Goal: Transaction & Acquisition: Purchase product/service

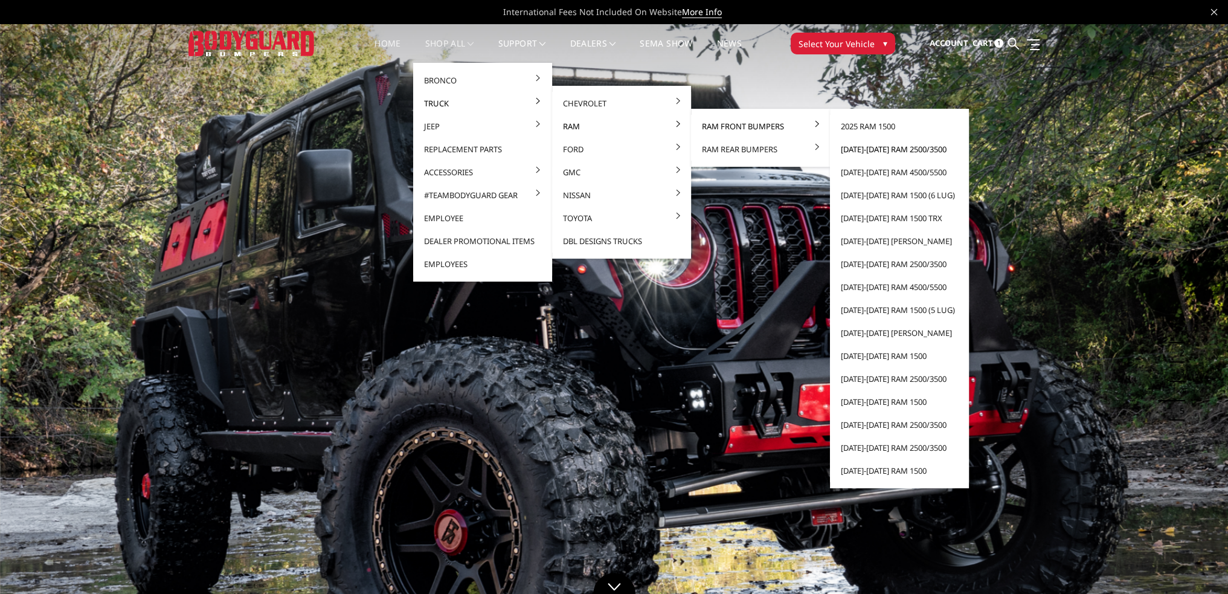
click at [870, 146] on link "[DATE]-[DATE] Ram 2500/3500" at bounding box center [899, 149] width 129 height 23
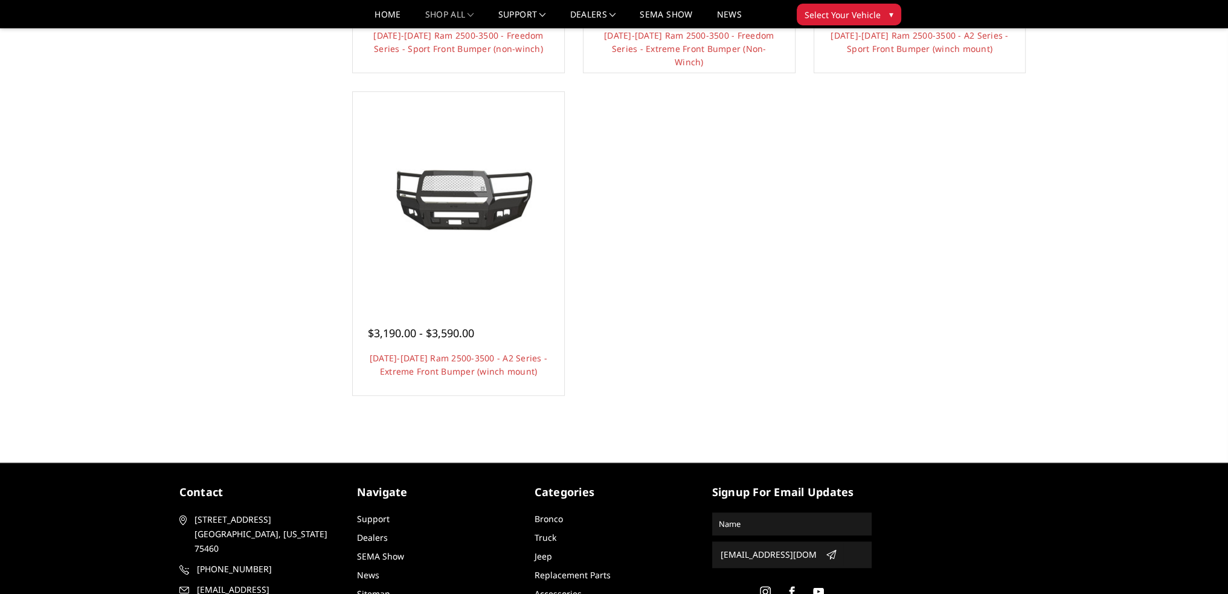
scroll to position [1027, 0]
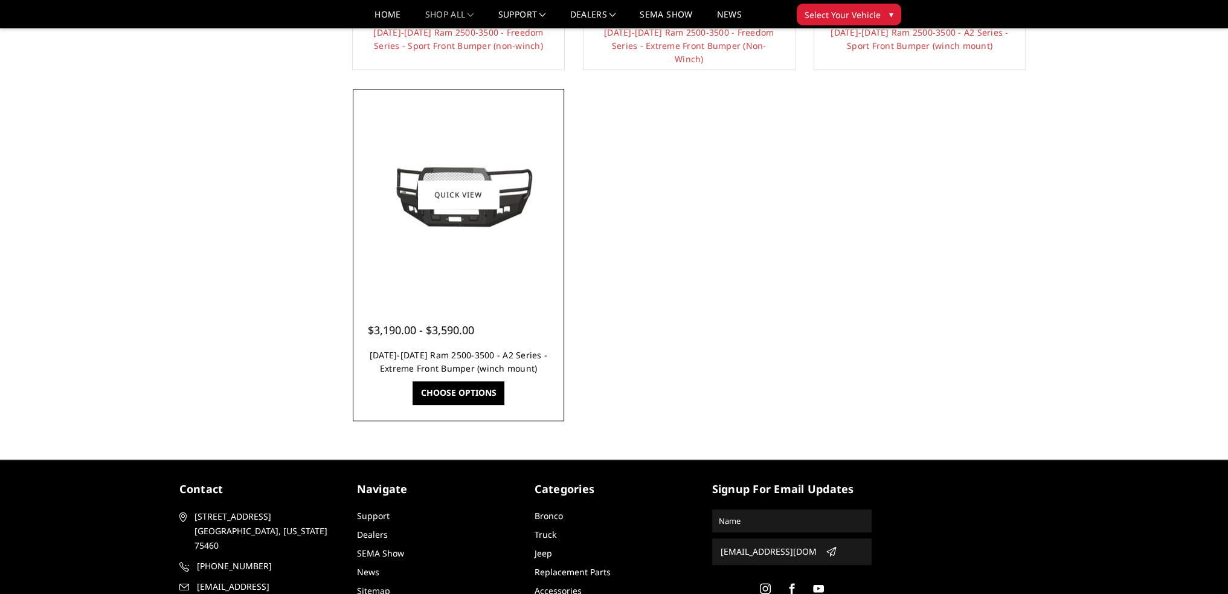
click at [498, 357] on link "2019-2025 Ram 2500-3500 - A2 Series - Extreme Front Bumper (winch mount)" at bounding box center [459, 361] width 178 height 25
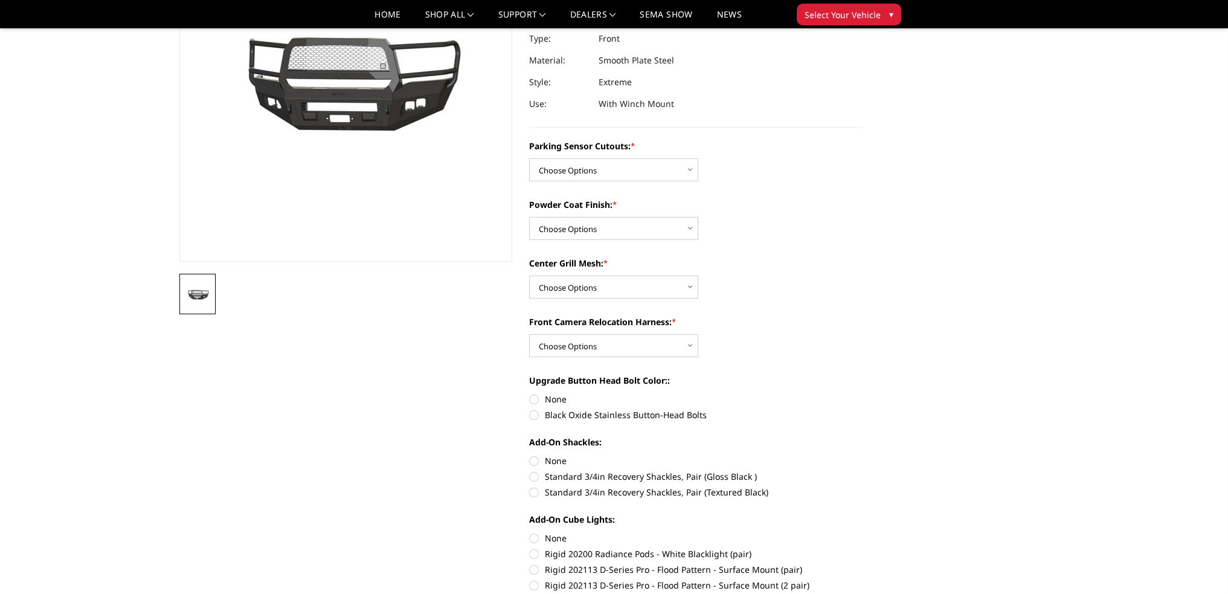
scroll to position [181, 0]
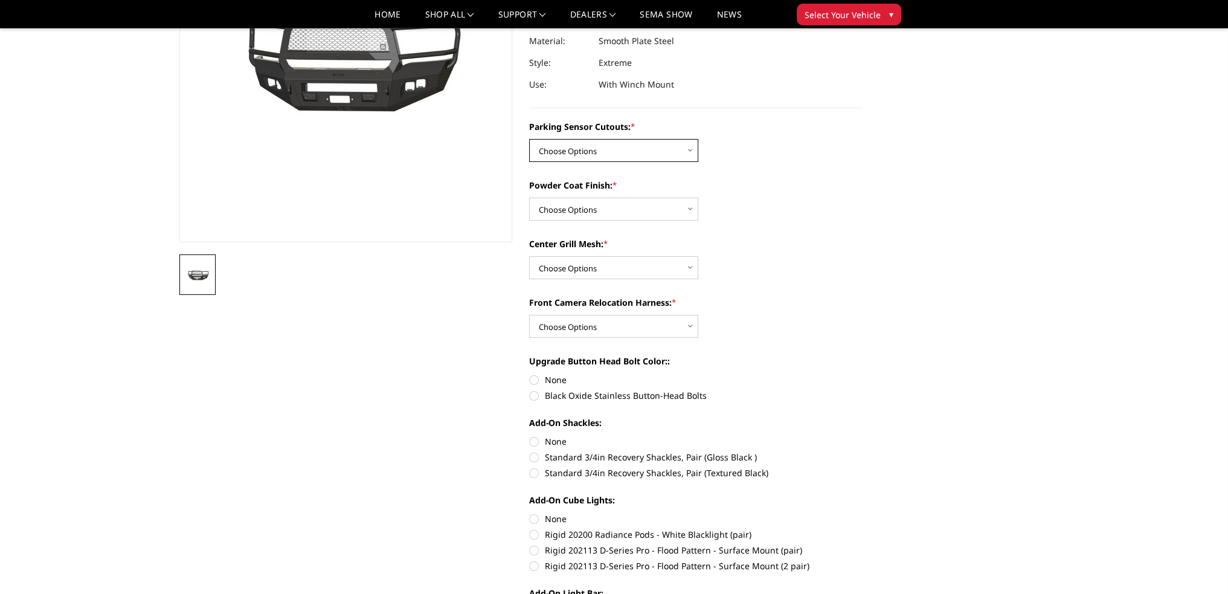
click at [594, 153] on select "Choose Options No - Without Parking Sensor Cutouts Yes - With Parking Sensor Cu…" at bounding box center [613, 150] width 169 height 23
click at [605, 152] on select "Choose Options No - Without Parking Sensor Cutouts Yes - With Parking Sensor Cu…" at bounding box center [613, 150] width 169 height 23
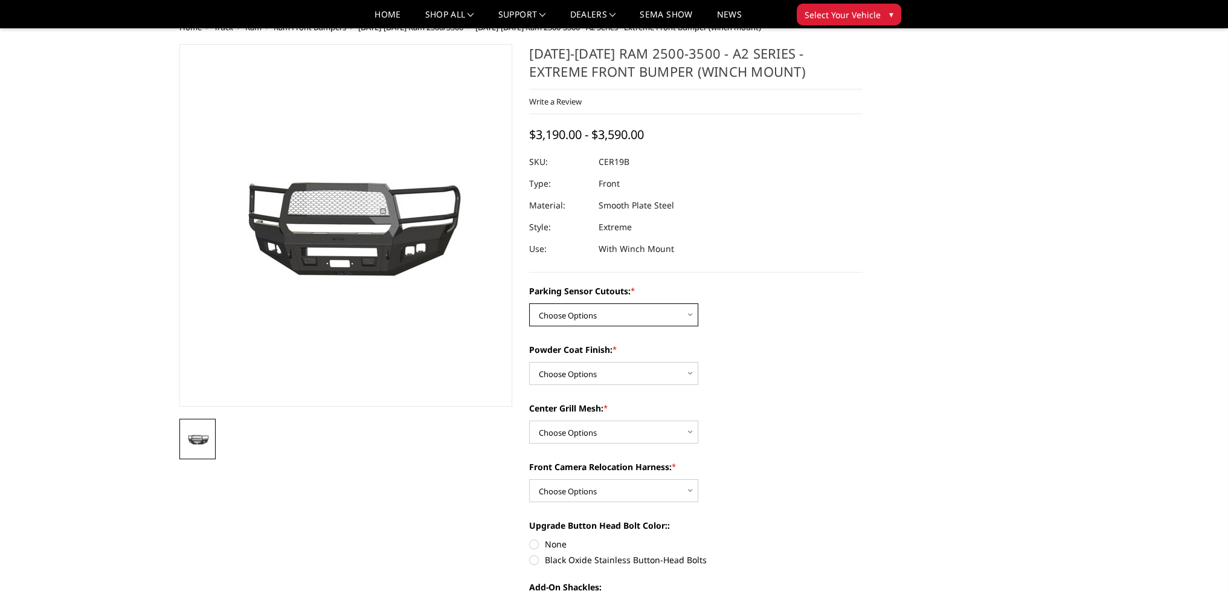
scroll to position [0, 0]
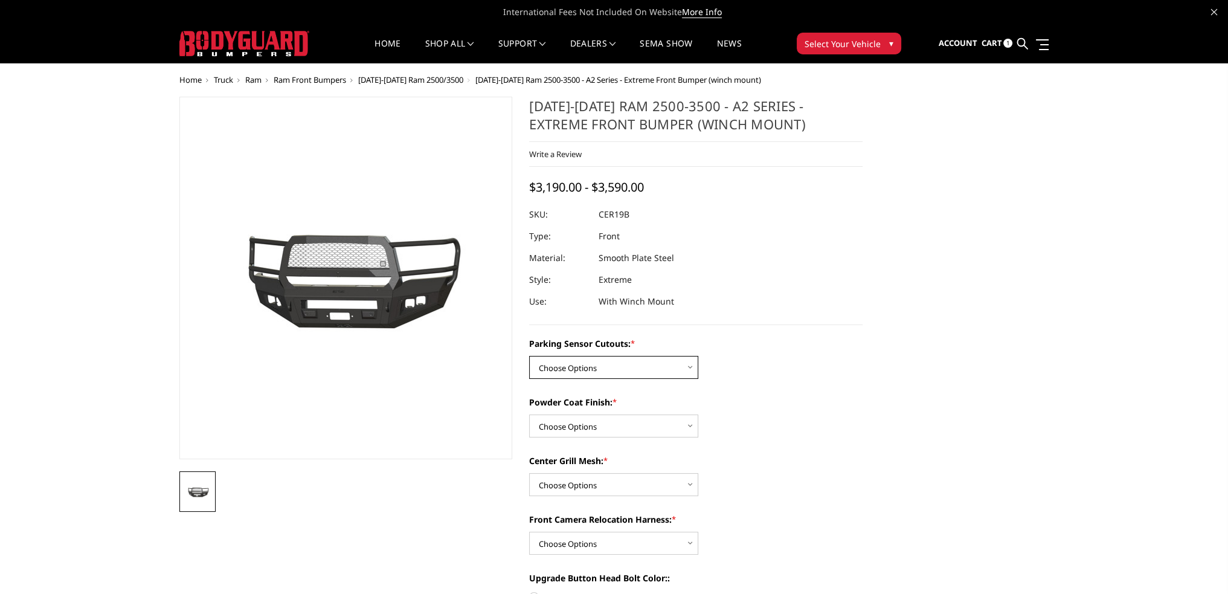
click at [585, 371] on select "Choose Options No - Without Parking Sensor Cutouts Yes - With Parking Sensor Cu…" at bounding box center [613, 367] width 169 height 23
select select "1879"
click at [529, 356] on select "Choose Options No - Without Parking Sensor Cutouts Yes - With Parking Sensor Cu…" at bounding box center [613, 367] width 169 height 23
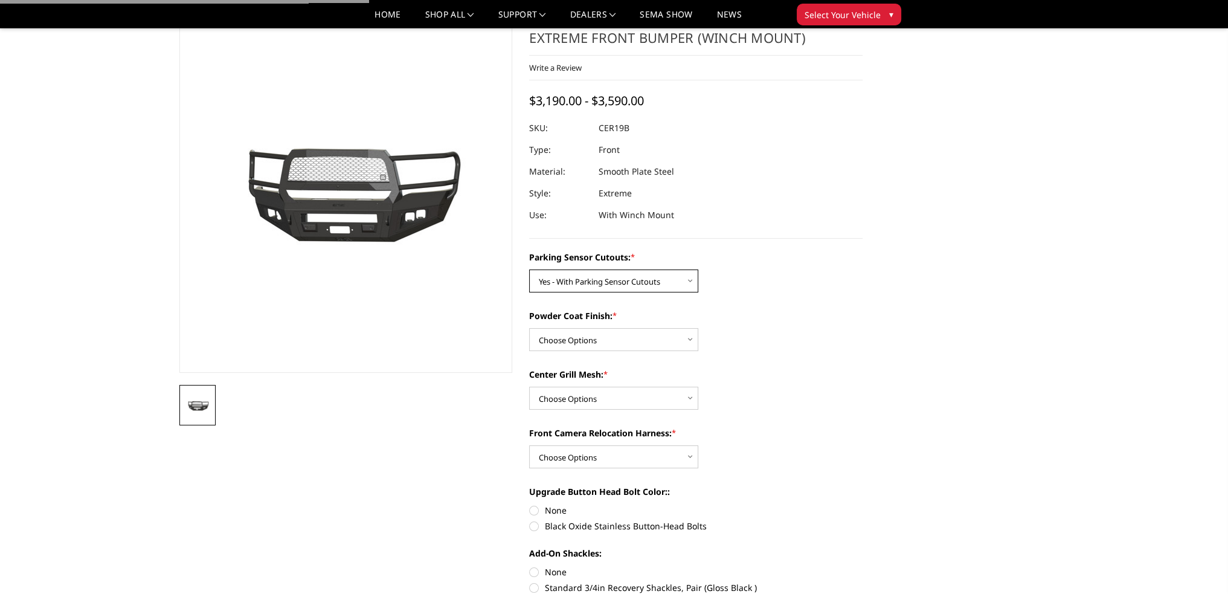
scroll to position [181, 0]
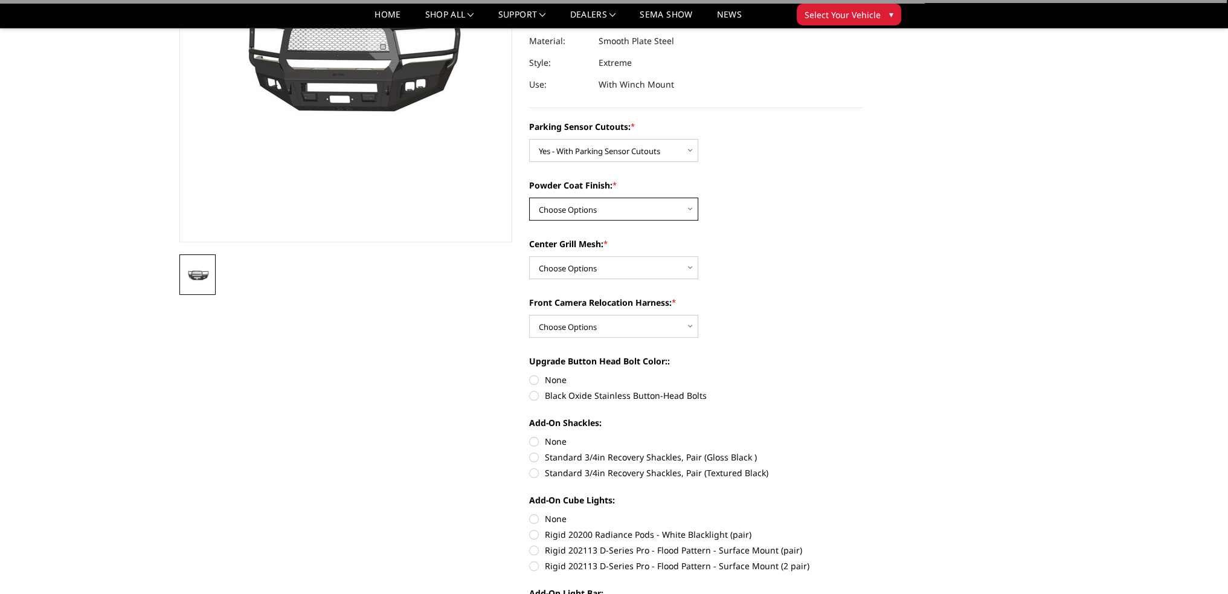
click at [581, 210] on select "Choose Options Bare Metal Textured Black Powder Coat" at bounding box center [613, 209] width 169 height 23
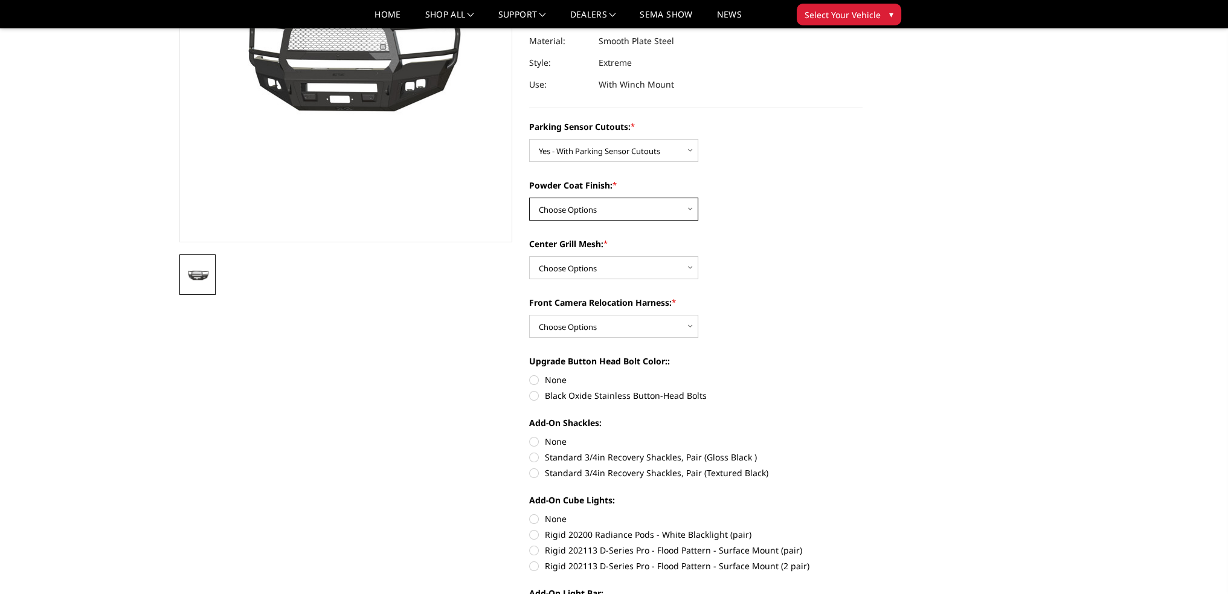
select select "1881"
click at [529, 198] on select "Choose Options Bare Metal Textured Black Powder Coat" at bounding box center [613, 209] width 169 height 23
drag, startPoint x: 604, startPoint y: 144, endPoint x: 600, endPoint y: 156, distance: 12.8
click at [604, 144] on select "Choose Options No - Without Parking Sensor Cutouts Yes - With Parking Sensor Cu…" at bounding box center [613, 150] width 169 height 23
select select "1878"
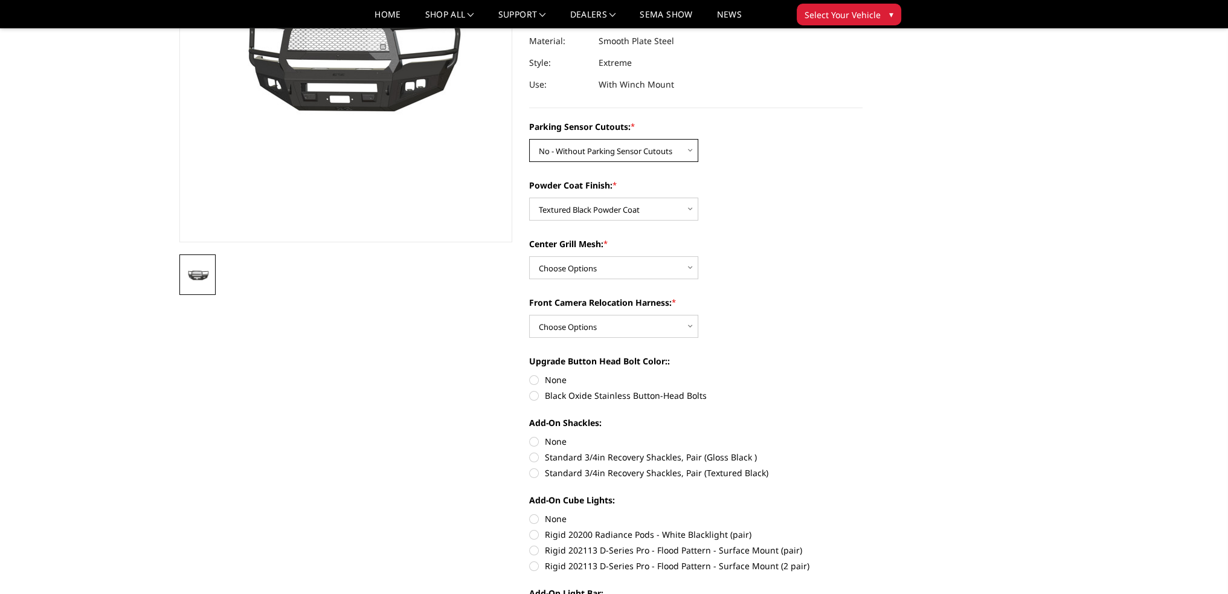
click at [529, 139] on select "Choose Options No - Without Parking Sensor Cutouts Yes - With Parking Sensor Cu…" at bounding box center [613, 150] width 169 height 23
click at [570, 260] on select "Choose Options WITH Center Grill Mesh WITHOUT Center Grill Mesh" at bounding box center [613, 267] width 169 height 23
select select "1882"
click at [529, 256] on select "Choose Options WITH Center Grill Mesh WITHOUT Center Grill Mesh" at bounding box center [613, 267] width 169 height 23
drag, startPoint x: 584, startPoint y: 321, endPoint x: 584, endPoint y: 333, distance: 12.1
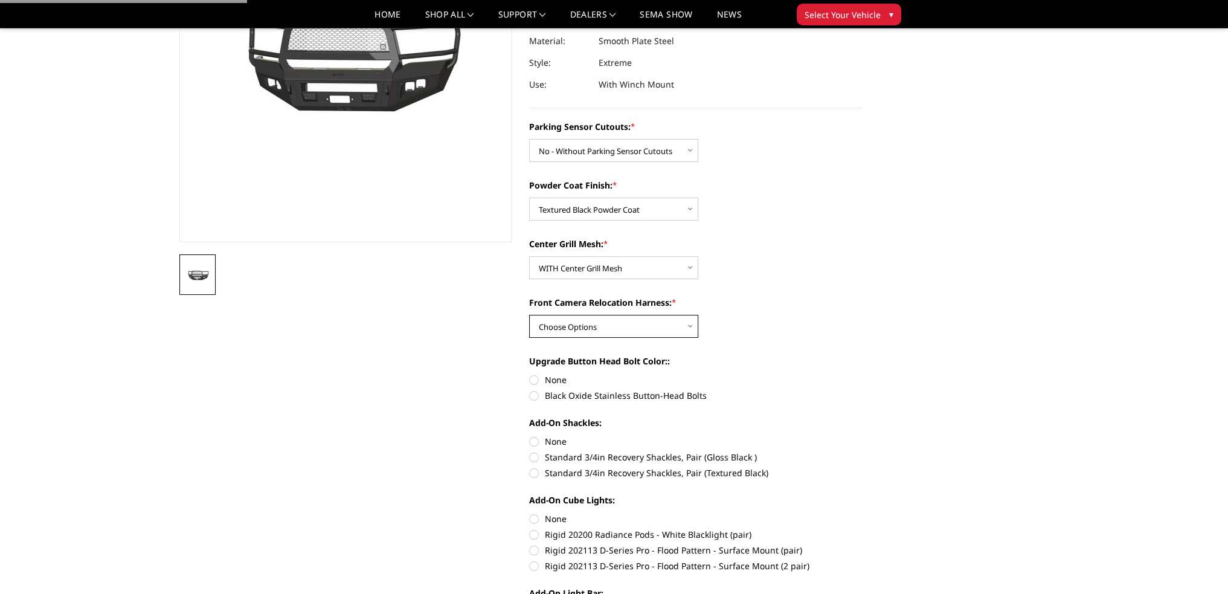
click at [584, 321] on select "Choose Options WITH Front Camera Relocation Harness WITHOUT Front Camera Reloca…" at bounding box center [613, 326] width 169 height 23
select select "1885"
click at [529, 315] on select "Choose Options WITH Front Camera Relocation Harness WITHOUT Front Camera Reloca…" at bounding box center [613, 326] width 169 height 23
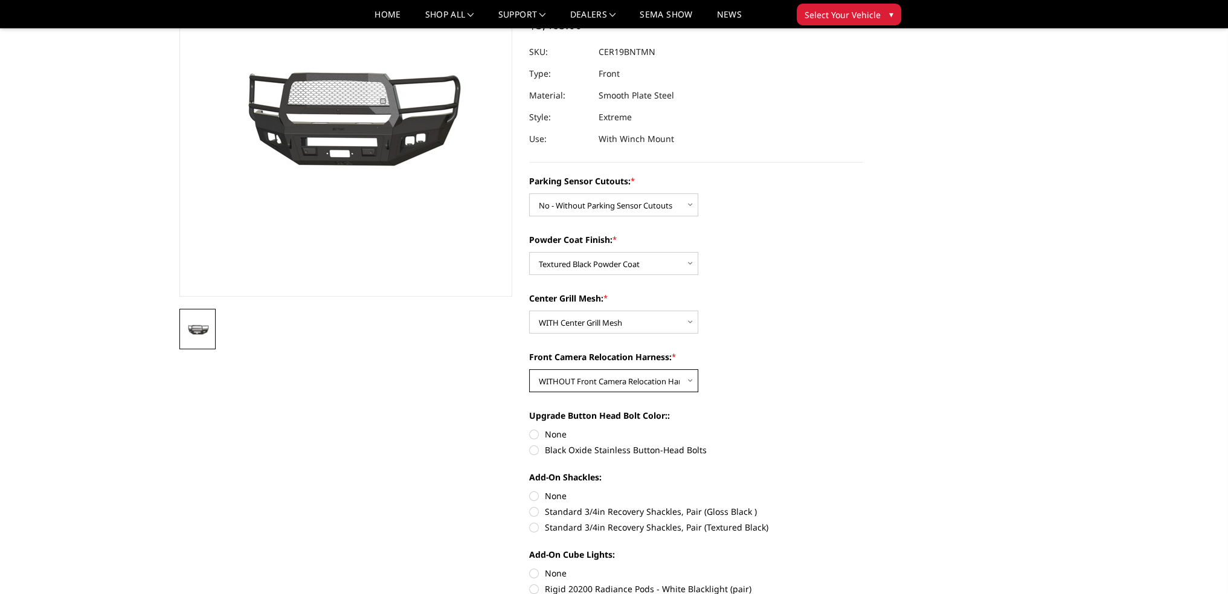
scroll to position [121, 0]
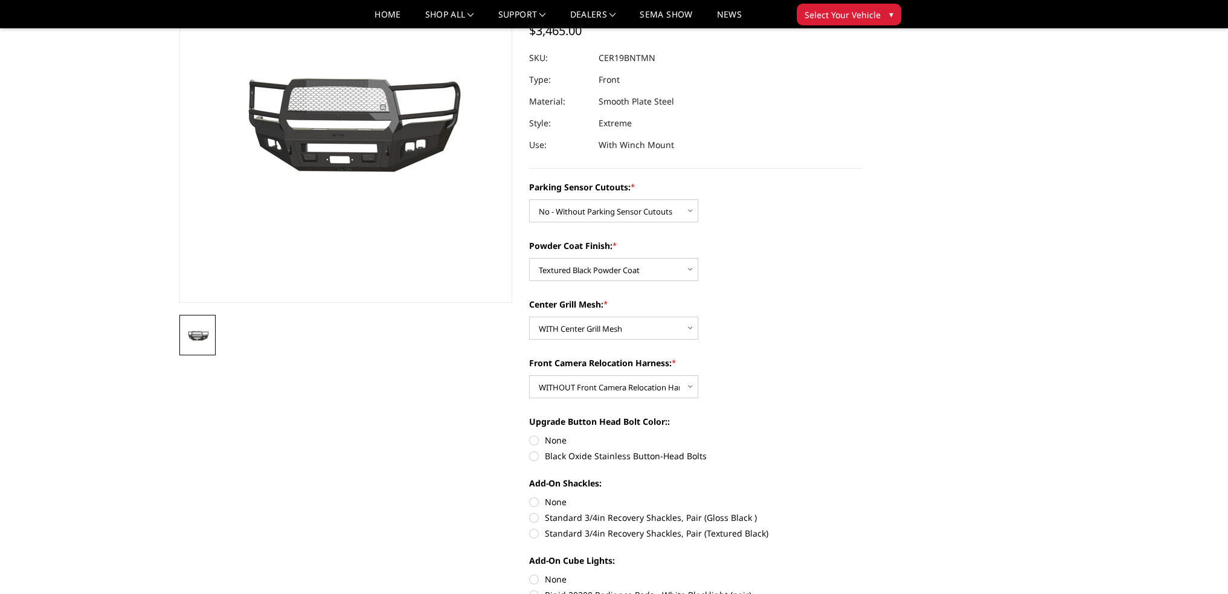
click at [533, 458] on label "Black Oxide Stainless Button-Head Bolts" at bounding box center [695, 455] width 333 height 13
click at [863, 434] on input "Black Oxide Stainless Button-Head Bolts" at bounding box center [863, 434] width 1 height 1
radio input "true"
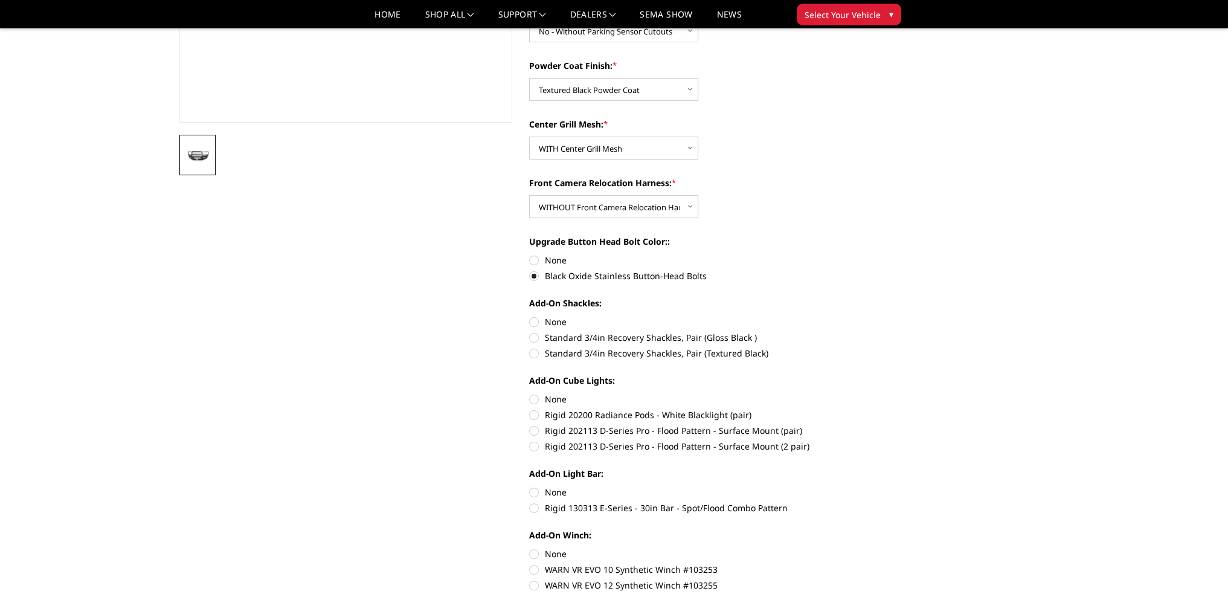
scroll to position [302, 0]
click at [533, 350] on label "Standard 3/4in Recovery Shackles, Pair (Textured Black)" at bounding box center [695, 351] width 333 height 13
click at [863, 330] on input "Standard 3/4in Recovery Shackles, Pair (Textured Black)" at bounding box center [863, 330] width 1 height 1
radio input "true"
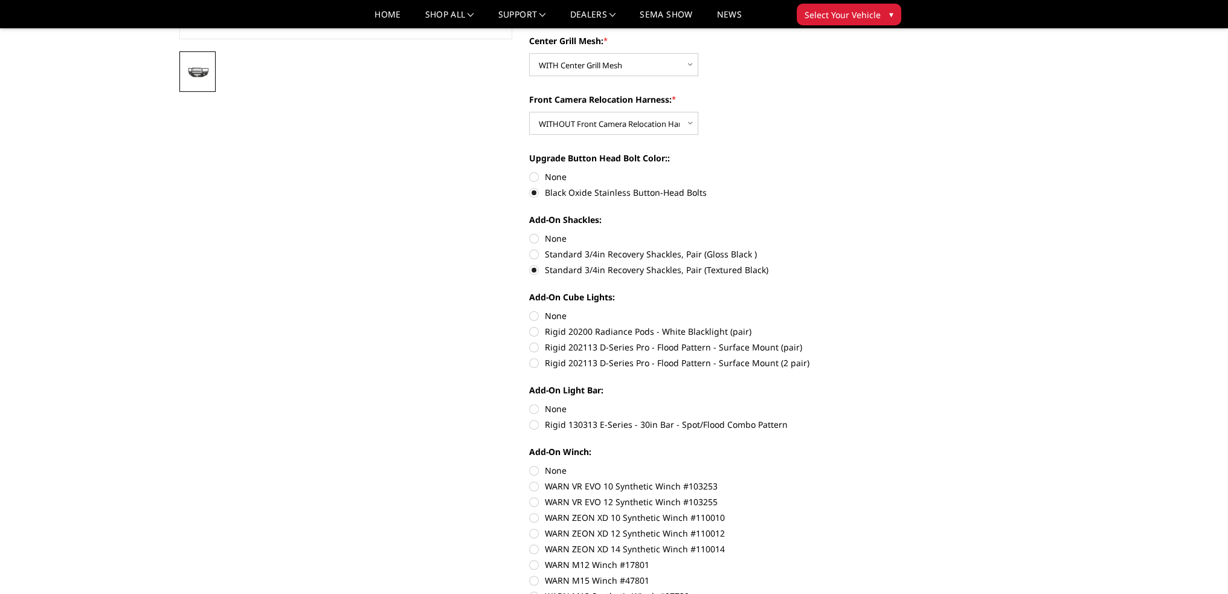
scroll to position [423, 0]
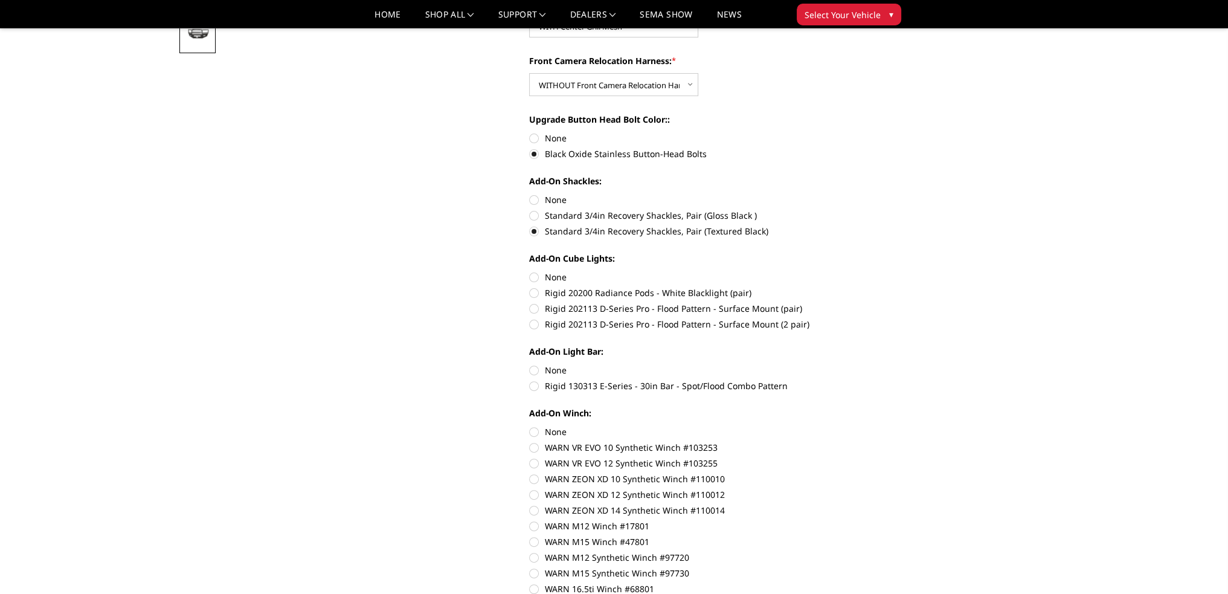
click at [534, 324] on label "Rigid 202113 D-Series Pro - Flood Pattern - Surface Mount (2 pair)" at bounding box center [695, 324] width 333 height 13
click at [863, 303] on input "Rigid 202113 D-Series Pro - Flood Pattern - Surface Mount (2 pair)" at bounding box center [863, 302] width 1 height 1
radio input "true"
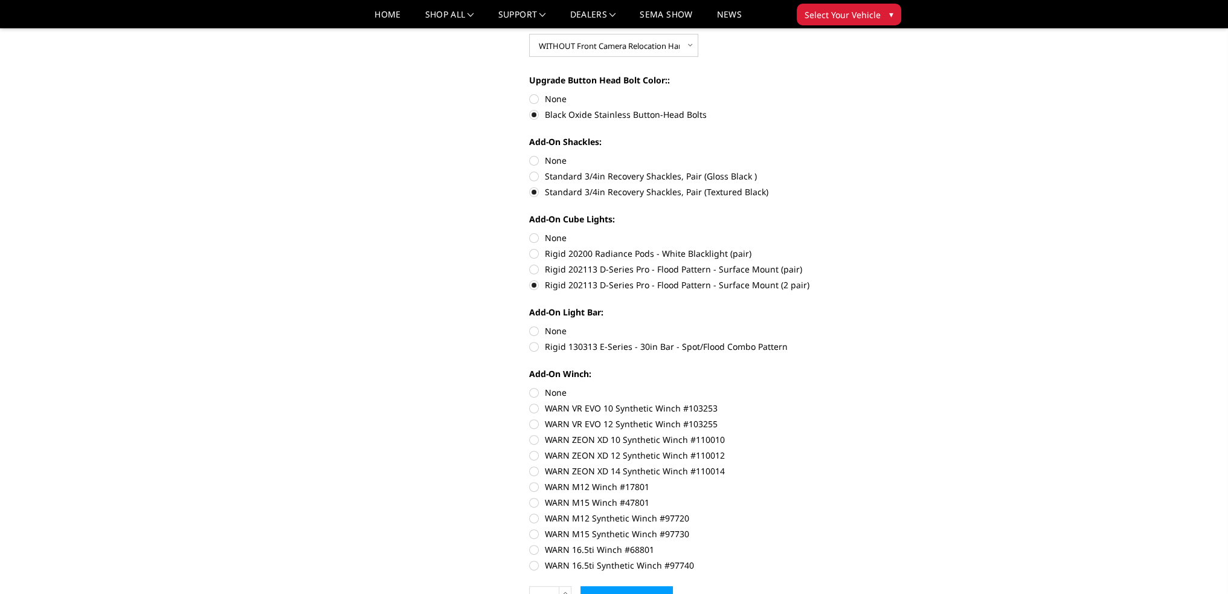
scroll to position [483, 0]
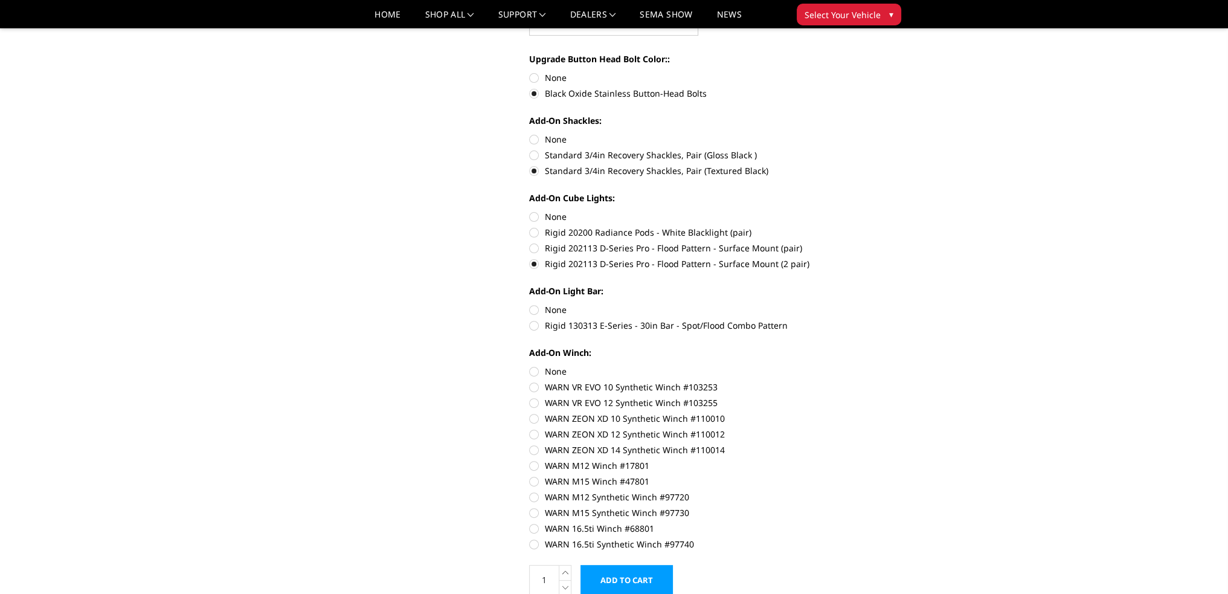
click at [535, 435] on label "WARN ZEON XD 12 Synthetic Winch #110012" at bounding box center [695, 434] width 333 height 13
click at [863, 413] on input "WARN ZEON XD 12 Synthetic Winch #110012" at bounding box center [863, 412] width 1 height 1
radio input "true"
click at [533, 322] on label "Rigid 130313 E-Series - 30in Bar - Spot/Flood Combo Pattern" at bounding box center [695, 325] width 333 height 13
click at [863, 304] on input "Rigid 130313 E-Series - 30in Bar - Spot/Flood Combo Pattern" at bounding box center [863, 303] width 1 height 1
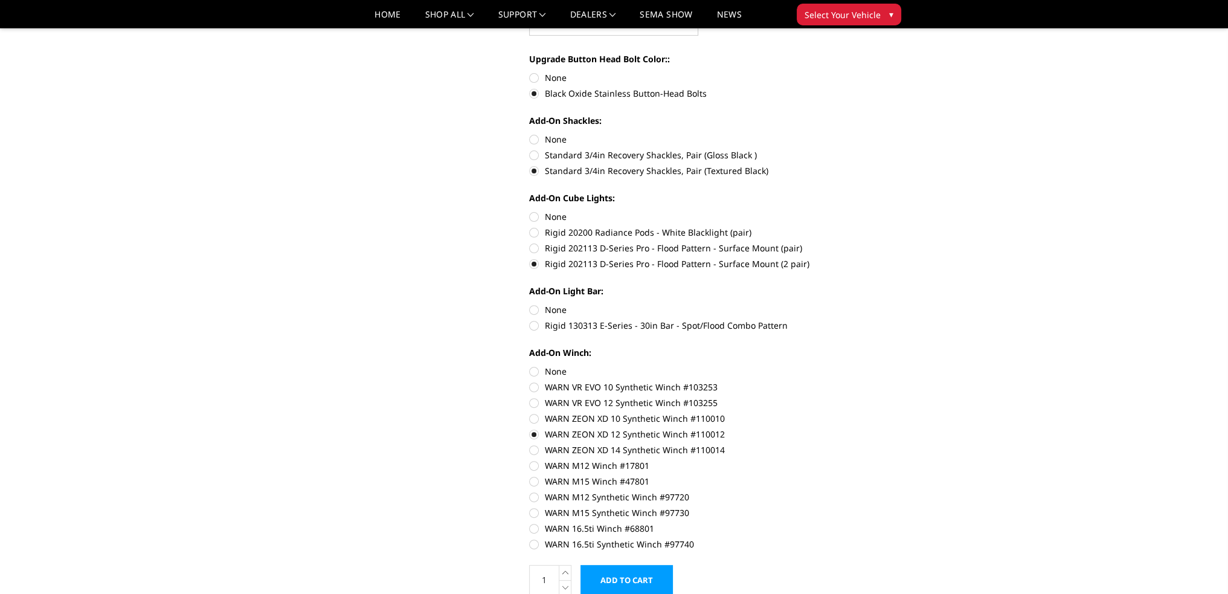
radio input "true"
click at [533, 222] on label "None" at bounding box center [695, 216] width 333 height 13
click at [530, 211] on input "None" at bounding box center [529, 210] width 1 height 1
radio input "true"
click at [536, 311] on label "None" at bounding box center [695, 309] width 333 height 13
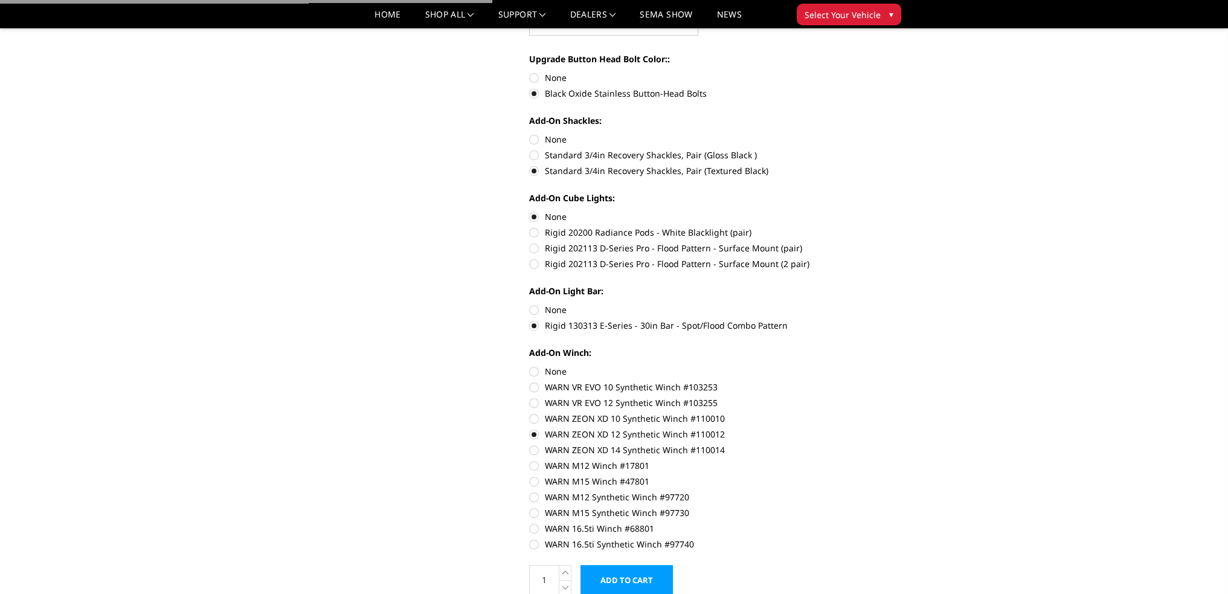
click at [530, 304] on input "None" at bounding box center [529, 303] width 1 height 1
radio input "true"
click at [532, 369] on label "None" at bounding box center [695, 371] width 333 height 13
click at [530, 365] on input "None" at bounding box center [529, 365] width 1 height 1
radio input "true"
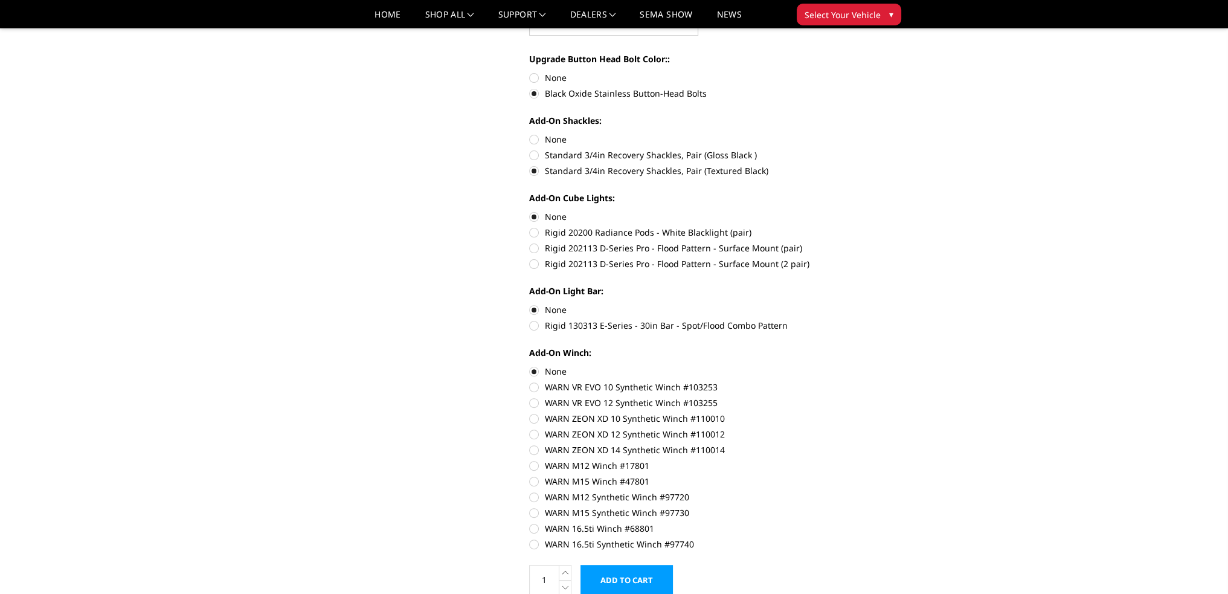
drag, startPoint x: 532, startPoint y: 262, endPoint x: 533, endPoint y: 268, distance: 6.2
click at [532, 262] on label "Rigid 202113 D-Series Pro - Flood Pattern - Surface Mount (2 pair)" at bounding box center [695, 263] width 333 height 13
click at [863, 242] on input "Rigid 202113 D-Series Pro - Flood Pattern - Surface Mount (2 pair)" at bounding box center [863, 242] width 1 height 1
radio input "true"
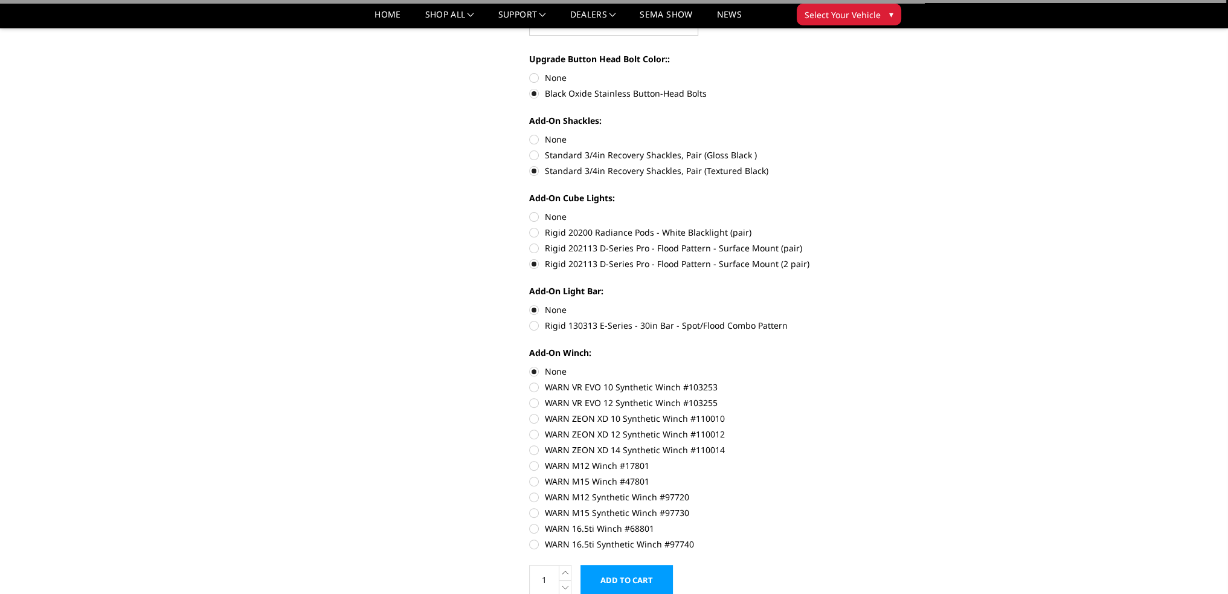
click at [533, 324] on label "Rigid 130313 E-Series - 30in Bar - Spot/Flood Combo Pattern" at bounding box center [695, 325] width 333 height 13
click at [863, 304] on input "Rigid 130313 E-Series - 30in Bar - Spot/Flood Combo Pattern" at bounding box center [863, 303] width 1 height 1
radio input "true"
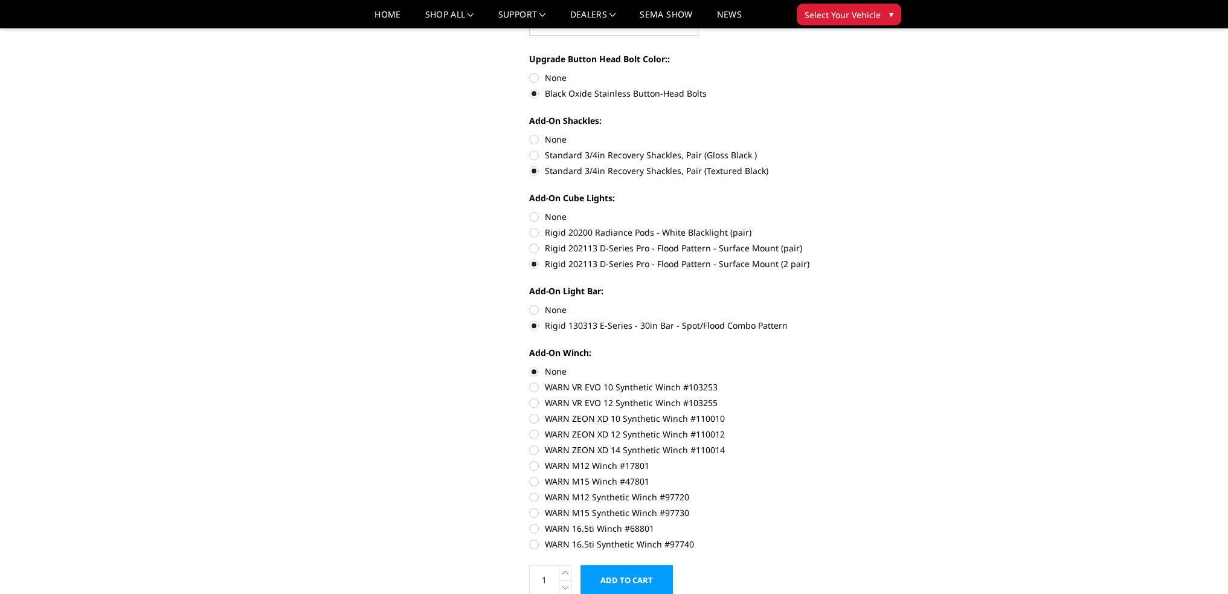
click at [536, 434] on label "WARN ZEON XD 12 Synthetic Winch #110012" at bounding box center [695, 434] width 333 height 13
click at [863, 413] on input "WARN ZEON XD 12 Synthetic Winch #110012" at bounding box center [863, 412] width 1 height 1
radio input "true"
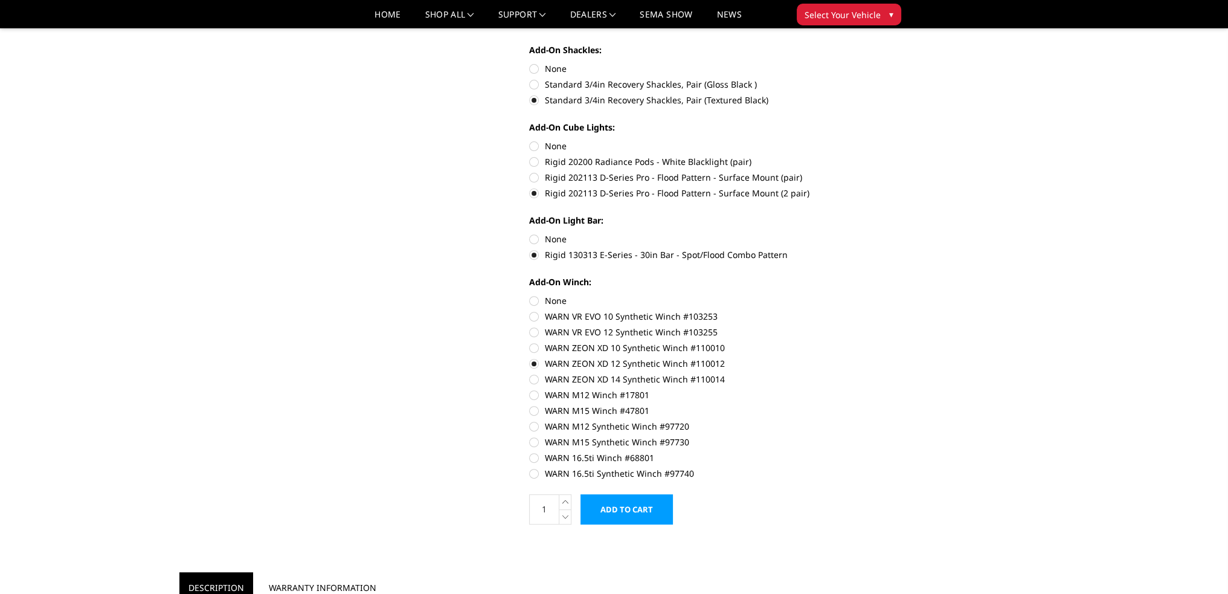
scroll to position [664, 0]
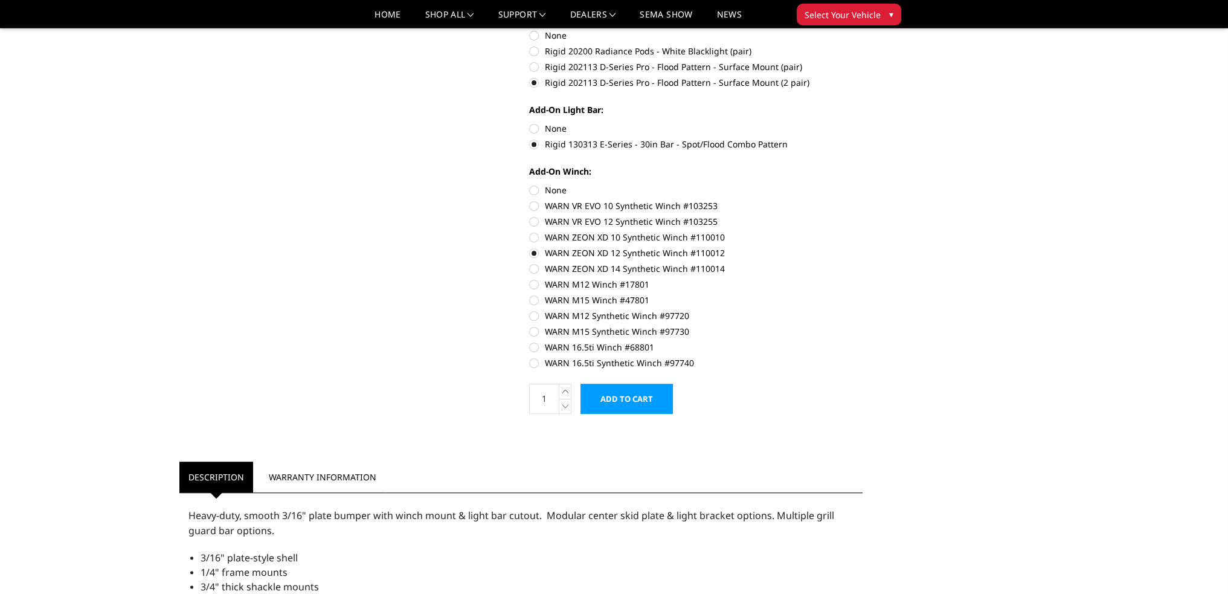
click at [644, 396] on input "Add to Cart" at bounding box center [626, 399] width 92 height 30
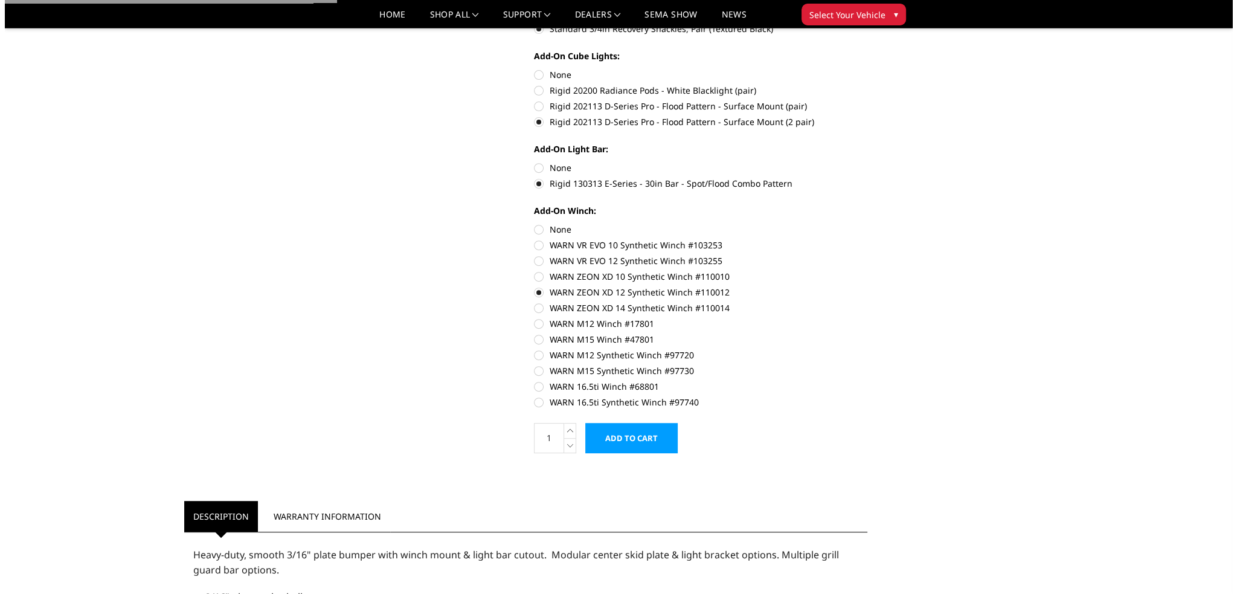
scroll to position [604, 0]
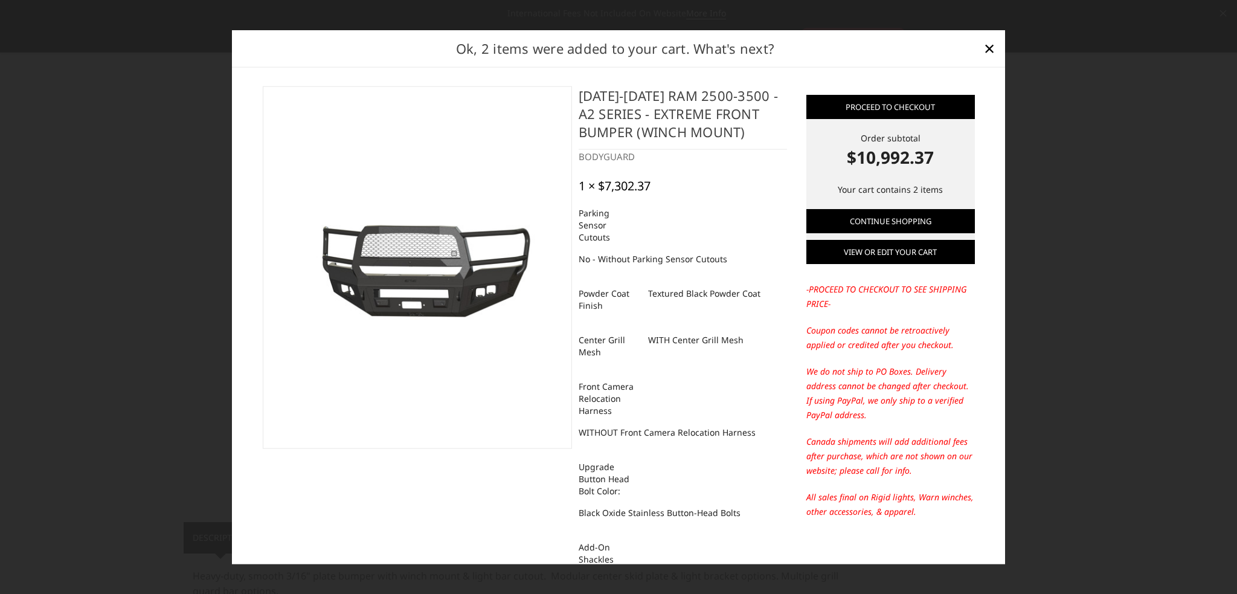
click at [884, 245] on link "View or edit your cart" at bounding box center [890, 252] width 169 height 24
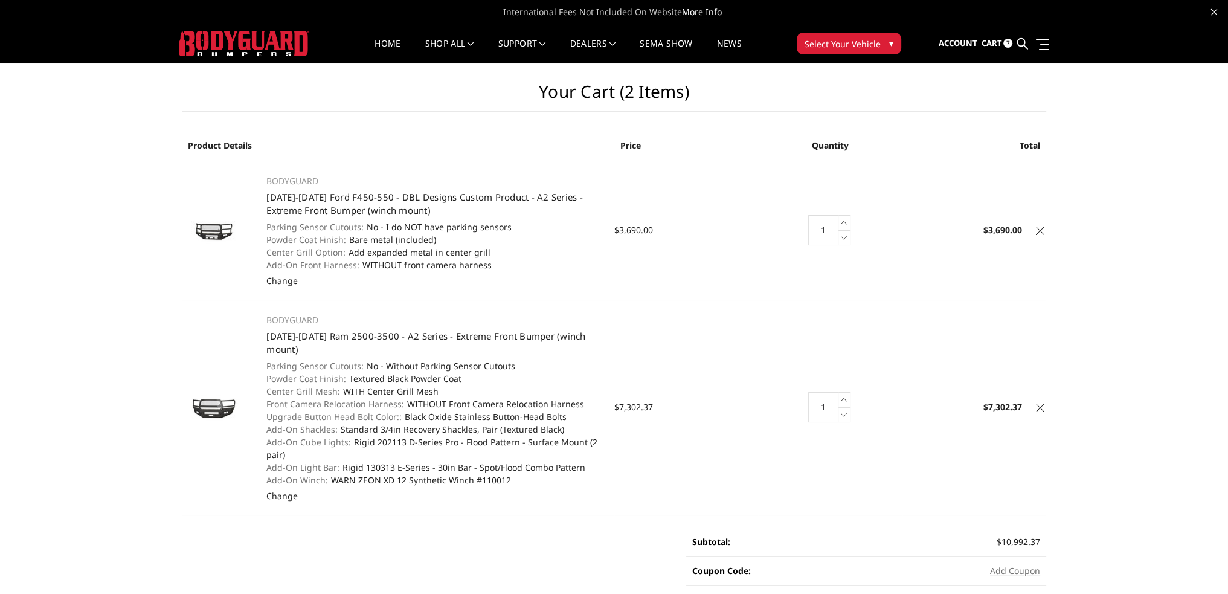
click at [1041, 231] on icon at bounding box center [1040, 231] width 8 height 8
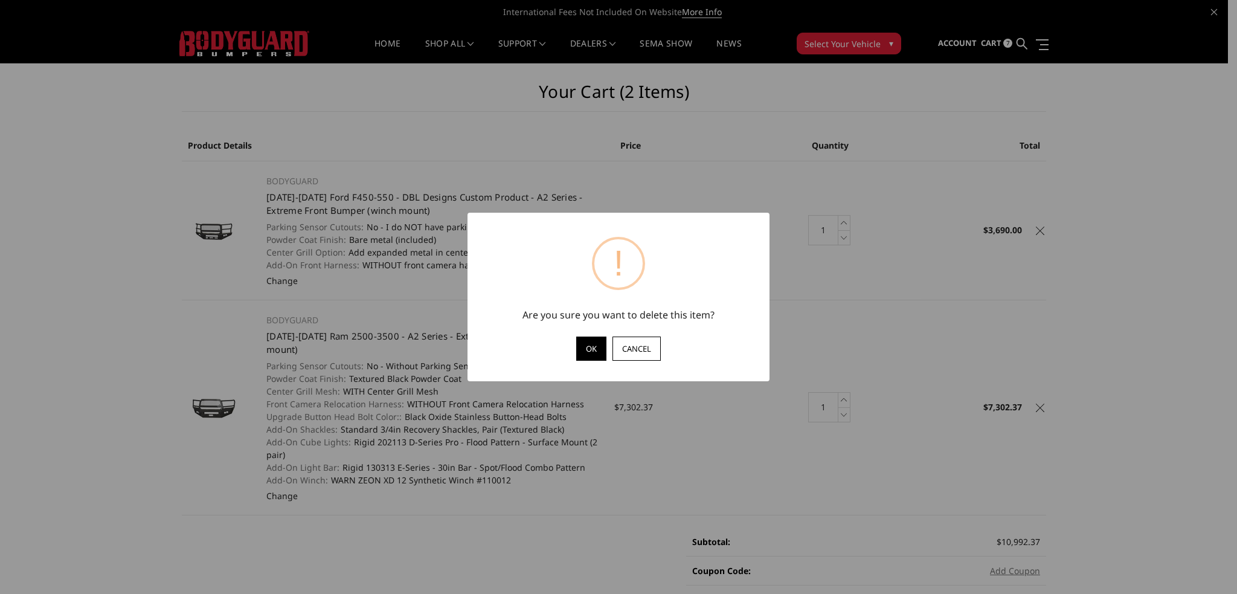
click at [594, 349] on button "OK" at bounding box center [591, 348] width 30 height 24
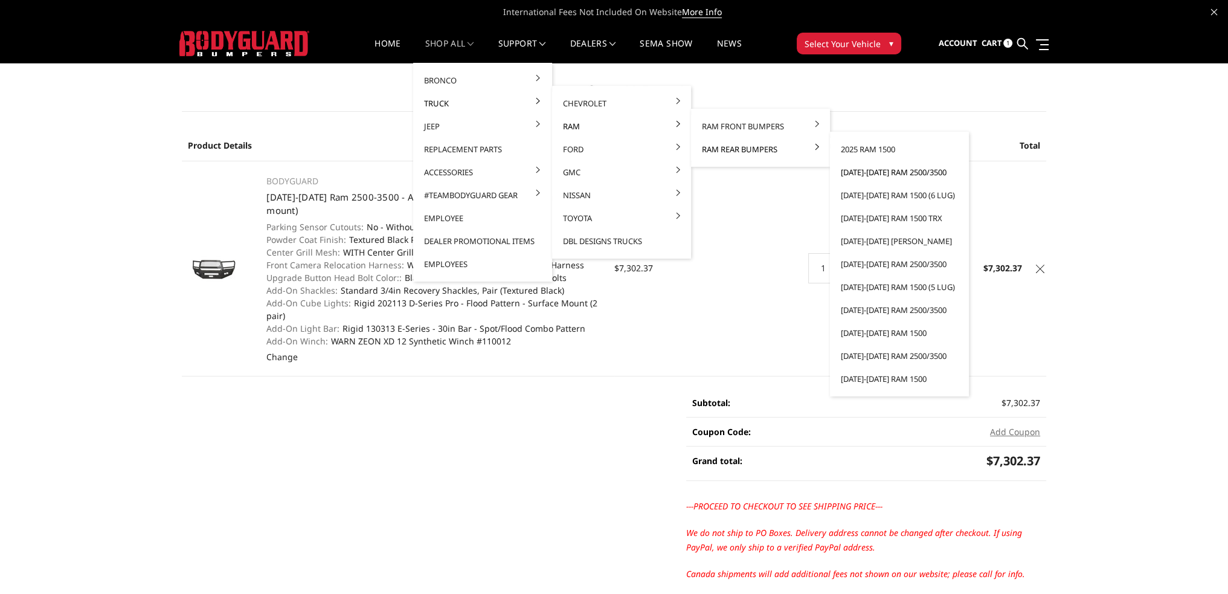
click at [861, 171] on link "[DATE]-[DATE] Ram 2500/3500" at bounding box center [899, 172] width 129 height 23
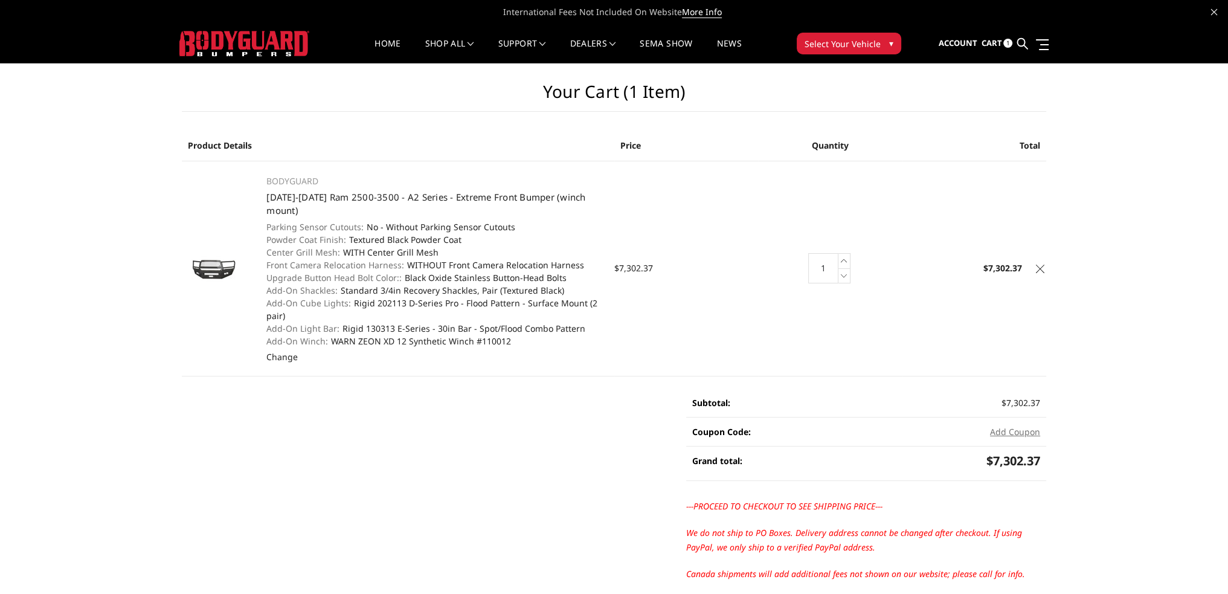
scroll to position [82, 0]
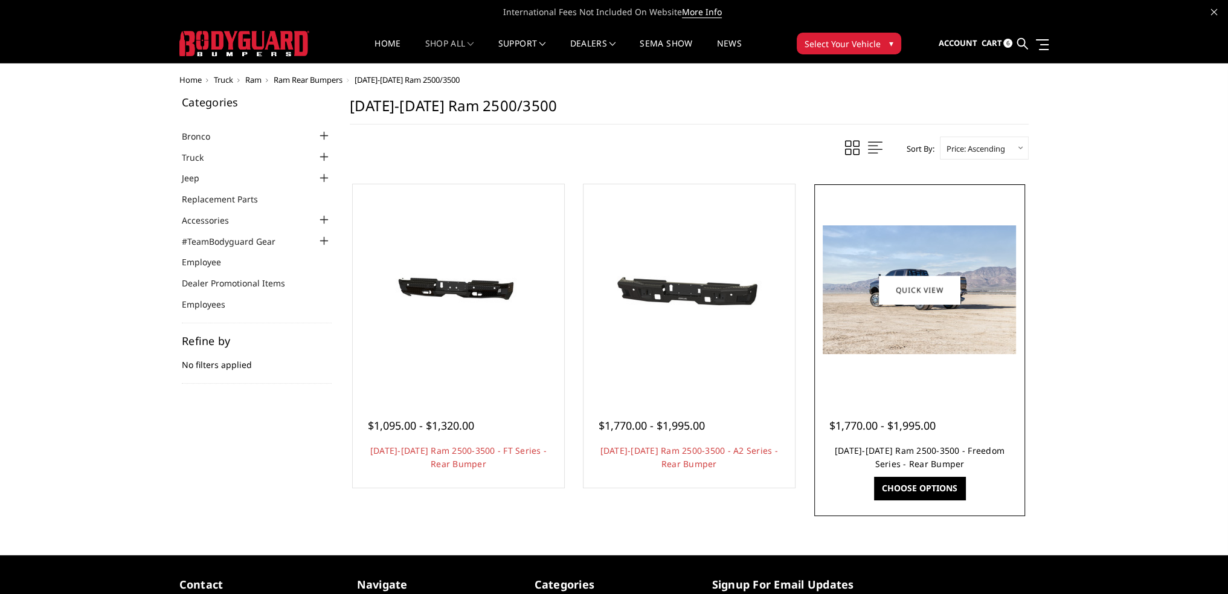
click at [899, 448] on link "2019-2025 Ram 2500-3500 - Freedom Series - Rear Bumper" at bounding box center [920, 457] width 170 height 25
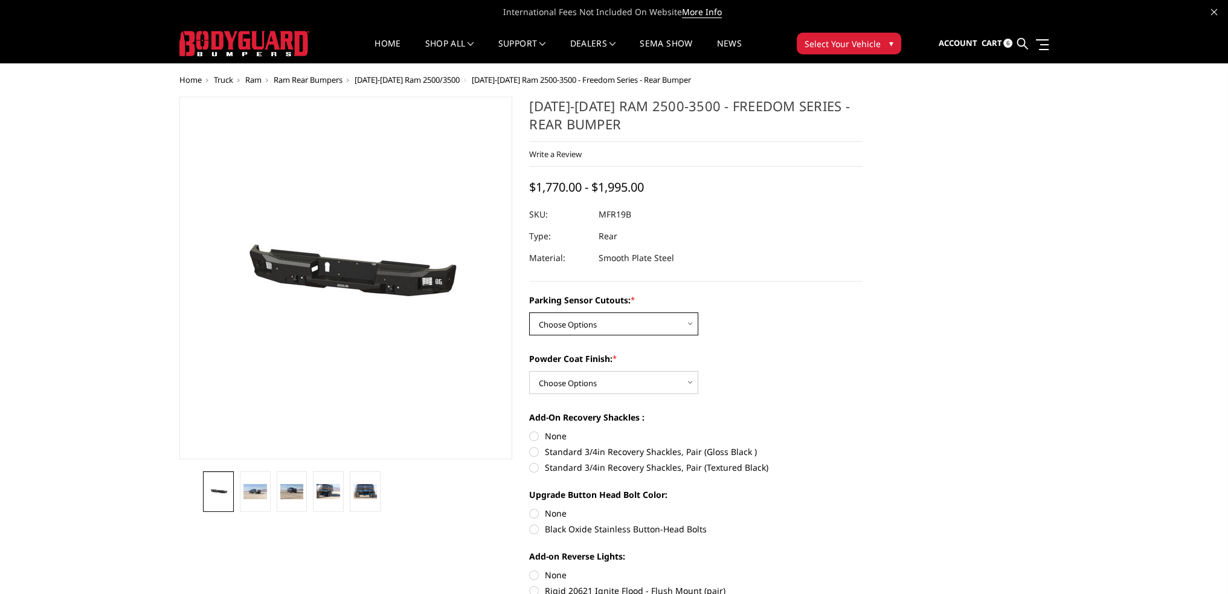
click at [609, 317] on select "Choose Options No - Without Parking Sensor Cutouts Yes - With Parking Sensor Cu…" at bounding box center [613, 323] width 169 height 23
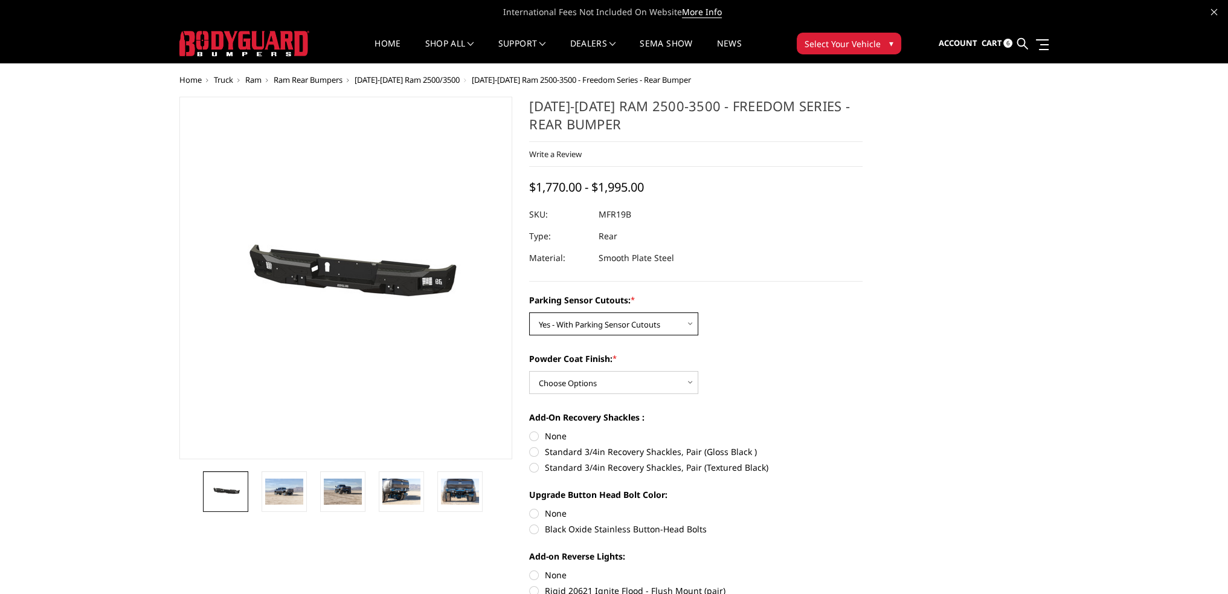
click at [529, 312] on select "Choose Options No - Without Parking Sensor Cutouts Yes - With Parking Sensor Cu…" at bounding box center [613, 323] width 169 height 23
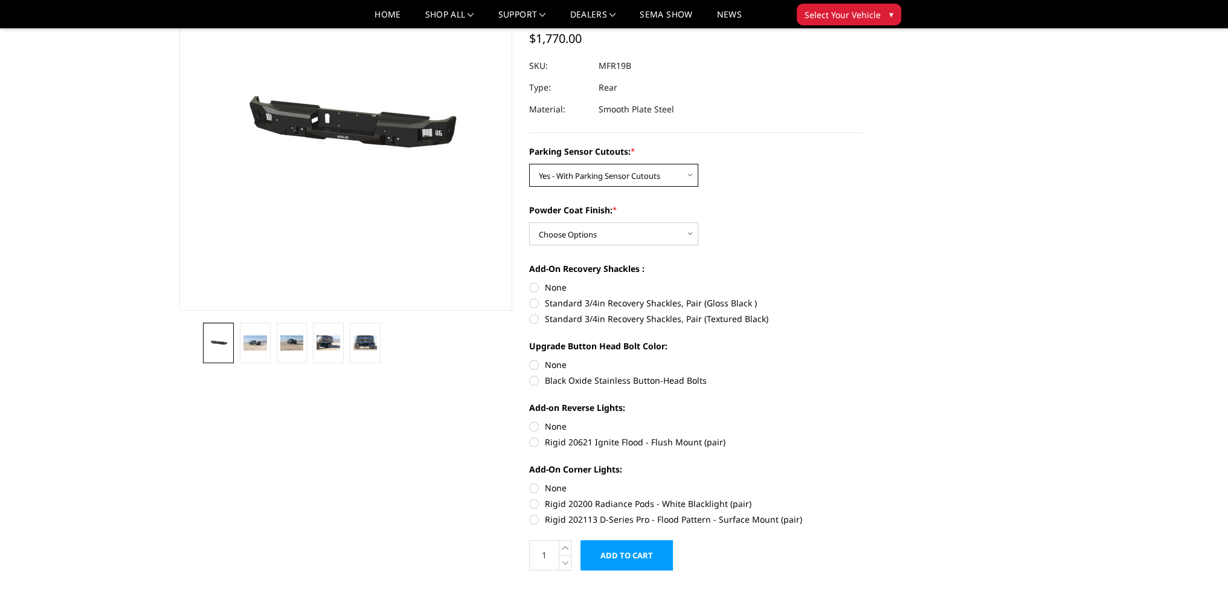
scroll to position [121, 0]
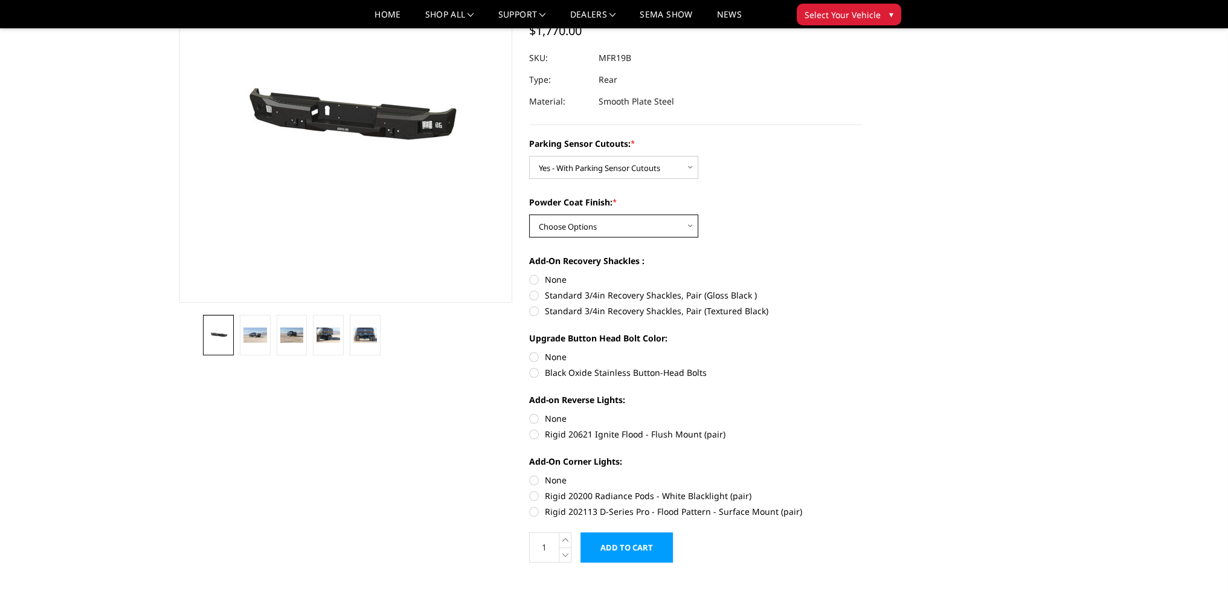
click at [575, 231] on select "Choose Options Bare Metal Texture Black Powder Coat" at bounding box center [613, 225] width 169 height 23
click at [592, 173] on select "Choose Options No - Without Parking Sensor Cutouts Yes - With Parking Sensor Cu…" at bounding box center [613, 167] width 169 height 23
select select "2708"
click at [529, 156] on select "Choose Options No - Without Parking Sensor Cutouts Yes - With Parking Sensor Cu…" at bounding box center [613, 167] width 169 height 23
click at [567, 228] on select "Choose Options Bare Metal Texture Black Powder Coat" at bounding box center [613, 225] width 169 height 23
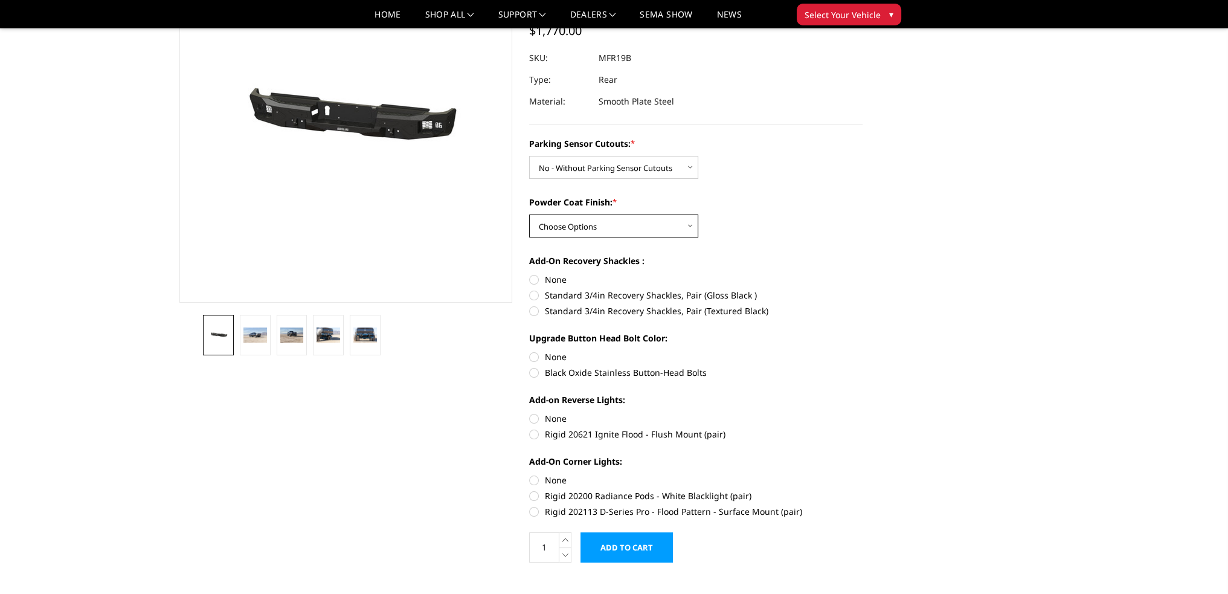
select select "2711"
click at [529, 214] on select "Choose Options Bare Metal Texture Black Powder Coat" at bounding box center [613, 225] width 169 height 23
drag, startPoint x: 531, startPoint y: 306, endPoint x: 536, endPoint y: 335, distance: 29.5
click at [531, 305] on label "Standard 3/4in Recovery Shackles, Pair (Textured Black)" at bounding box center [695, 310] width 333 height 13
click at [863, 289] on input "Standard 3/4in Recovery Shackles, Pair (Textured Black)" at bounding box center [863, 289] width 1 height 1
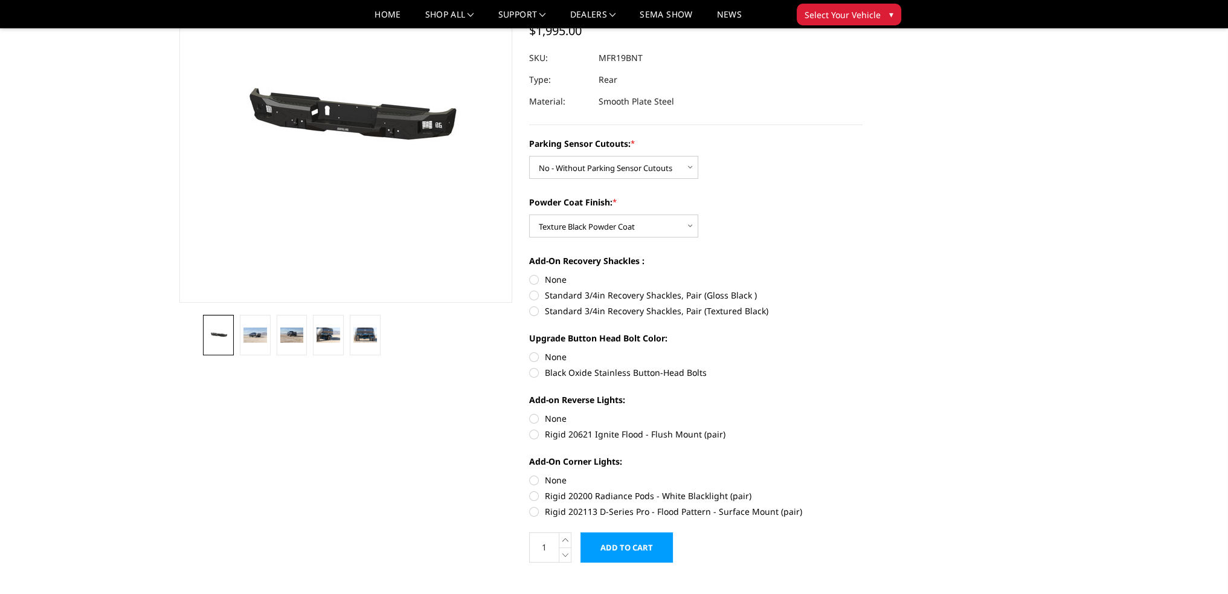
radio input "true"
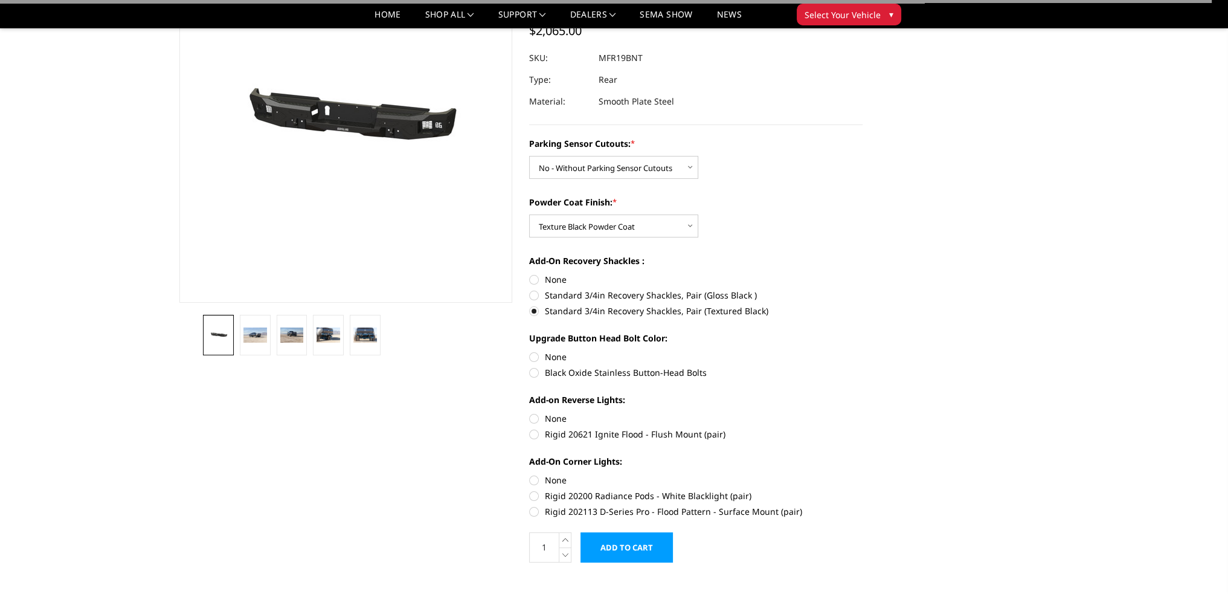
click at [536, 368] on label "Black Oxide Stainless Button-Head Bolts" at bounding box center [695, 372] width 333 height 13
click at [863, 351] on input "Black Oxide Stainless Button-Head Bolts" at bounding box center [863, 350] width 1 height 1
radio input "true"
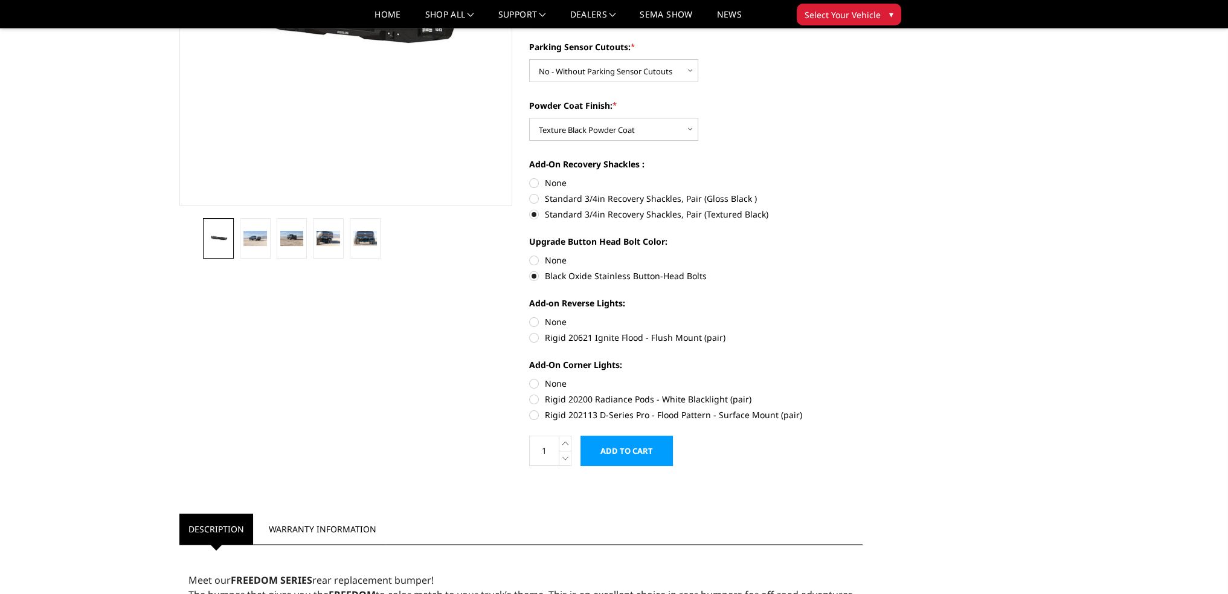
scroll to position [242, 0]
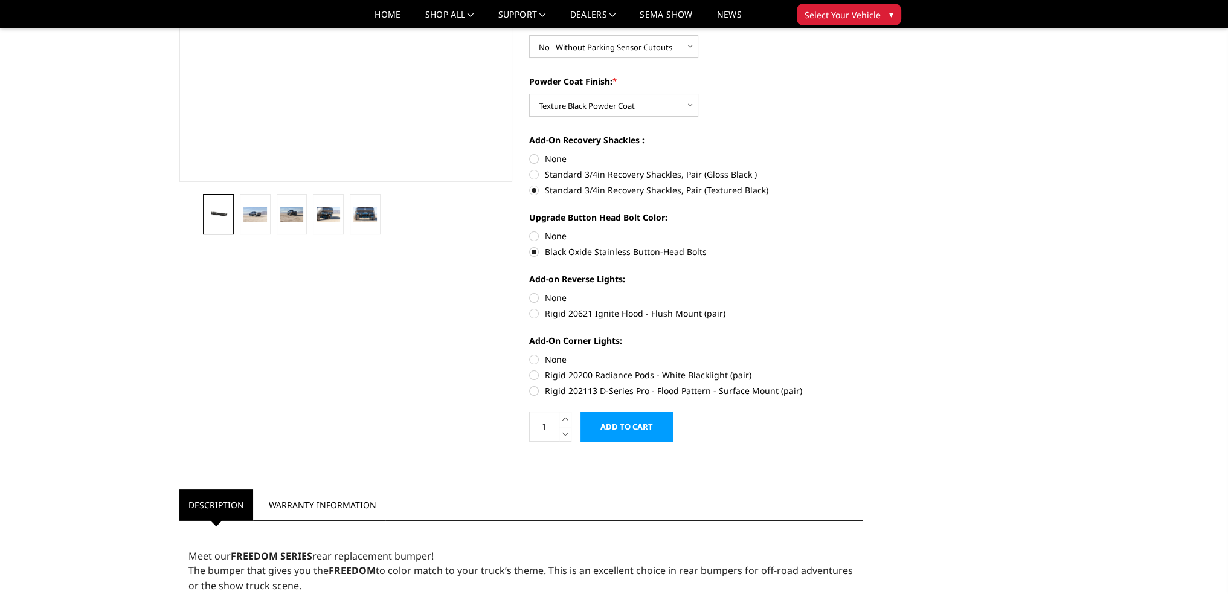
click at [533, 313] on label "Rigid 20621 Ignite Flood - Flush Mount (pair)" at bounding box center [695, 313] width 333 height 13
click at [863, 292] on input "Rigid 20621 Ignite Flood - Flush Mount (pair)" at bounding box center [863, 291] width 1 height 1
radio input "true"
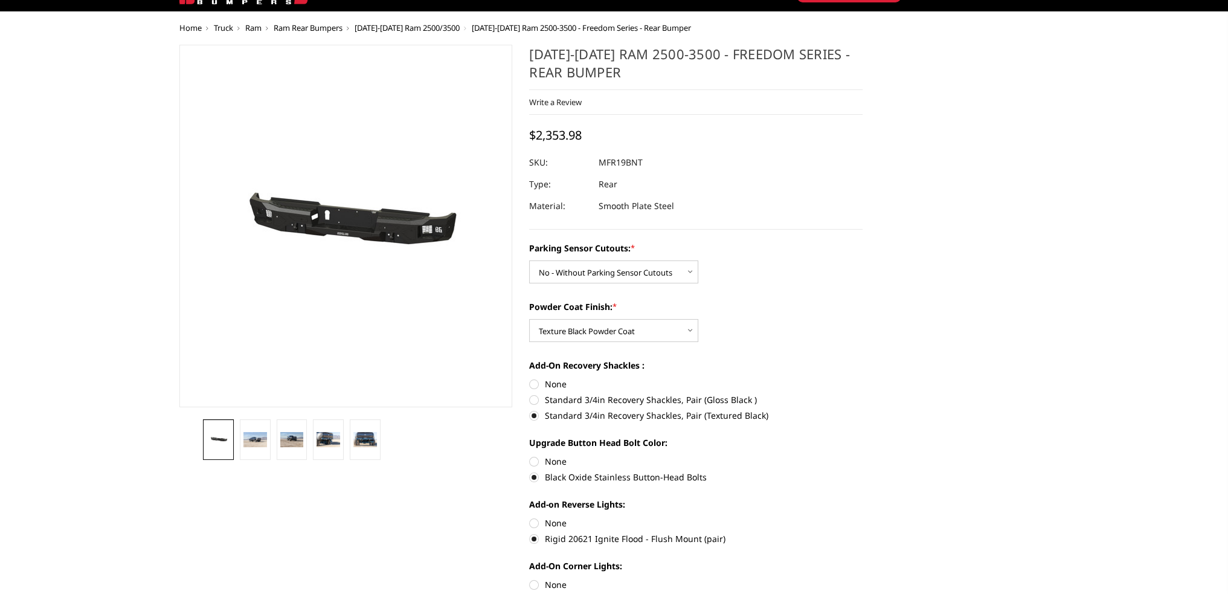
scroll to position [0, 0]
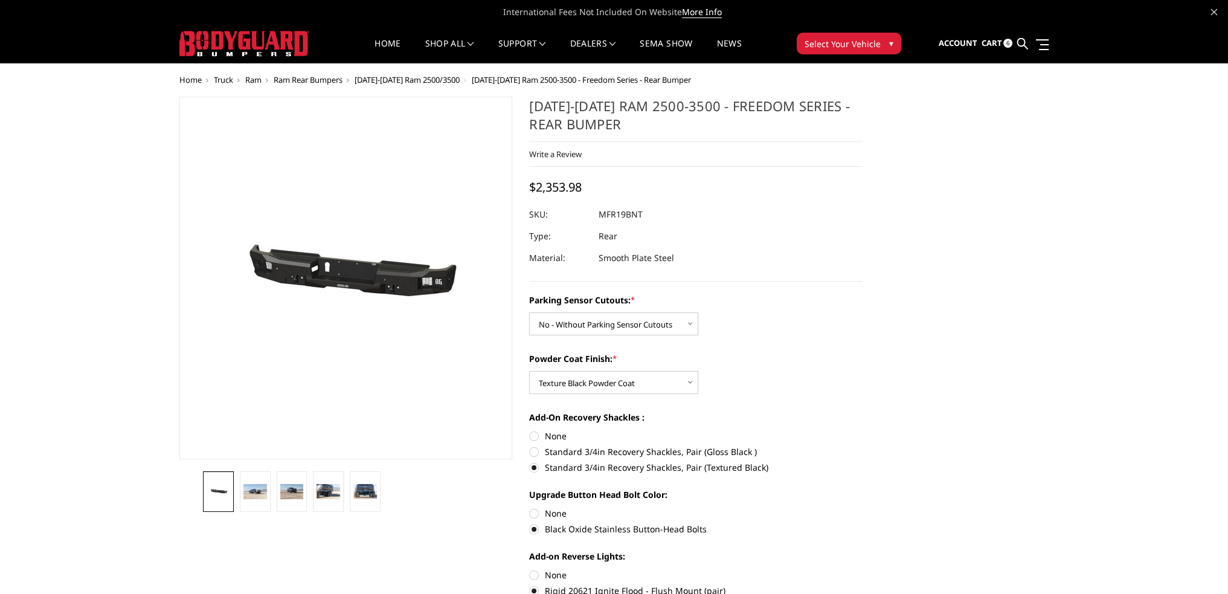
click at [443, 75] on span "[DATE]-[DATE] Ram 2500/3500" at bounding box center [407, 79] width 105 height 11
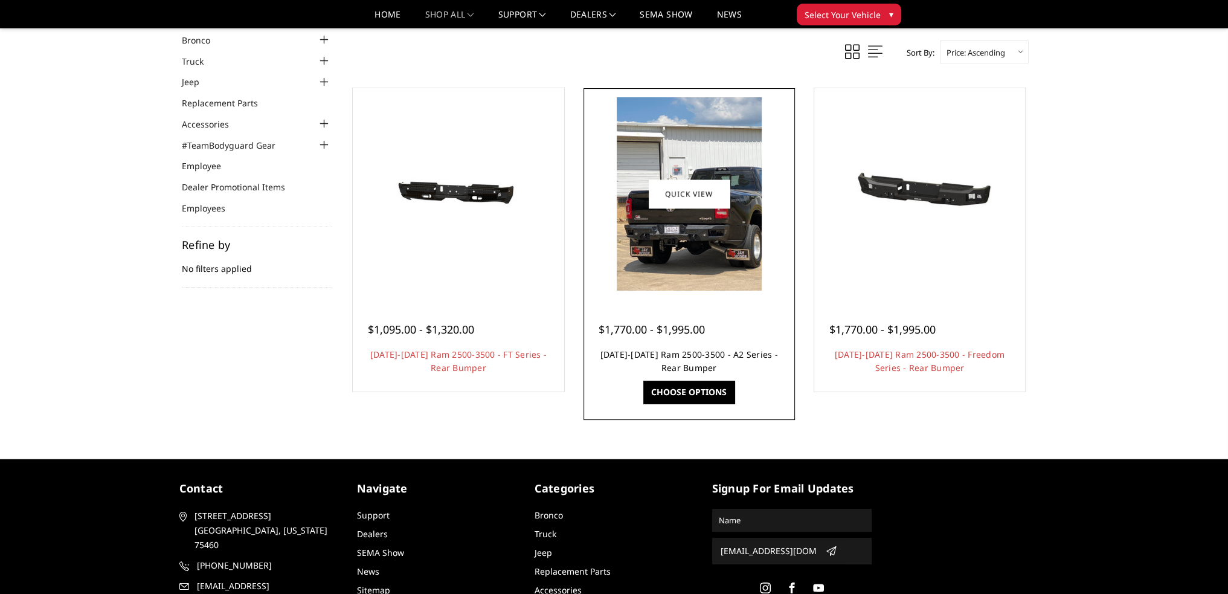
click at [731, 357] on link "[DATE]-[DATE] Ram 2500-3500 - A2 Series - Rear Bumper" at bounding box center [689, 361] width 178 height 25
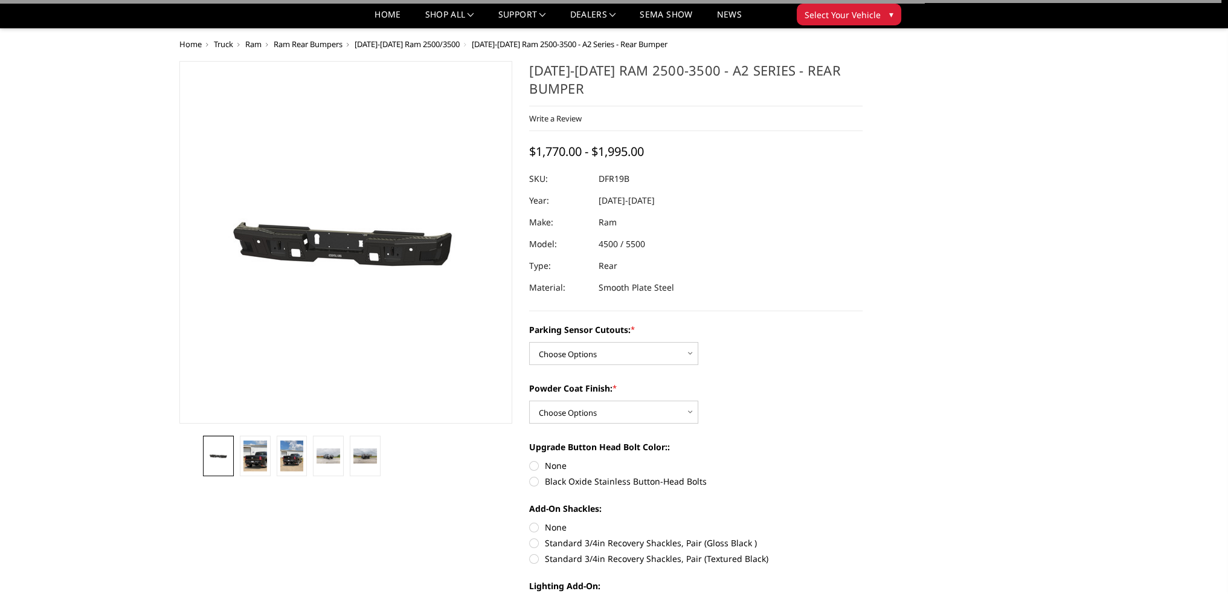
scroll to position [181, 0]
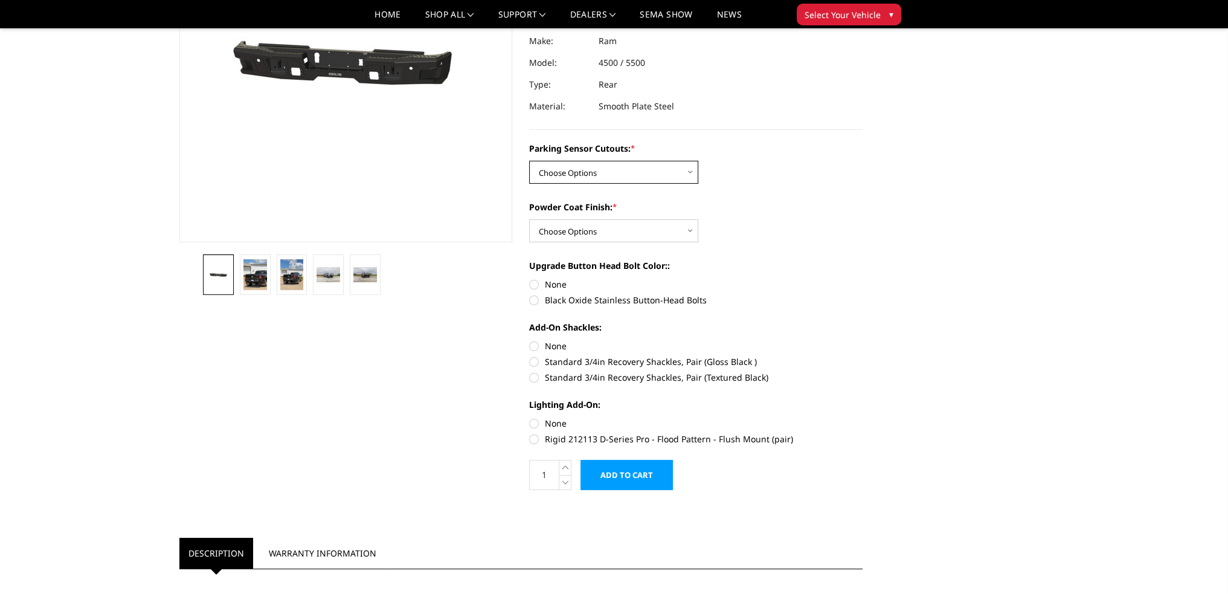
drag, startPoint x: 586, startPoint y: 168, endPoint x: 586, endPoint y: 182, distance: 13.9
click at [586, 168] on select "Choose Options No - Without Parking Sensor Cutouts Yes - With Parking Sensor Cu…" at bounding box center [613, 172] width 169 height 23
select select "2164"
click at [529, 161] on select "Choose Options No - Without Parking Sensor Cutouts Yes - With Parking Sensor Cu…" at bounding box center [613, 172] width 169 height 23
click at [579, 231] on select "Choose Options Bare Metal Textured Black Powder Coat" at bounding box center [613, 230] width 169 height 23
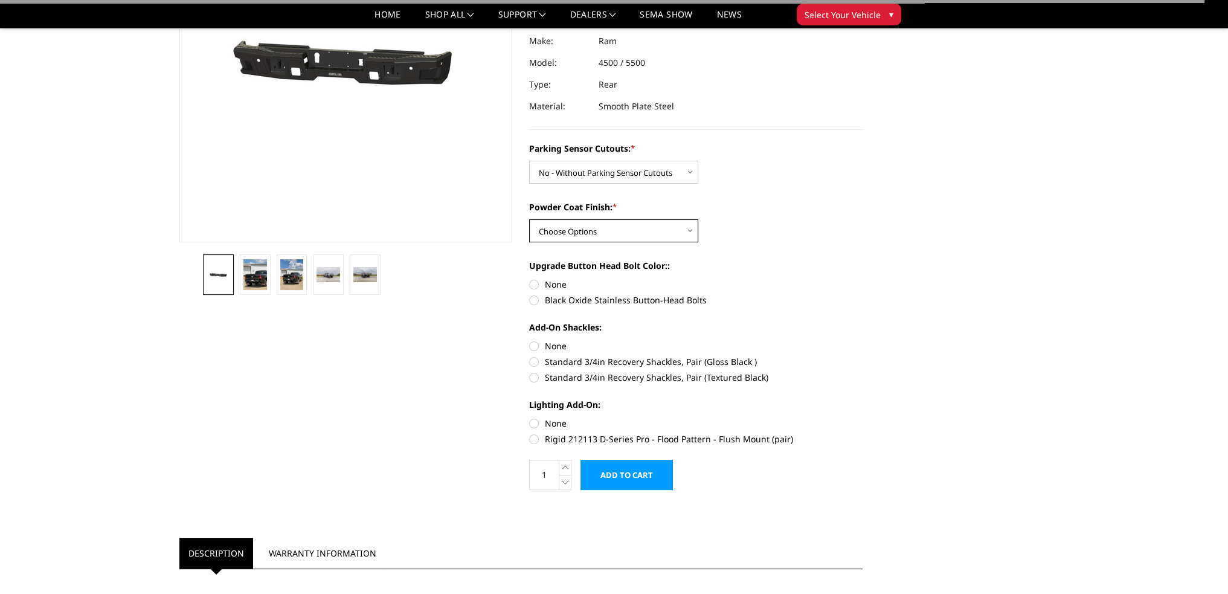
select select "2167"
click at [529, 219] on select "Choose Options Bare Metal Textured Black Powder Coat" at bounding box center [613, 230] width 169 height 23
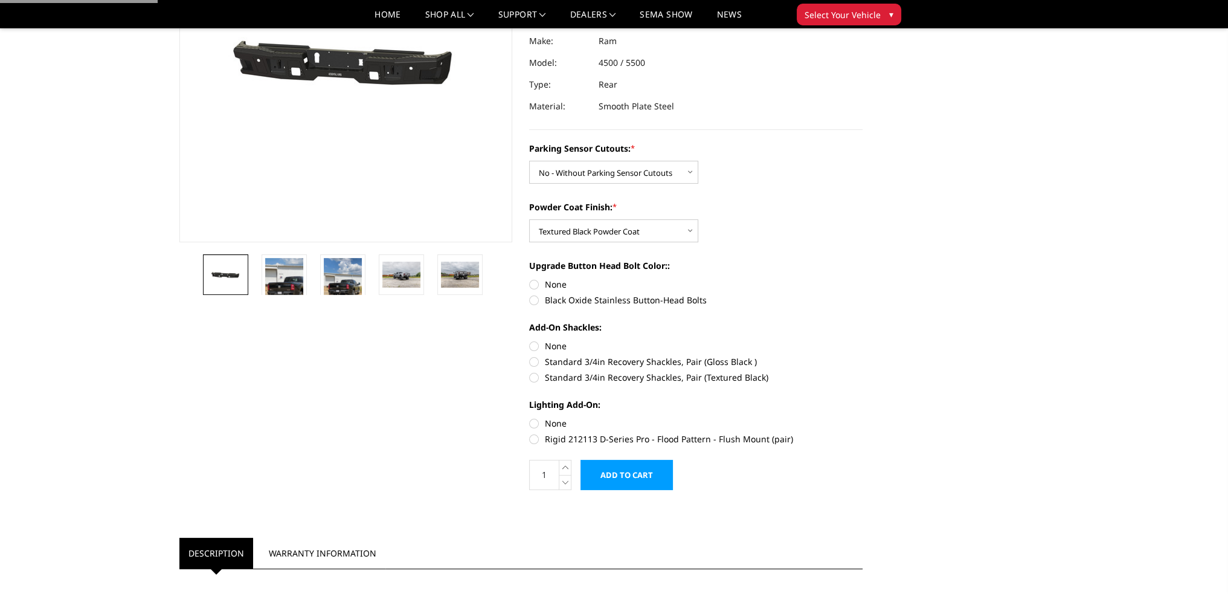
click at [533, 300] on label "Black Oxide Stainless Button-Head Bolts" at bounding box center [695, 300] width 333 height 13
click at [863, 278] on input "Black Oxide Stainless Button-Head Bolts" at bounding box center [863, 278] width 1 height 1
radio input "true"
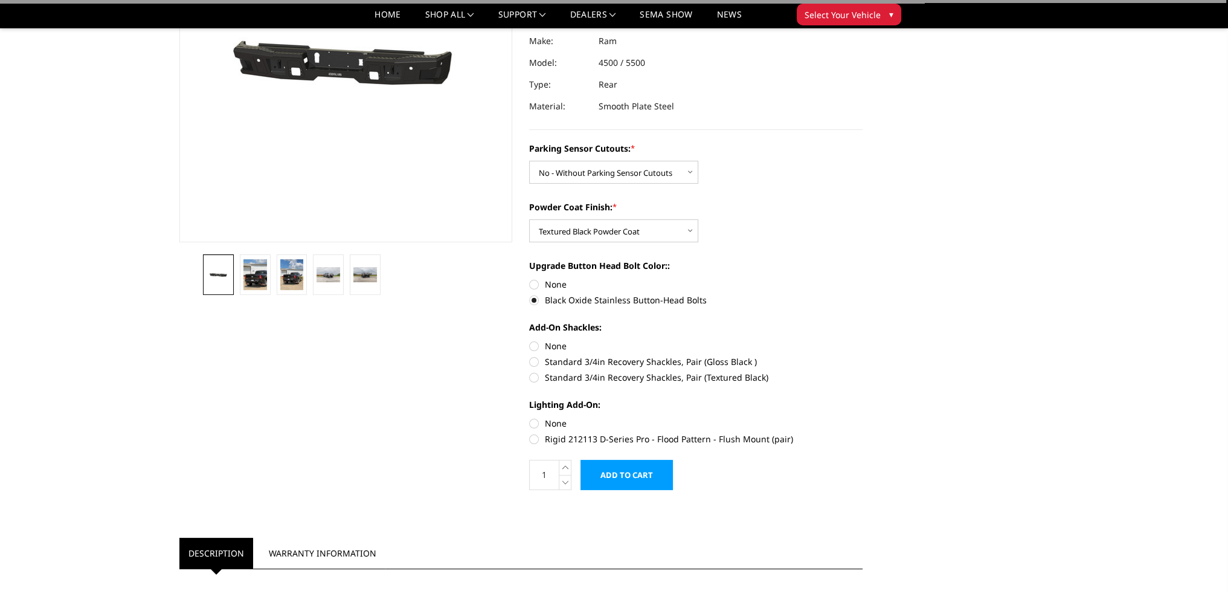
click at [533, 371] on label "Standard 3/4in Recovery Shackles, Pair (Textured Black)" at bounding box center [695, 377] width 333 height 13
click at [863, 356] on input "Standard 3/4in Recovery Shackles, Pair (Textured Black)" at bounding box center [863, 355] width 1 height 1
radio input "true"
click at [536, 435] on label "Rigid 212113 D-Series Pro - Flood Pattern - Flush Mount (pair)" at bounding box center [695, 438] width 333 height 13
click at [863, 417] on input "Rigid 212113 D-Series Pro - Flood Pattern - Flush Mount (pair)" at bounding box center [863, 417] width 1 height 1
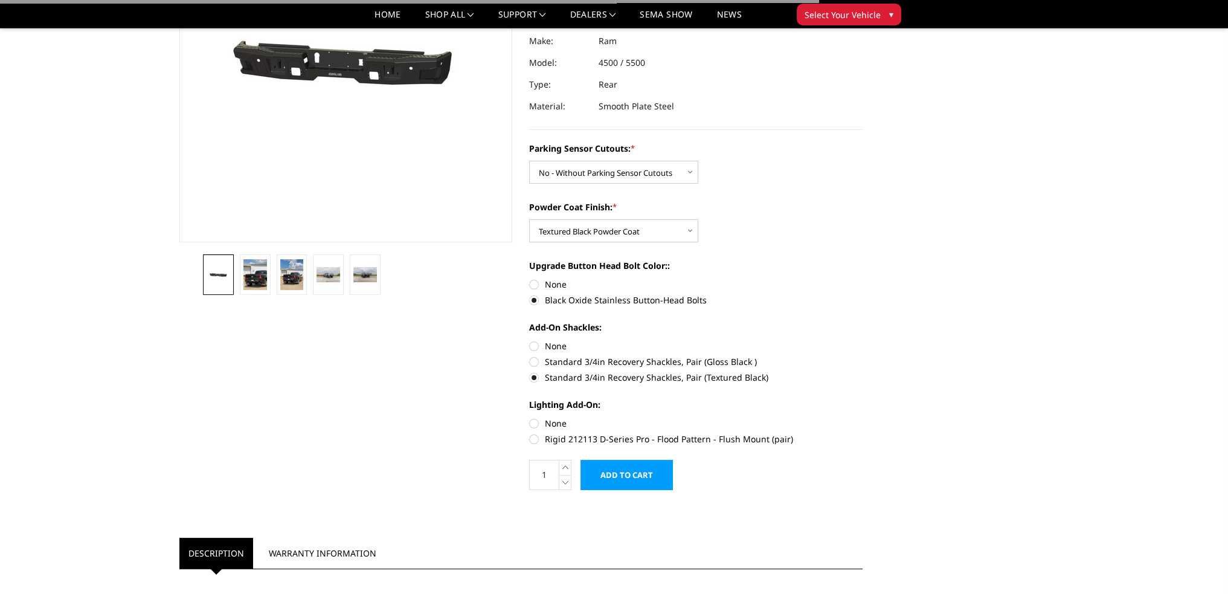
radio input "true"
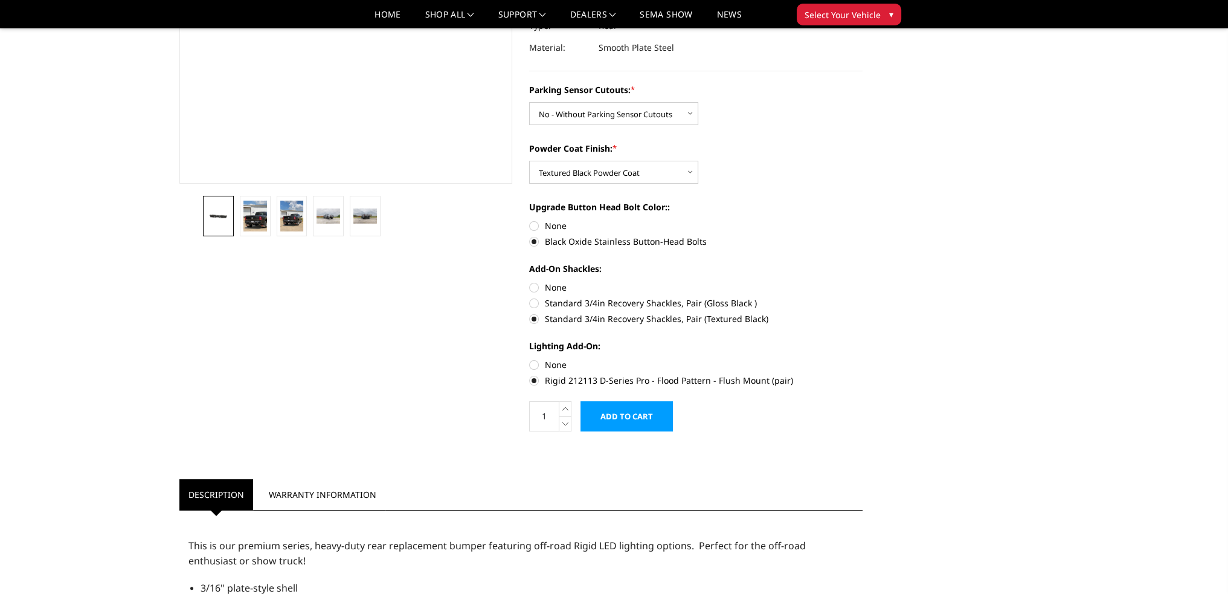
scroll to position [242, 0]
click at [646, 403] on input "Add to Cart" at bounding box center [626, 414] width 92 height 30
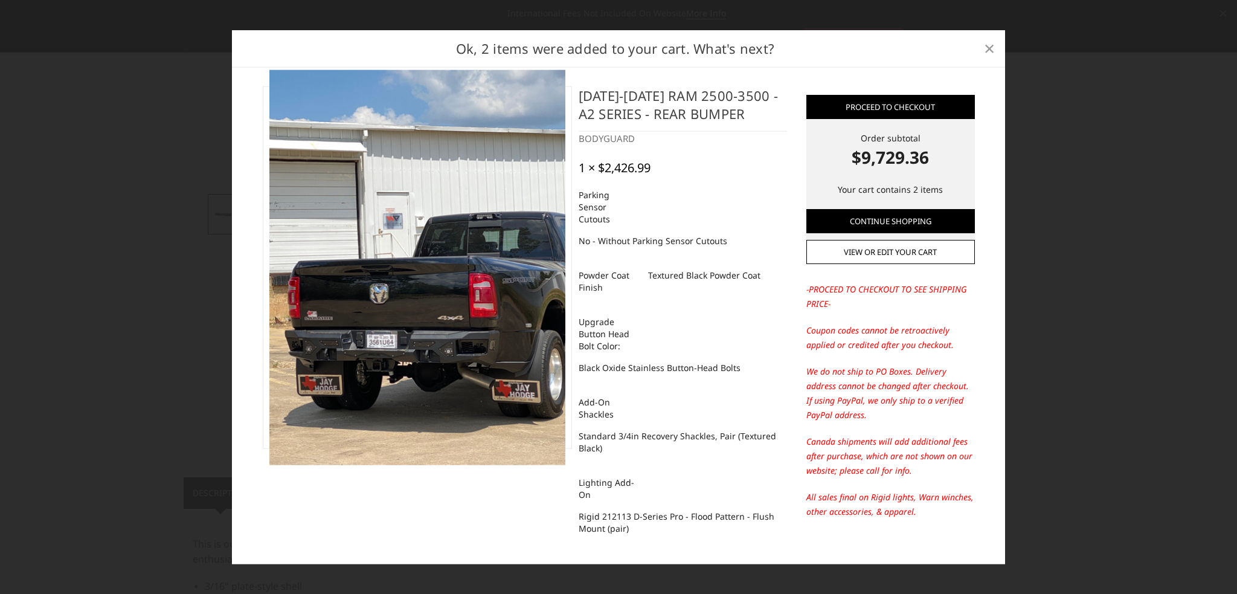
click at [987, 50] on span "×" at bounding box center [989, 48] width 11 height 26
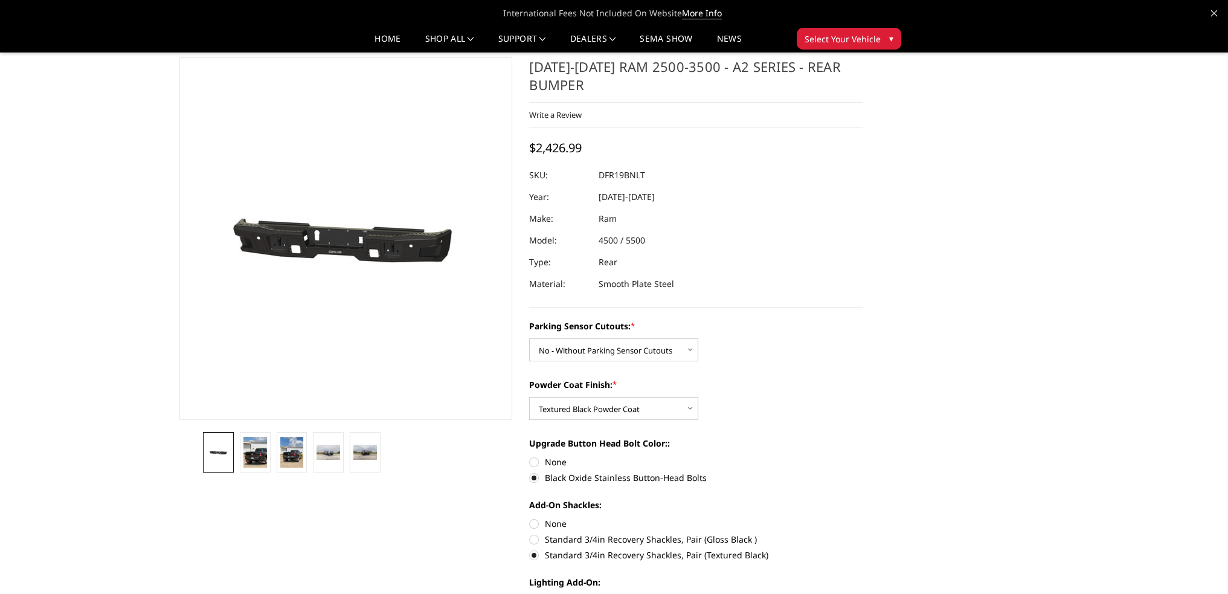
scroll to position [0, 0]
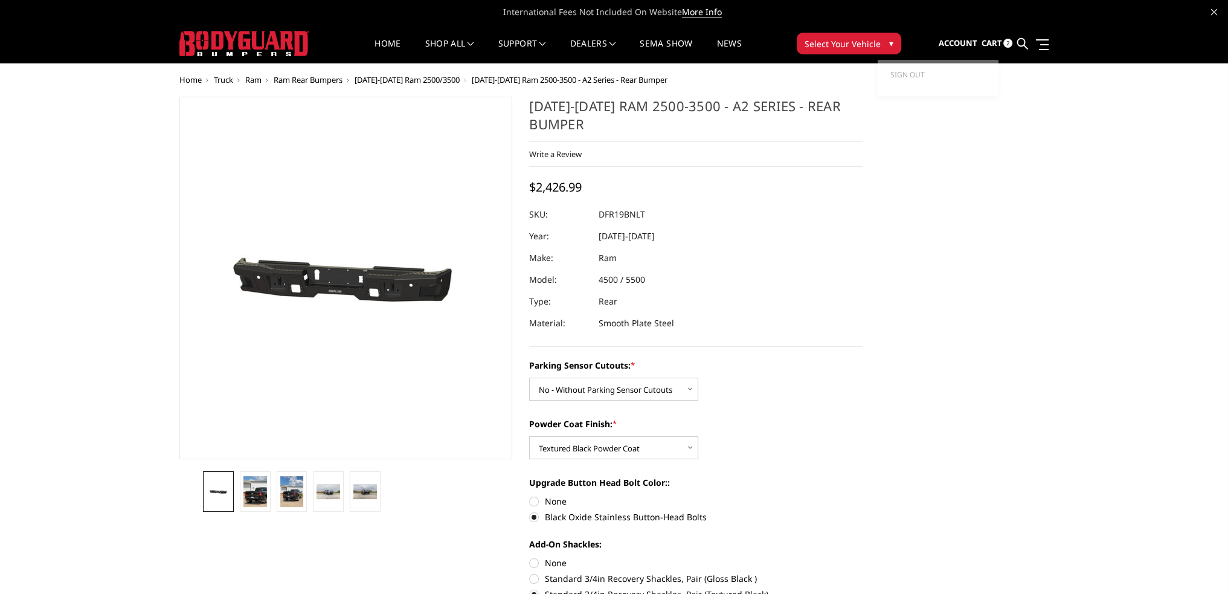
click at [991, 43] on span "Cart" at bounding box center [991, 42] width 21 height 11
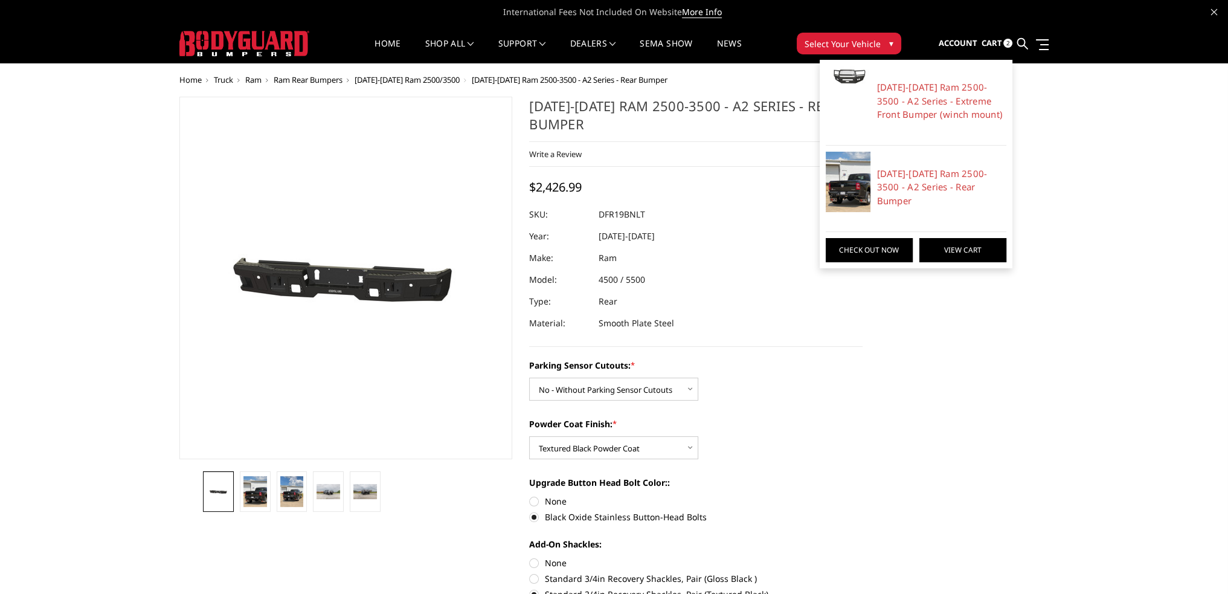
click at [939, 238] on link "View Cart" at bounding box center [962, 250] width 87 height 24
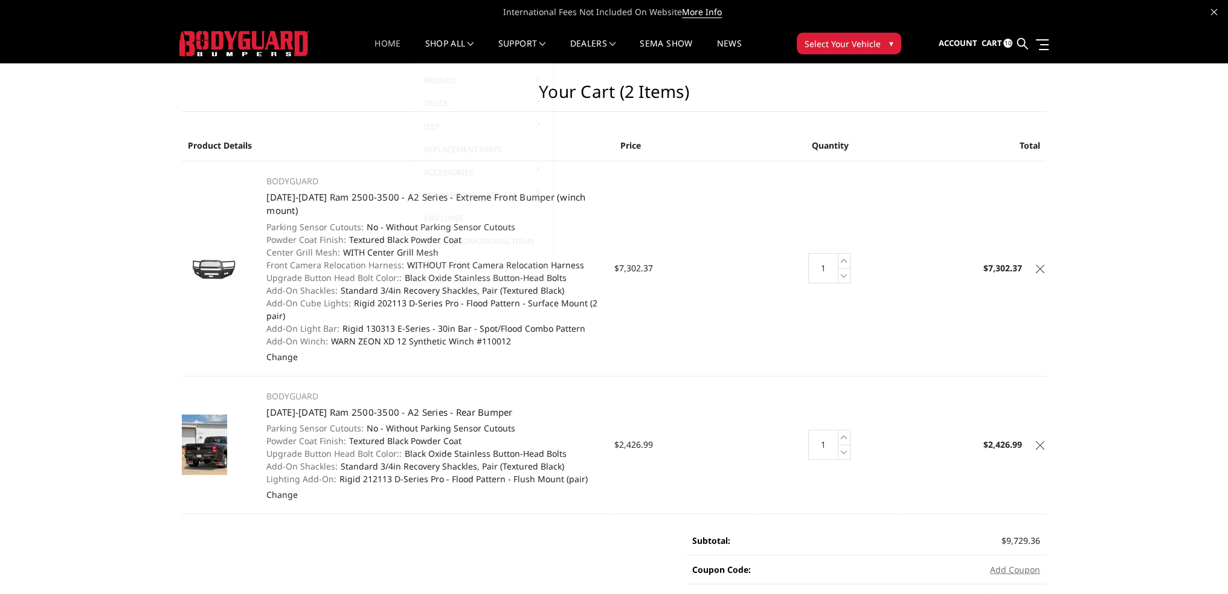
click at [387, 40] on link "Home" at bounding box center [387, 51] width 26 height 24
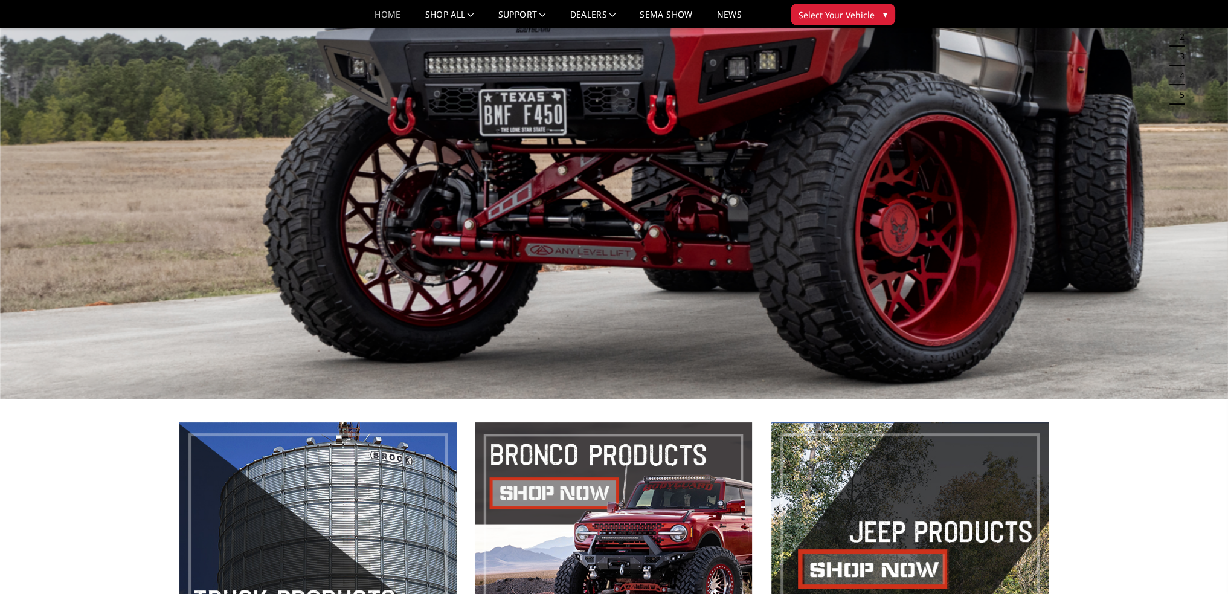
scroll to position [242, 0]
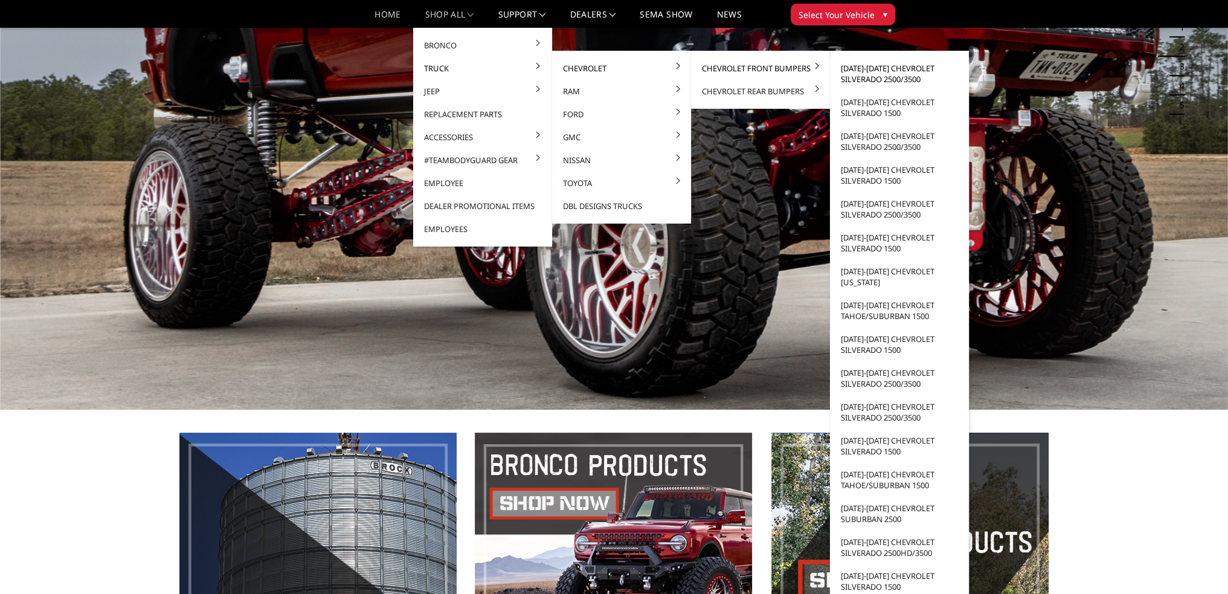
click at [902, 67] on link "[DATE]-[DATE] Chevrolet Silverado 2500/3500" at bounding box center [899, 74] width 129 height 34
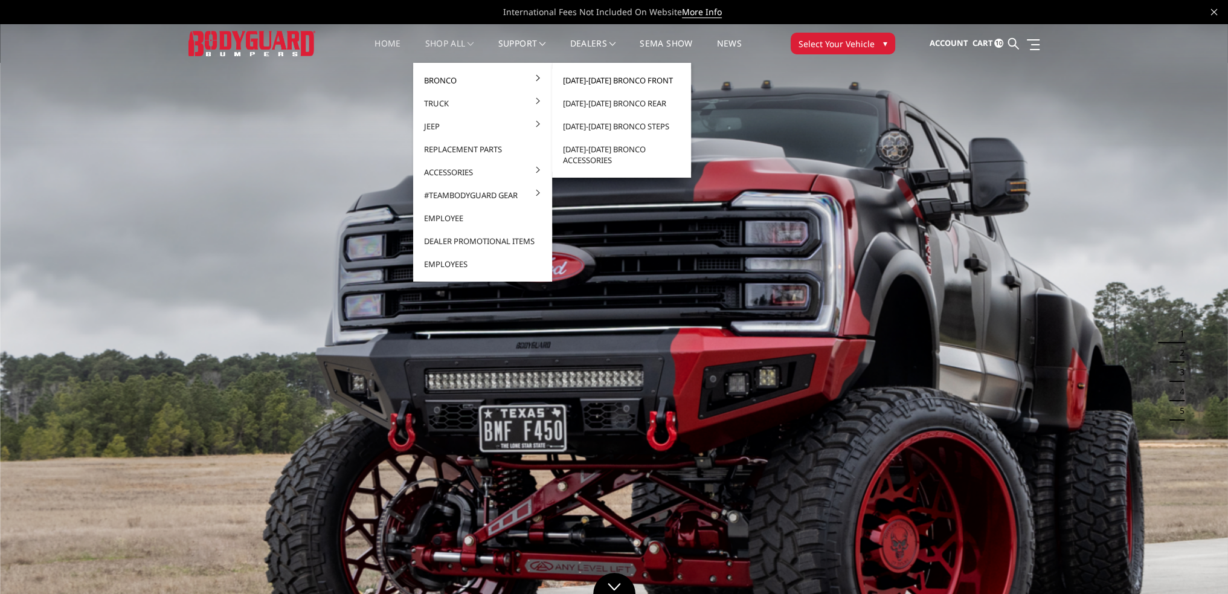
click at [616, 77] on link "[DATE]-[DATE] Bronco Front" at bounding box center [621, 80] width 129 height 23
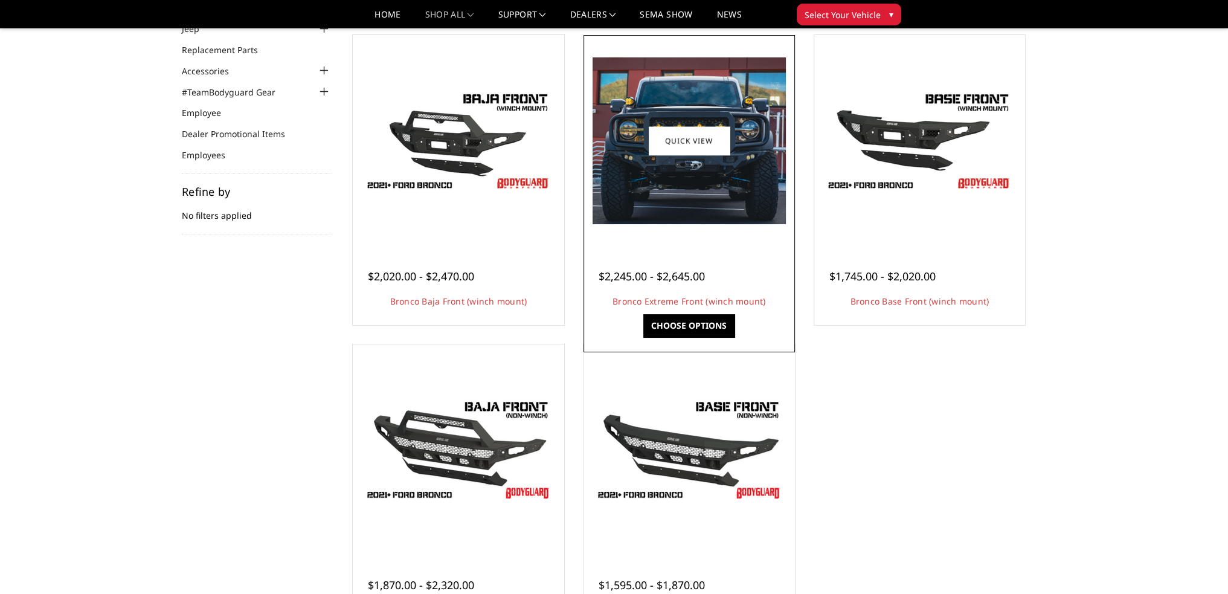
scroll to position [121, 0]
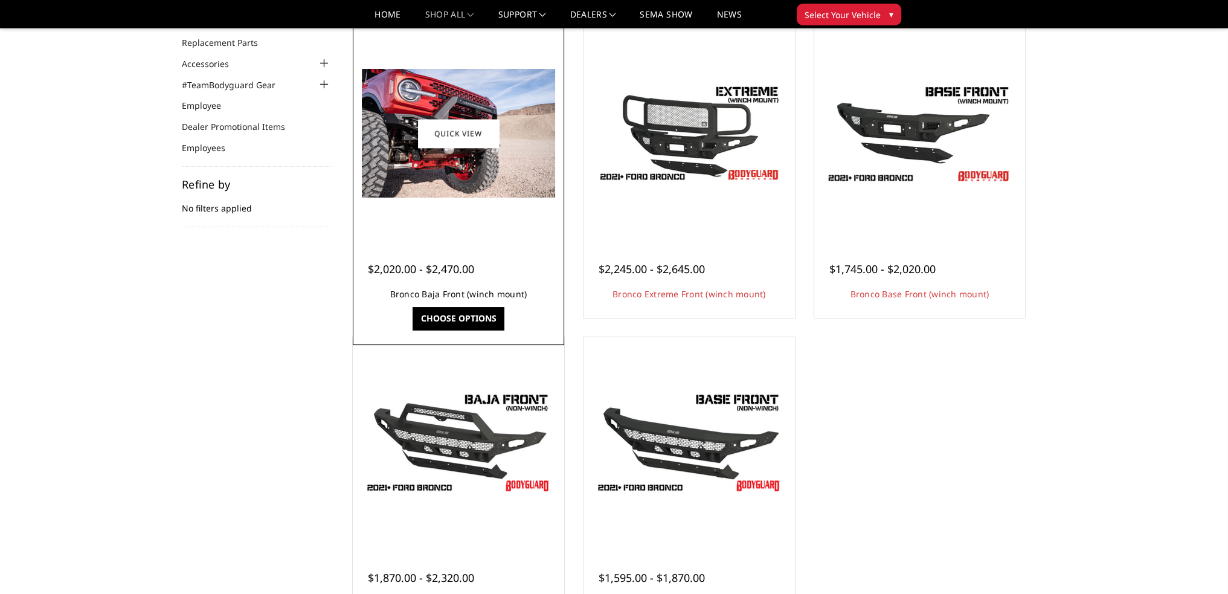
click at [479, 294] on link "Bronco Baja Front (winch mount)" at bounding box center [458, 293] width 137 height 11
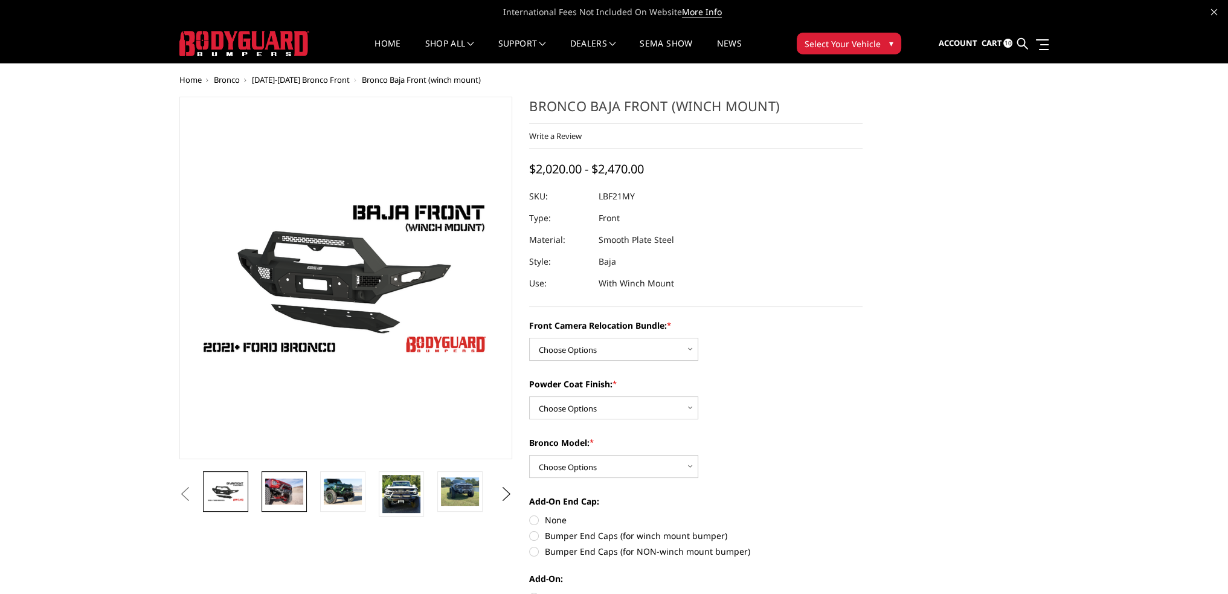
click at [277, 490] on img at bounding box center [284, 490] width 38 height 25
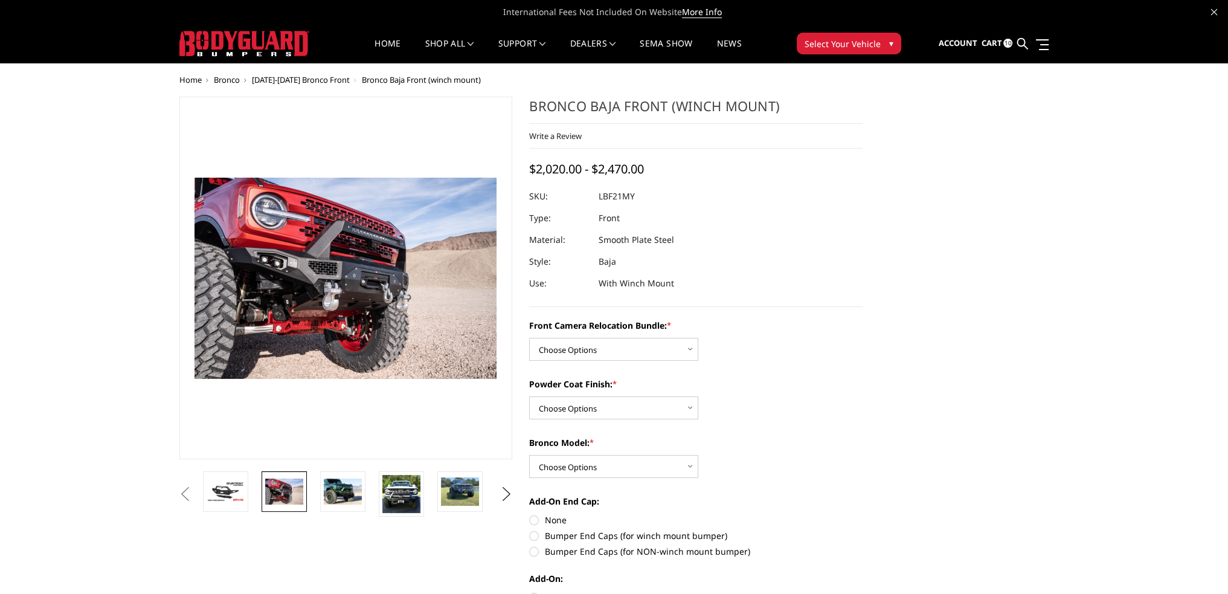
click at [337, 317] on img at bounding box center [357, 261] width 773 height 515
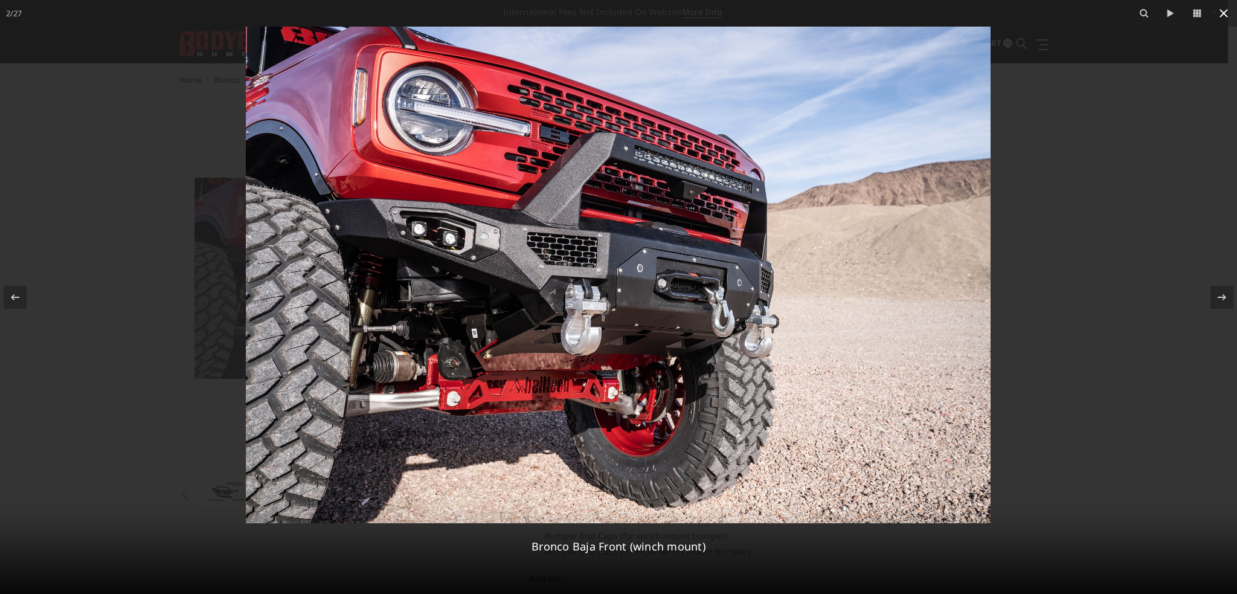
click at [1223, 13] on icon at bounding box center [1224, 13] width 8 height 8
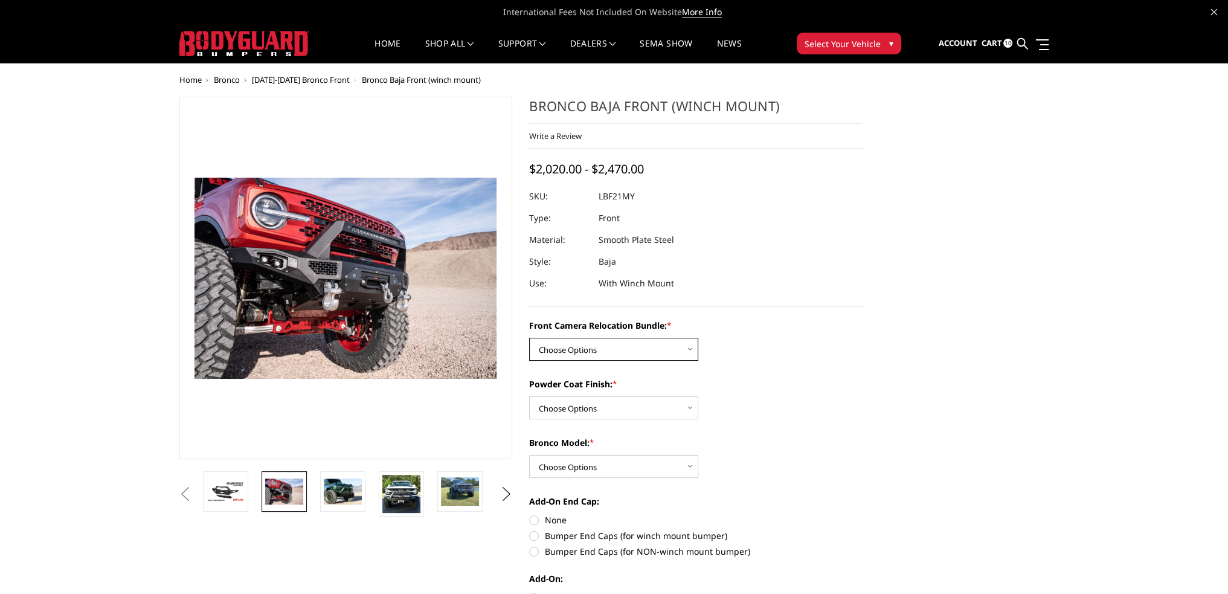
click at [573, 354] on select "Choose Options Without Front Camera Relocation With Front Camera Relocation (Ha…" at bounding box center [613, 349] width 169 height 23
select select "4016"
click at [529, 338] on select "Choose Options Without Front Camera Relocation With Front Camera Relocation (Ha…" at bounding box center [613, 349] width 169 height 23
click at [578, 405] on select "Choose Options Textured Black Powder Coat Bare Metal" at bounding box center [613, 407] width 169 height 23
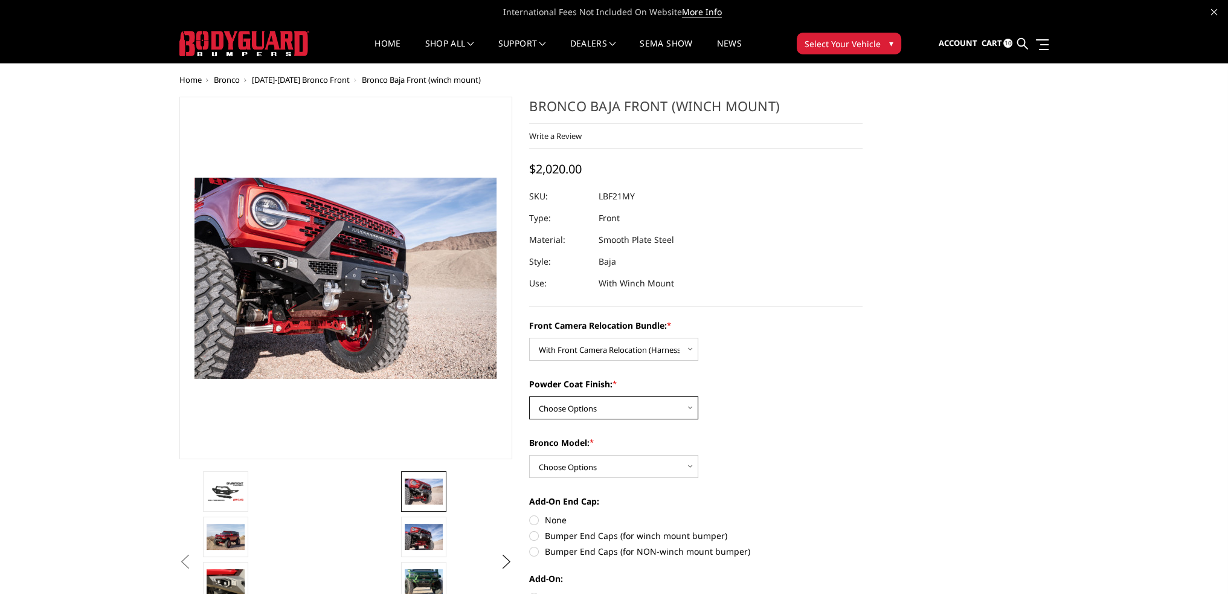
select select "4015"
click at [529, 396] on select "Choose Options Textured Black Powder Coat Bare Metal" at bounding box center [613, 407] width 169 height 23
click at [560, 464] on select "Choose Options Raptor Base/Badlands/Wildtrak/etc." at bounding box center [613, 466] width 169 height 23
select select "4013"
click at [529, 455] on select "Choose Options Raptor Base/Badlands/Wildtrak/etc." at bounding box center [613, 466] width 169 height 23
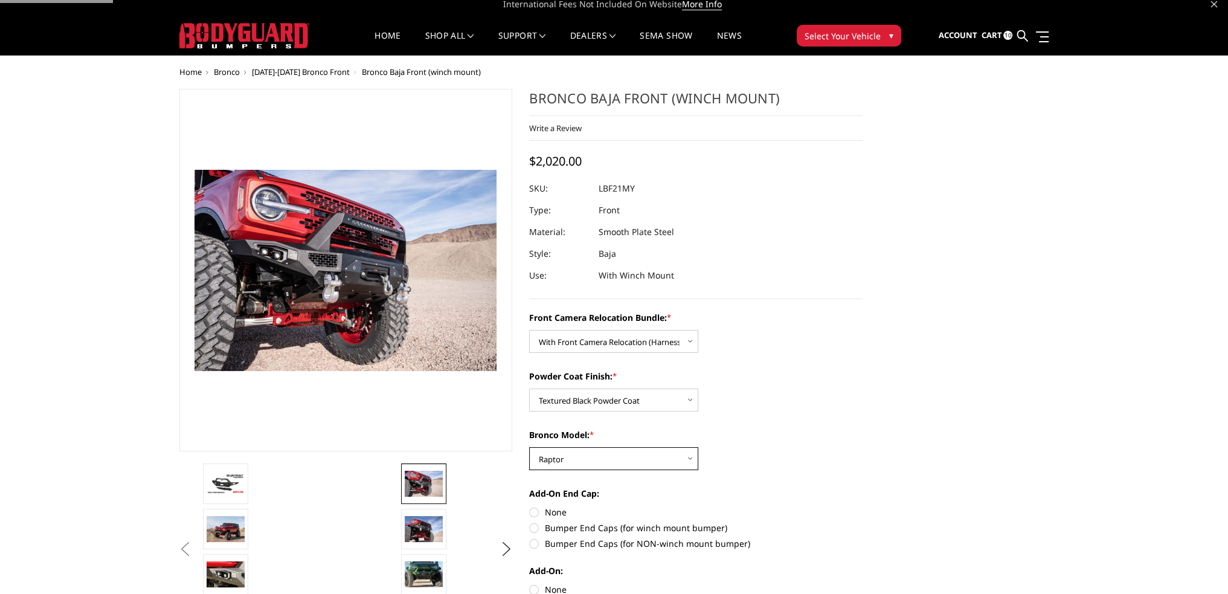
scroll to position [181, 0]
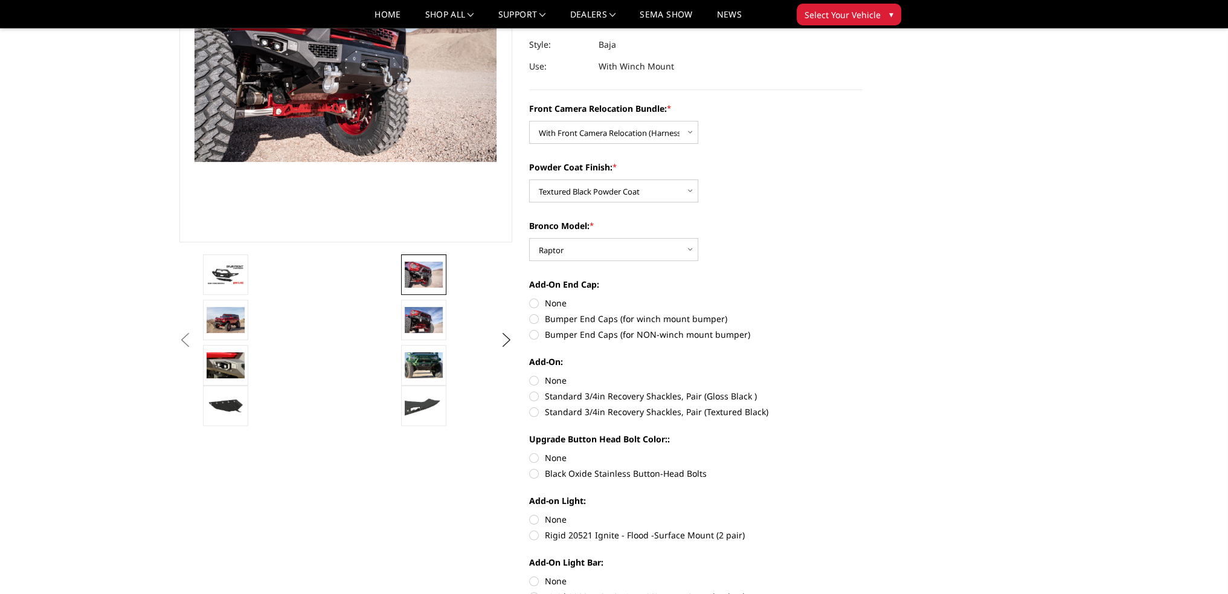
click at [534, 319] on label "Bumper End Caps (for winch mount bumper)" at bounding box center [695, 318] width 333 height 13
click at [863, 297] on input "Bumper End Caps (for winch mount bumper)" at bounding box center [863, 297] width 1 height 1
radio input "true"
drag, startPoint x: 532, startPoint y: 379, endPoint x: 546, endPoint y: 468, distance: 90.0
click at [532, 379] on label "None" at bounding box center [695, 380] width 333 height 13
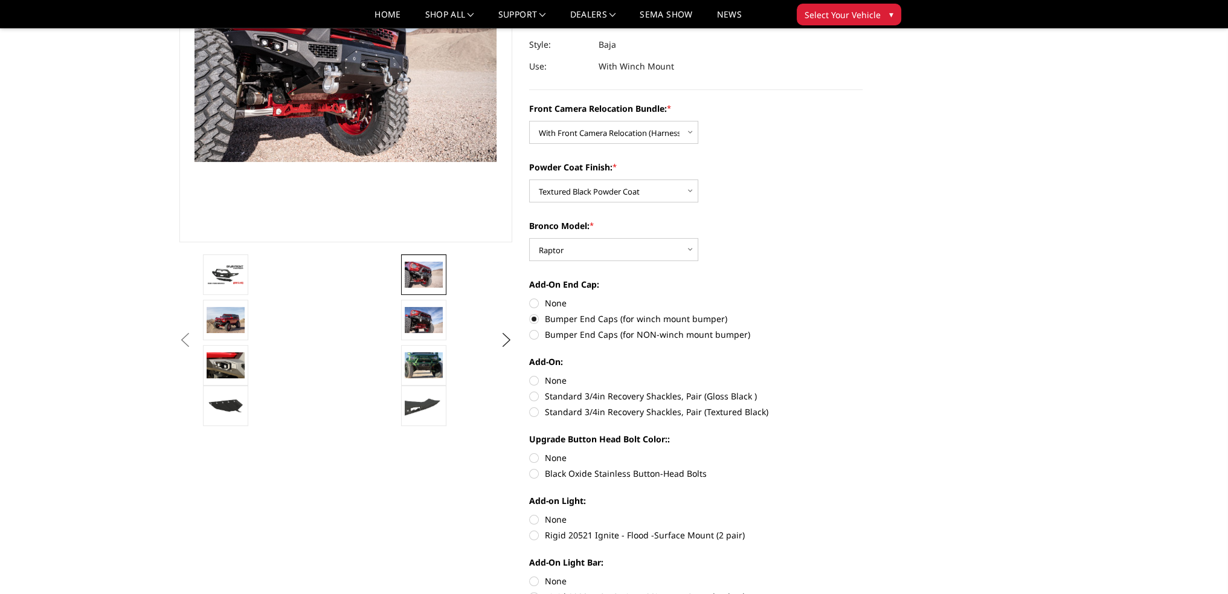
click at [530, 374] on input "None" at bounding box center [529, 374] width 1 height 1
radio input "true"
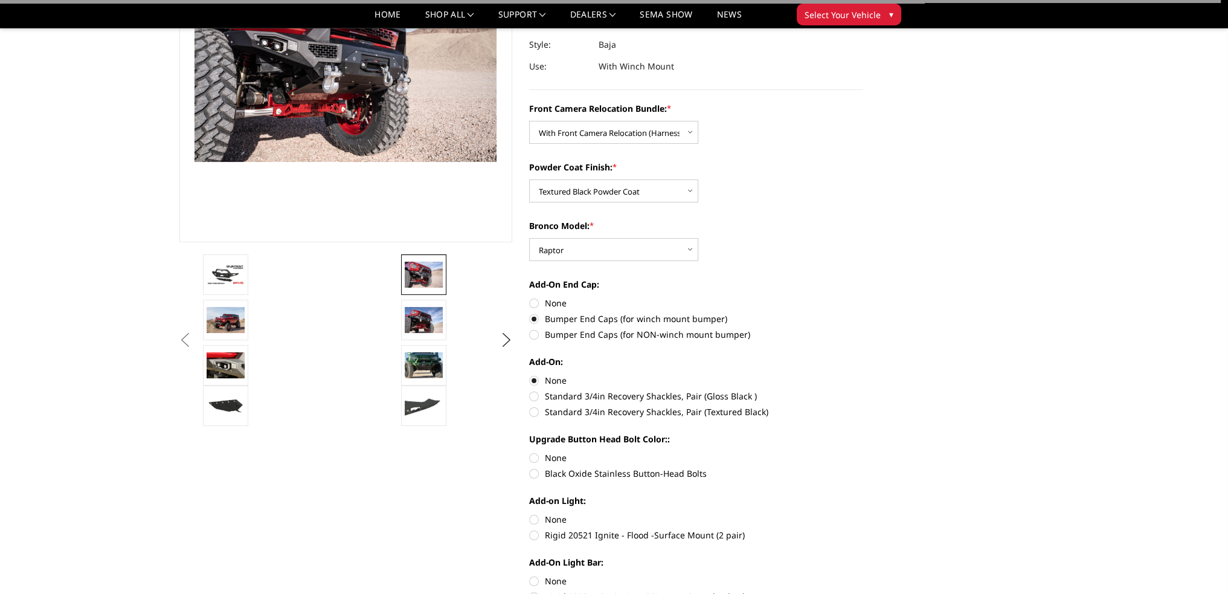
drag, startPoint x: 532, startPoint y: 471, endPoint x: 544, endPoint y: 464, distance: 13.8
click at [534, 471] on label "Black Oxide Stainless Button-Head Bolts" at bounding box center [695, 473] width 333 height 13
click at [863, 452] on input "Black Oxide Stainless Button-Head Bolts" at bounding box center [863, 451] width 1 height 1
radio input "true"
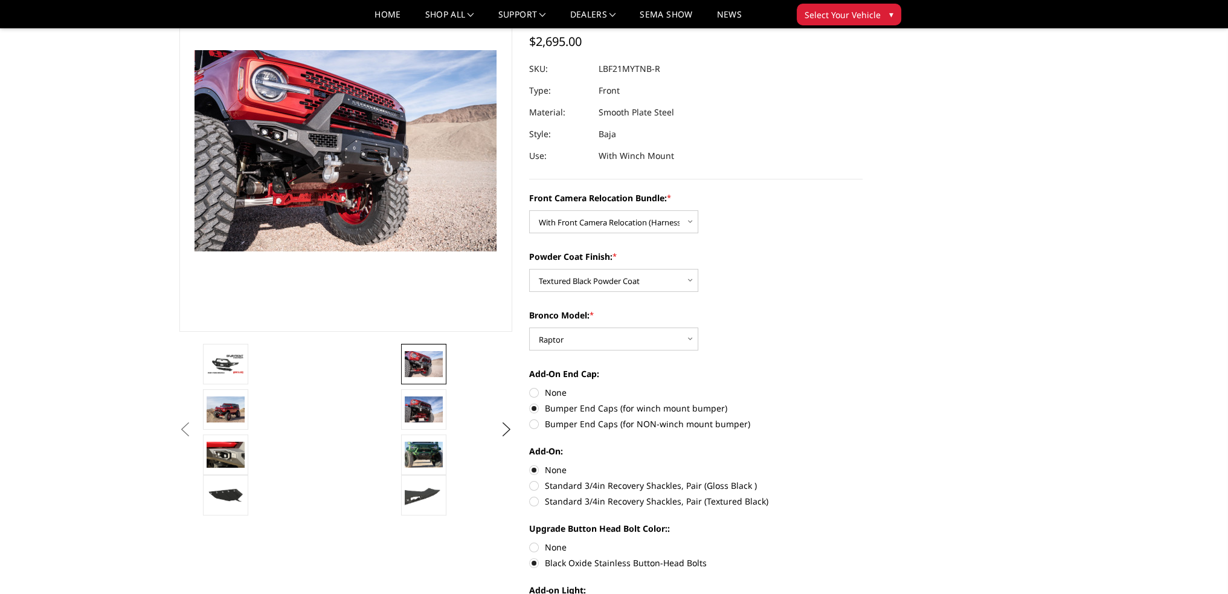
scroll to position [60, 0]
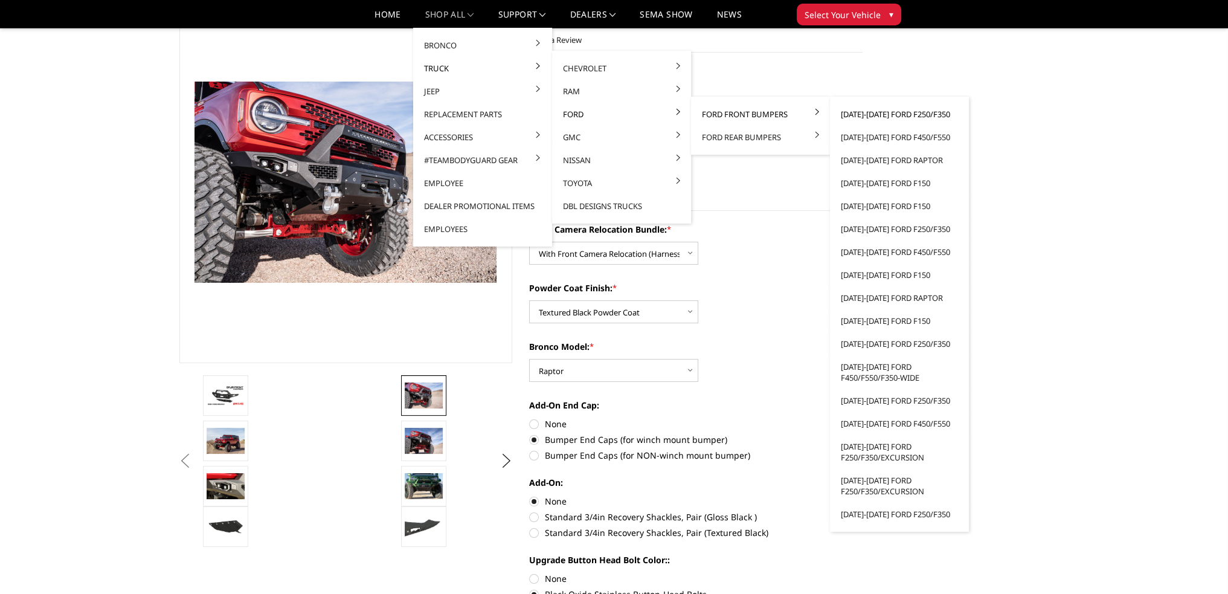
click at [881, 112] on link "[DATE]-[DATE] Ford F250/F350" at bounding box center [899, 114] width 129 height 23
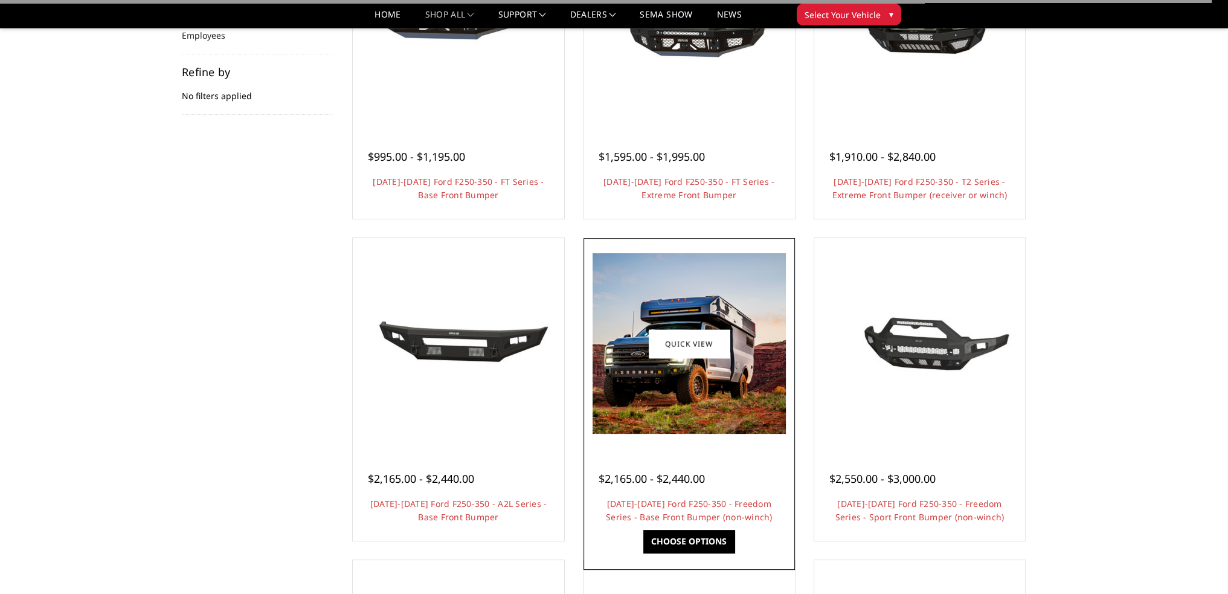
scroll to position [423, 0]
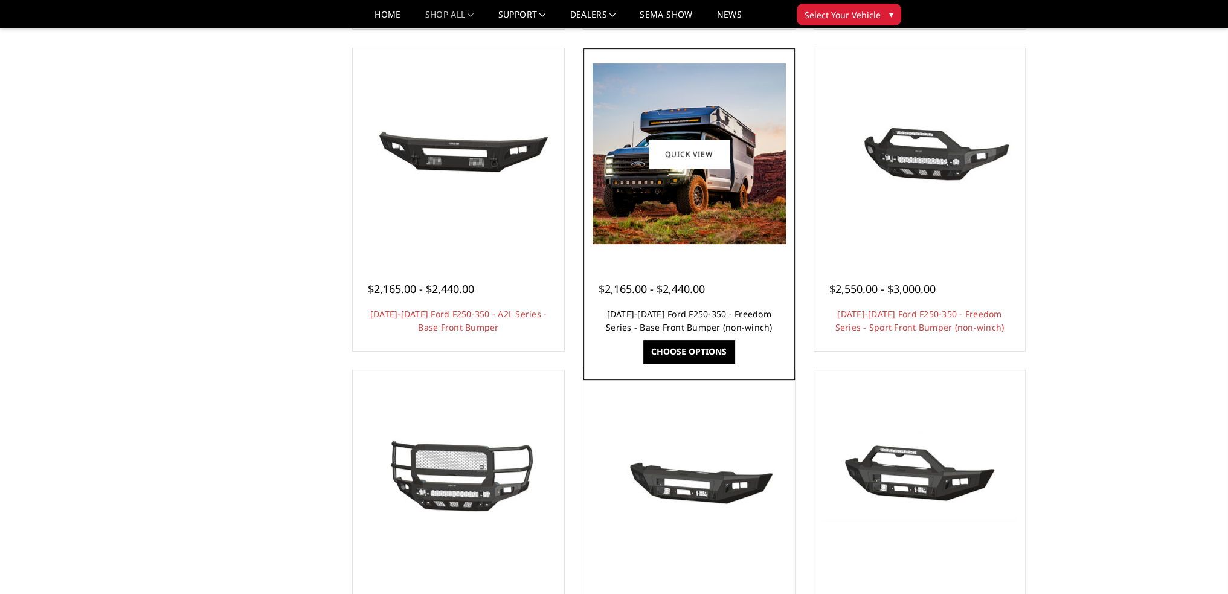
click at [684, 317] on link "[DATE]-[DATE] Ford F250-350 - Freedom Series - Base Front Bumper (non-winch)" at bounding box center [689, 320] width 167 height 25
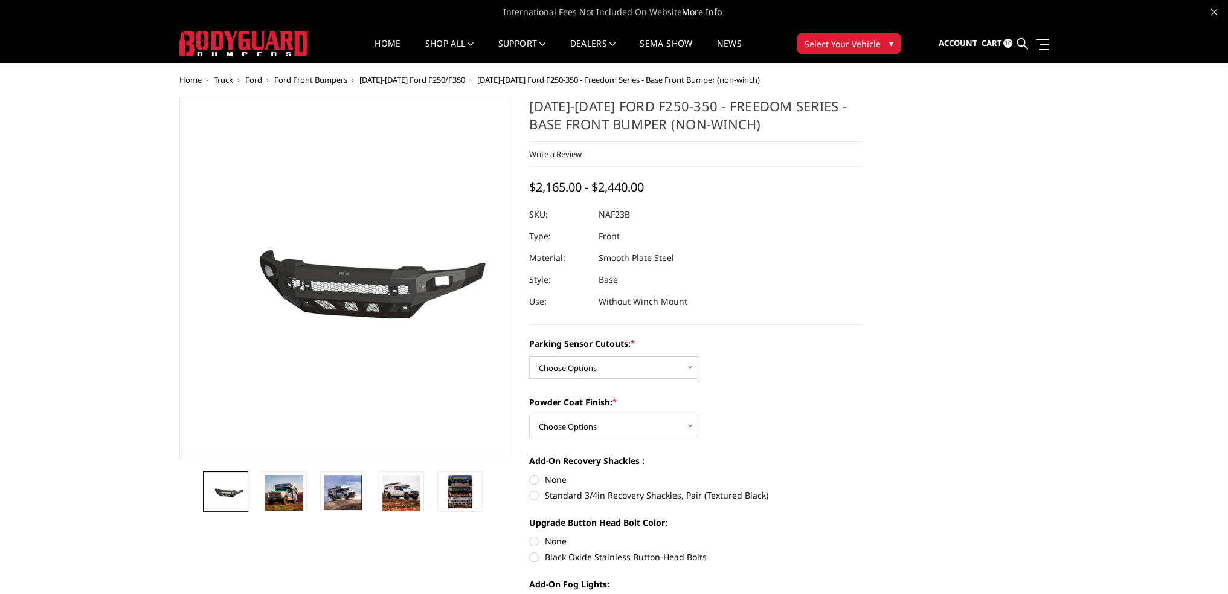
scroll to position [121, 0]
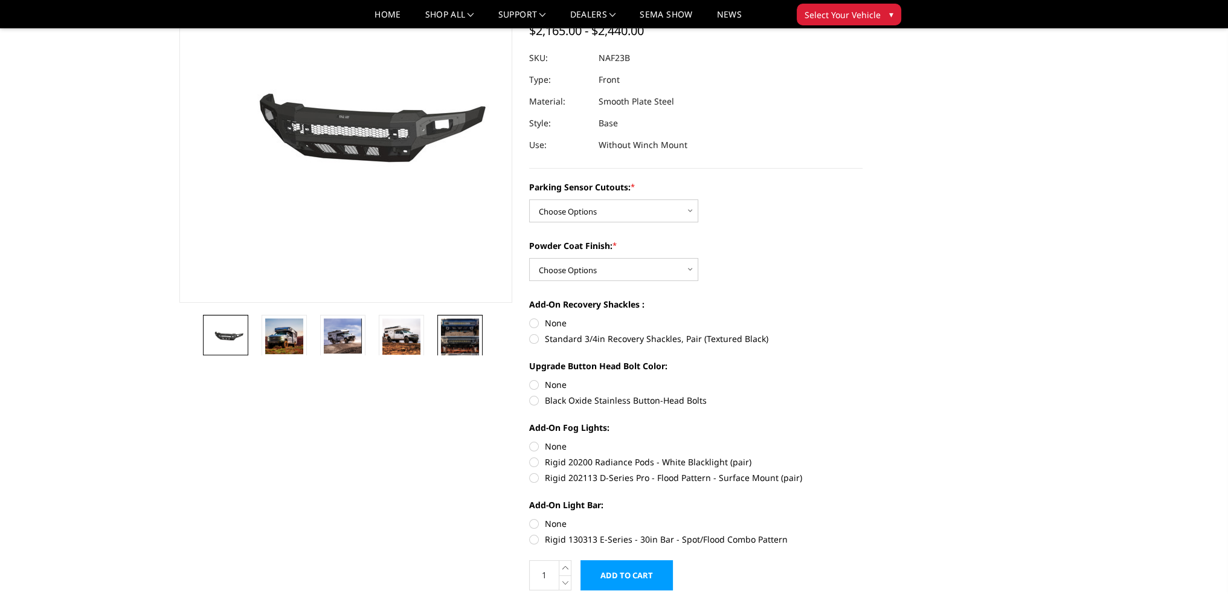
click at [362, 335] on link at bounding box center [342, 336] width 45 height 42
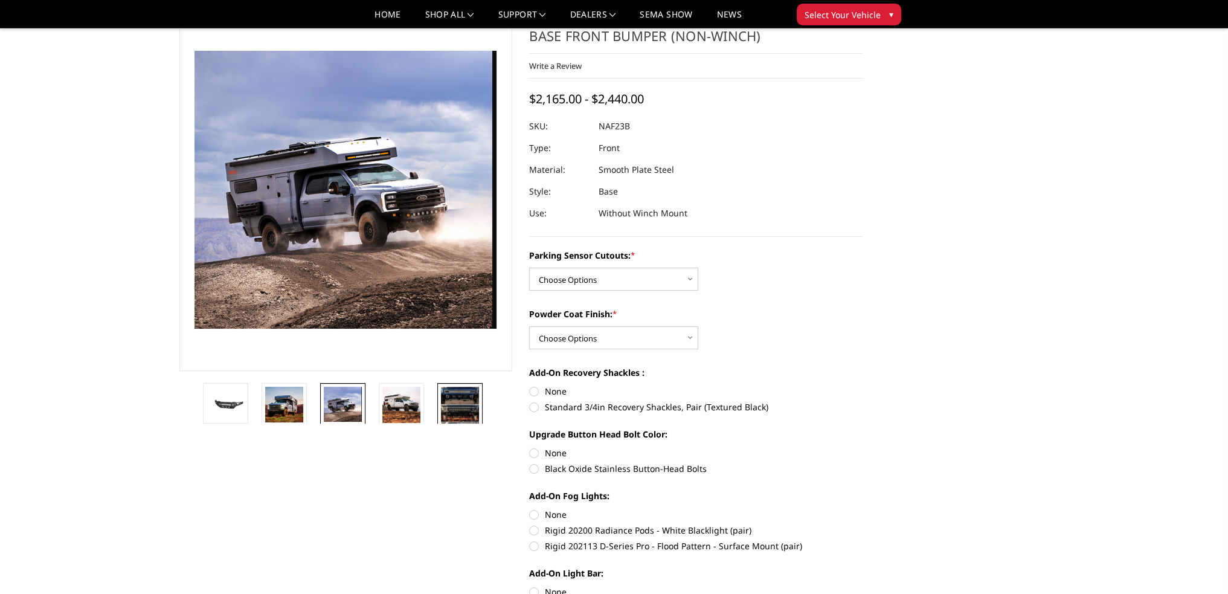
click at [461, 396] on img at bounding box center [460, 413] width 38 height 53
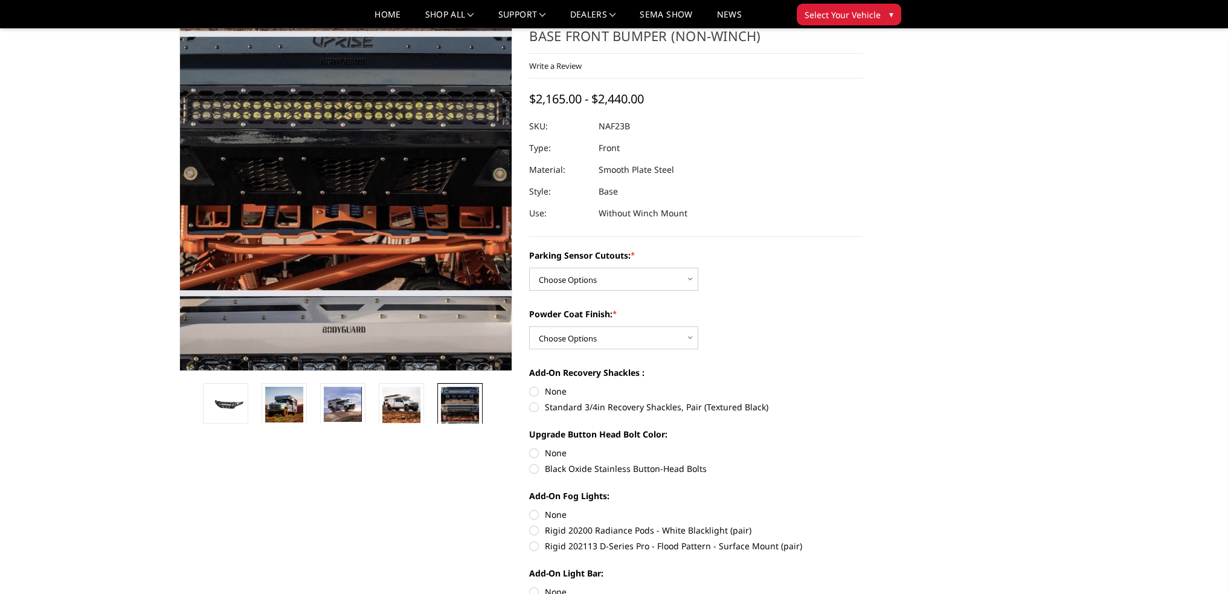
click at [343, 214] on img at bounding box center [348, 162] width 562 height 773
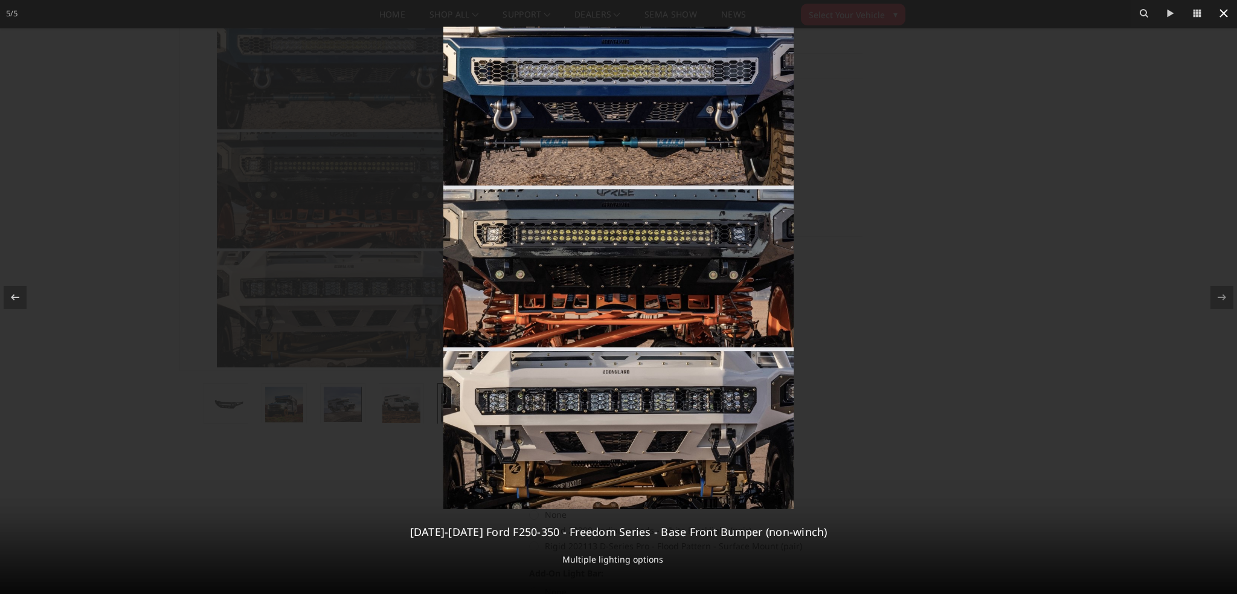
click at [1220, 13] on icon at bounding box center [1223, 13] width 14 height 14
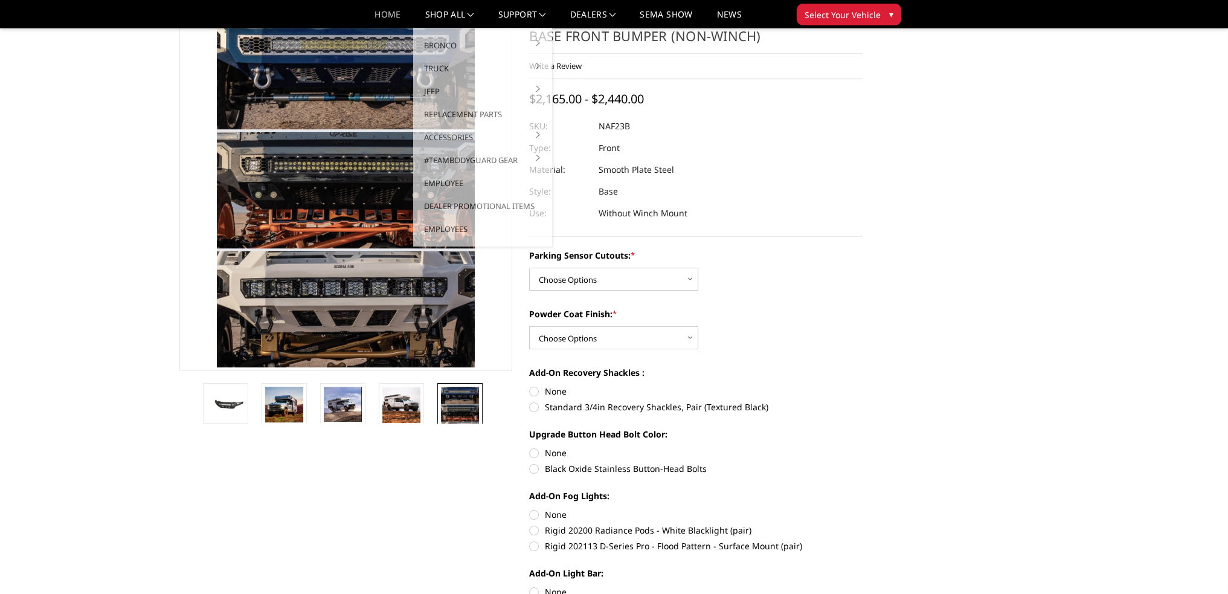
click at [391, 13] on link "Home" at bounding box center [387, 19] width 26 height 18
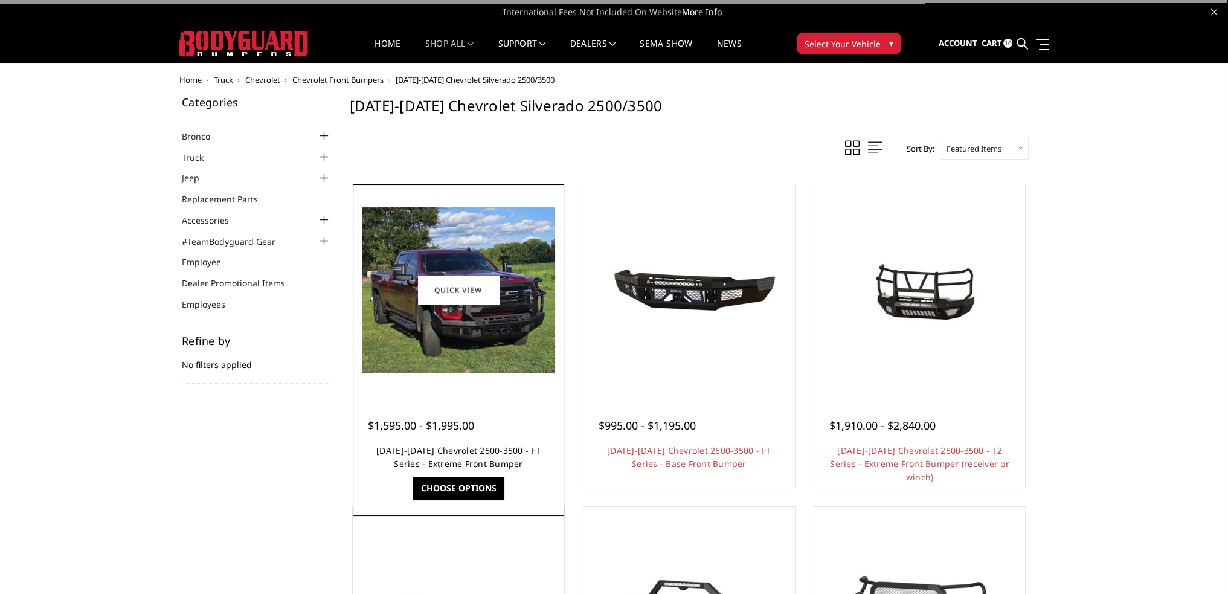
click at [459, 451] on link "[DATE]-[DATE] Chevrolet 2500-3500 - FT Series - Extreme Front Bumper" at bounding box center [458, 457] width 164 height 25
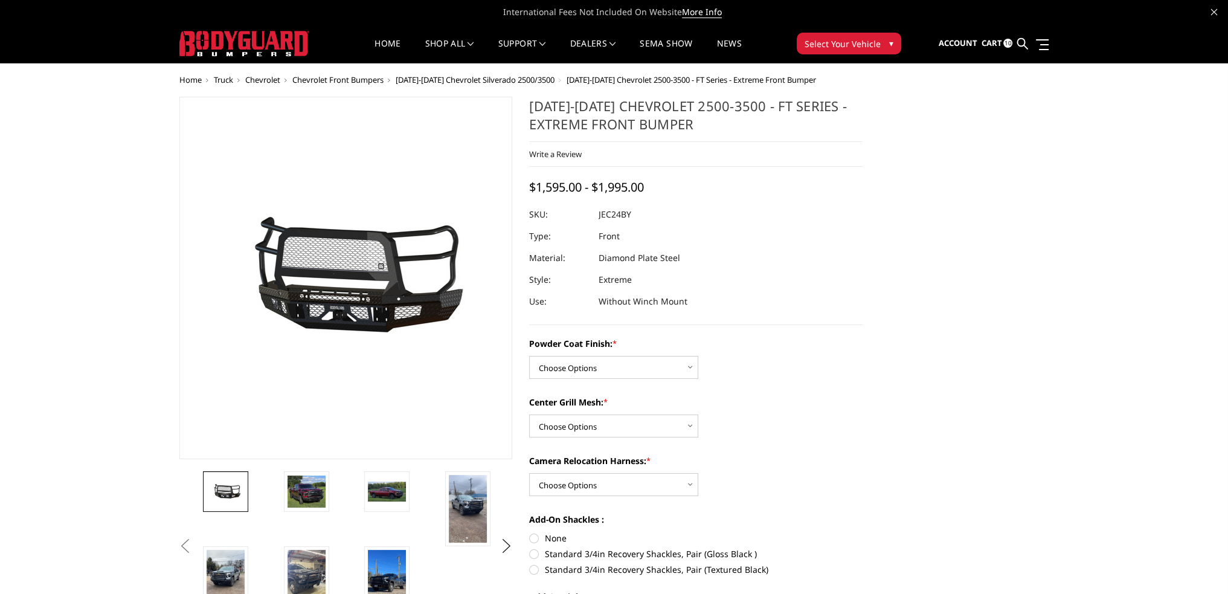
drag, startPoint x: 619, startPoint y: 208, endPoint x: 606, endPoint y: 216, distance: 14.9
click at [615, 208] on dd "JEC24BY" at bounding box center [615, 215] width 33 height 22
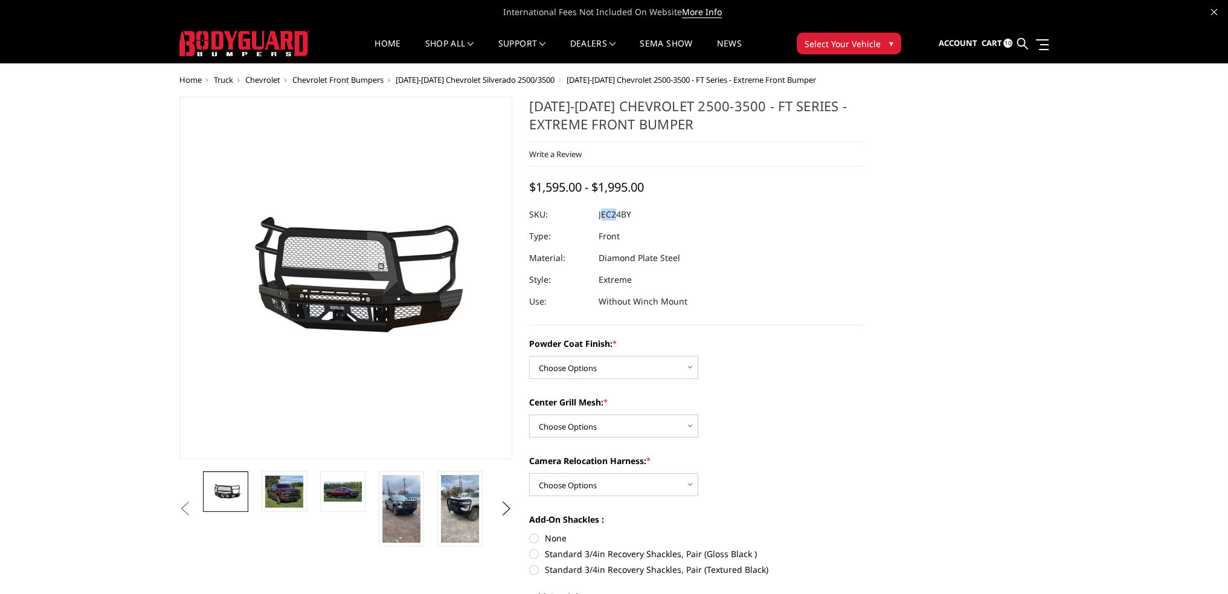
drag, startPoint x: 602, startPoint y: 218, endPoint x: 621, endPoint y: 216, distance: 18.9
click at [618, 216] on dd "JEC24BY" at bounding box center [615, 215] width 33 height 22
drag, startPoint x: 629, startPoint y: 216, endPoint x: 601, endPoint y: 217, distance: 27.8
click at [601, 217] on dd "JEC24BY" at bounding box center [615, 215] width 33 height 22
click at [379, 47] on link "Home" at bounding box center [387, 51] width 26 height 24
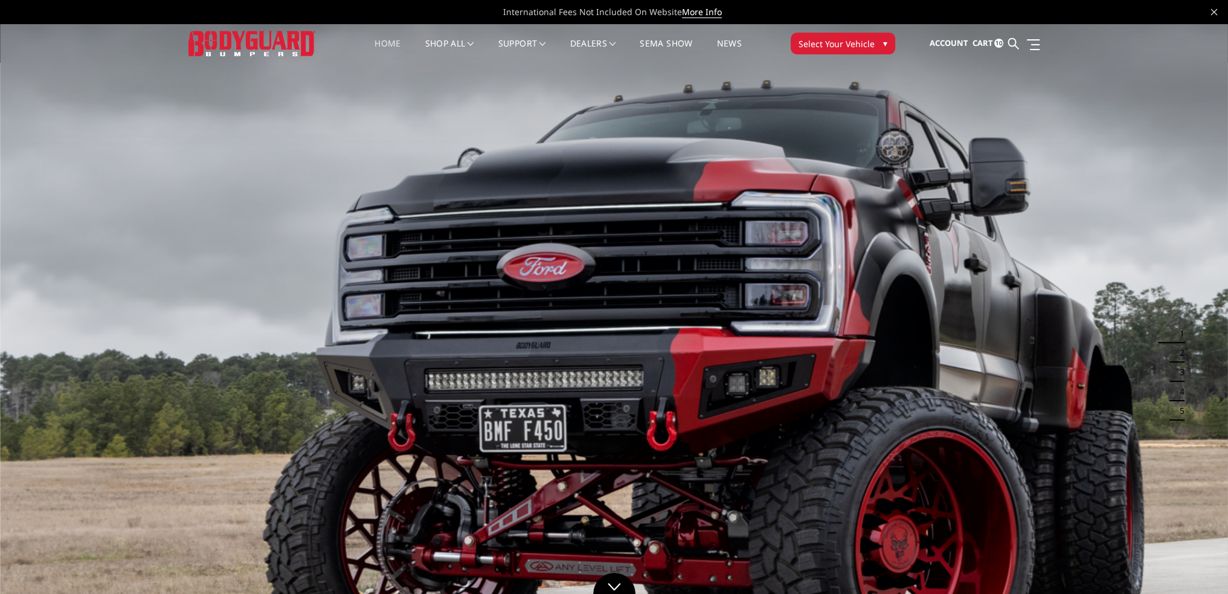
click at [976, 43] on span "Cart" at bounding box center [982, 42] width 21 height 11
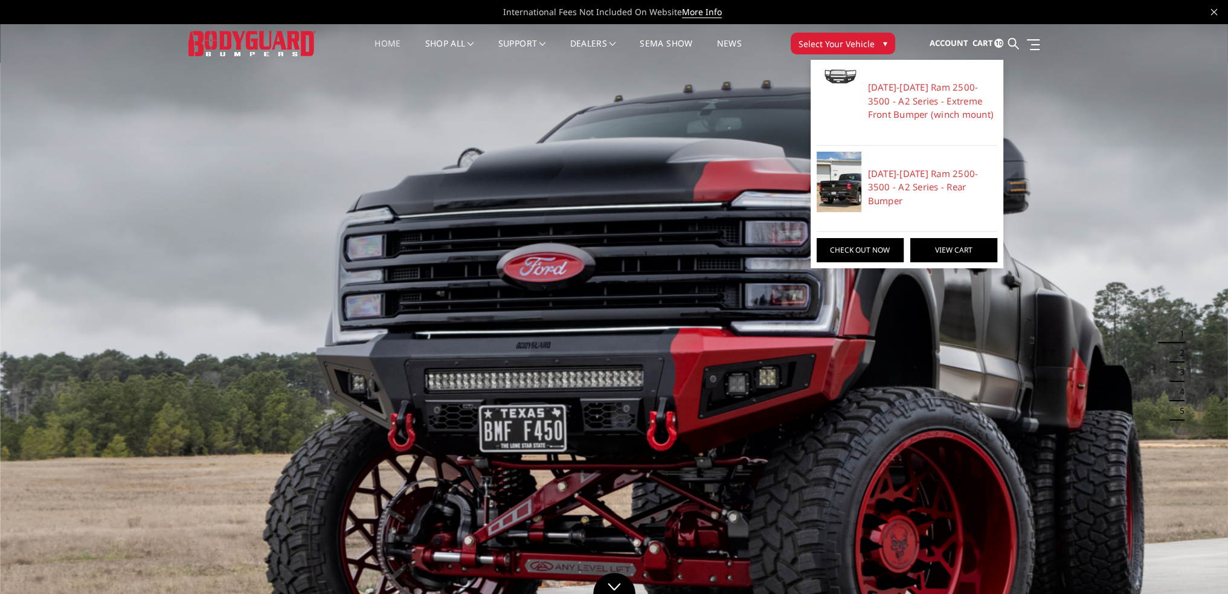
click at [950, 238] on link "View Cart" at bounding box center [953, 250] width 87 height 24
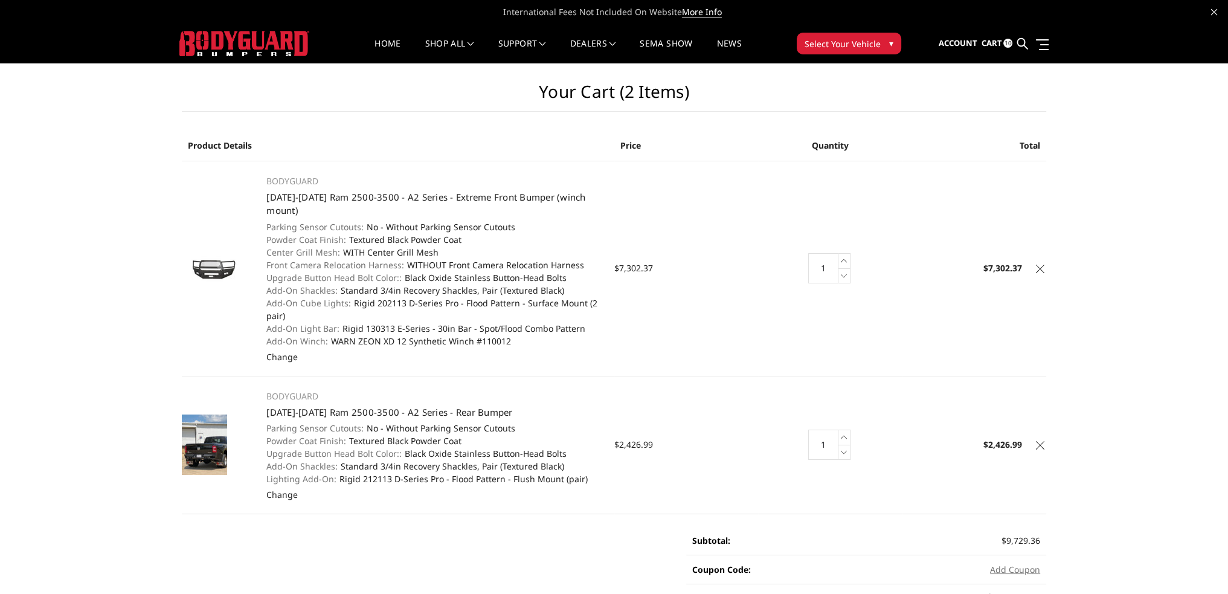
click at [1040, 263] on link at bounding box center [1040, 267] width 12 height 12
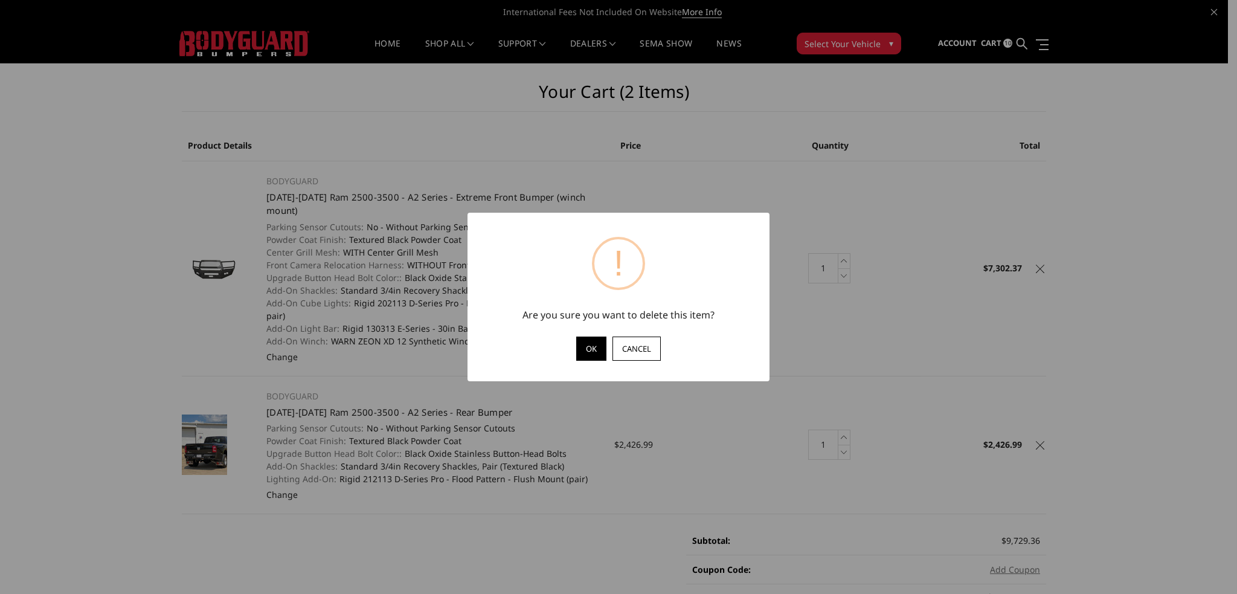
click at [583, 344] on button "OK" at bounding box center [591, 348] width 30 height 24
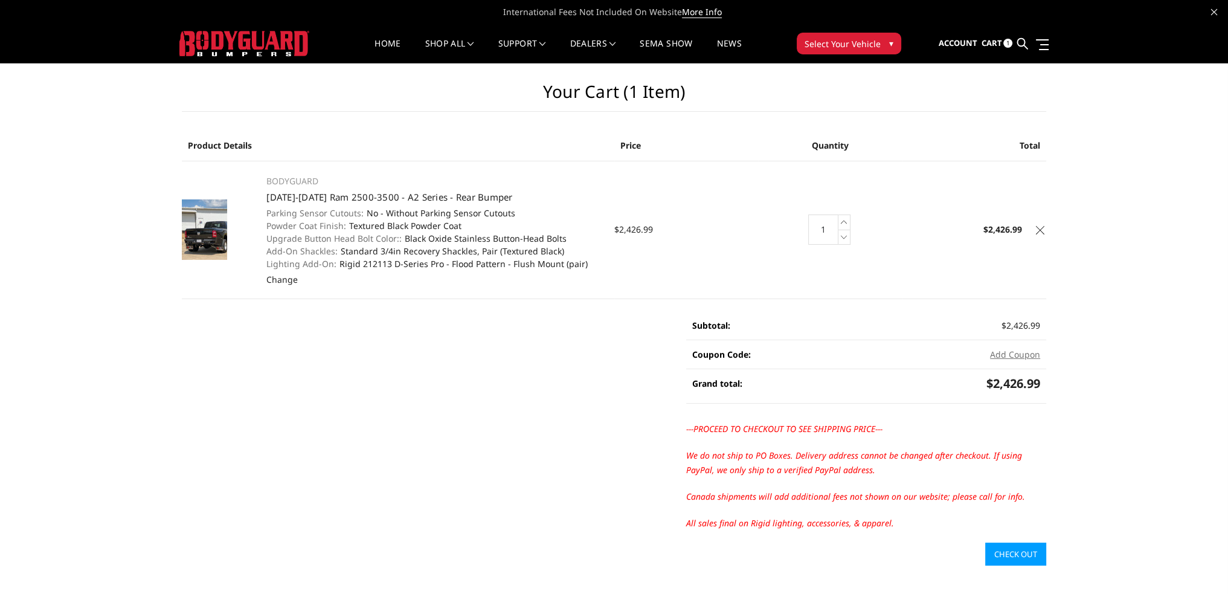
click at [1036, 231] on icon at bounding box center [1040, 230] width 8 height 8
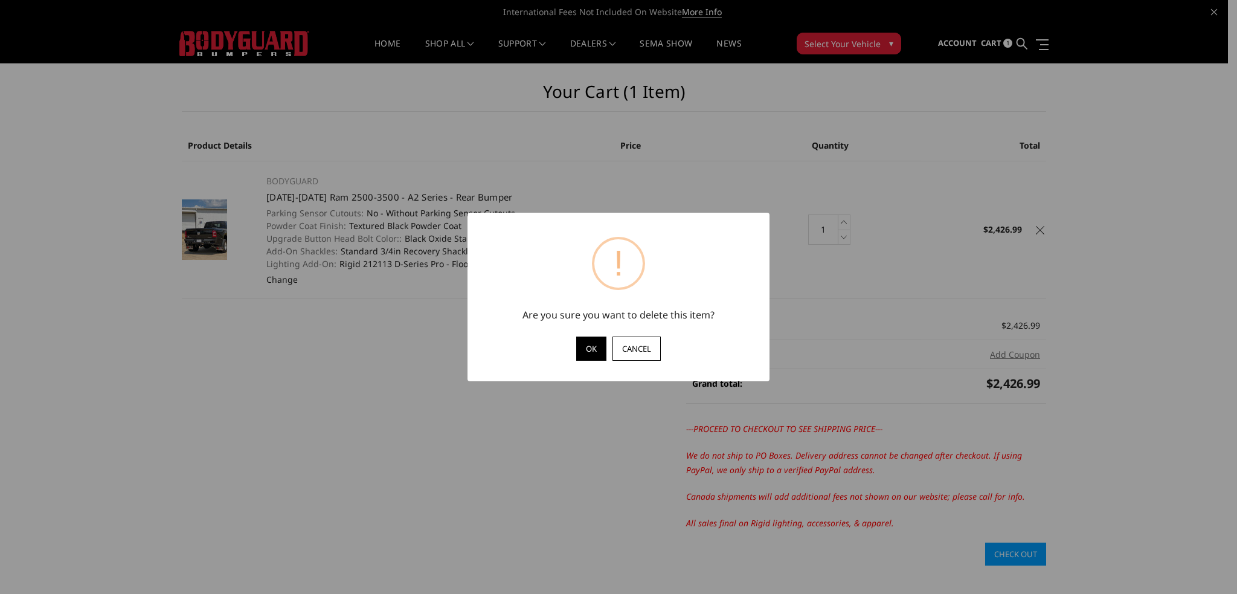
click at [580, 350] on button "OK" at bounding box center [591, 348] width 30 height 24
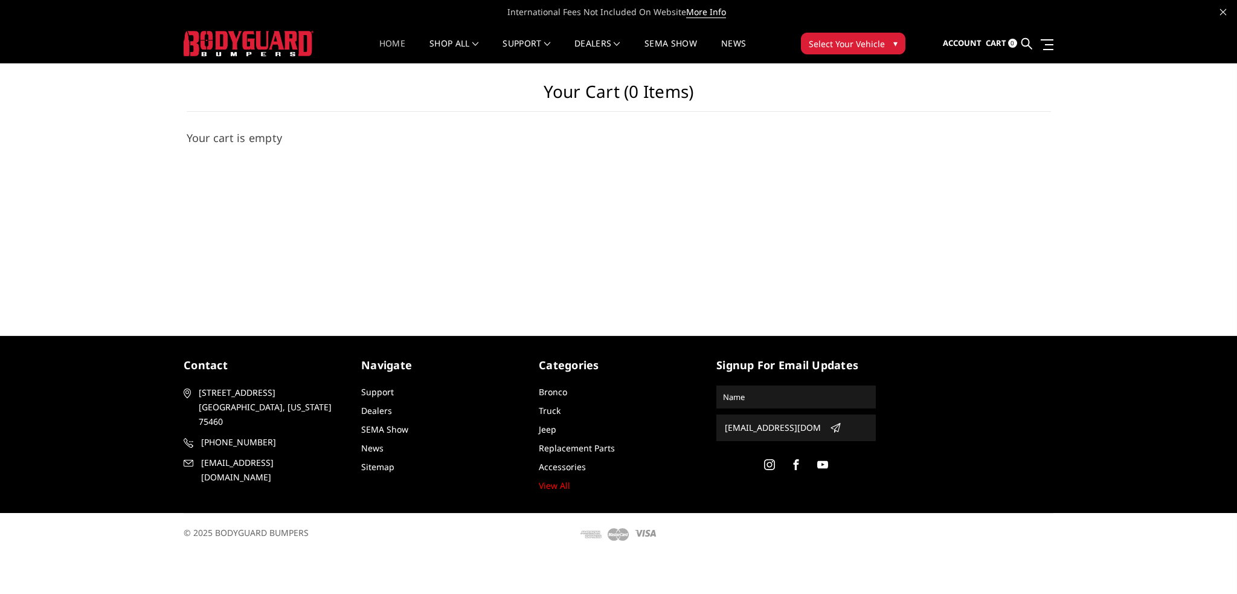
click at [385, 44] on link "Home" at bounding box center [392, 51] width 26 height 24
